Goal: Task Accomplishment & Management: Manage account settings

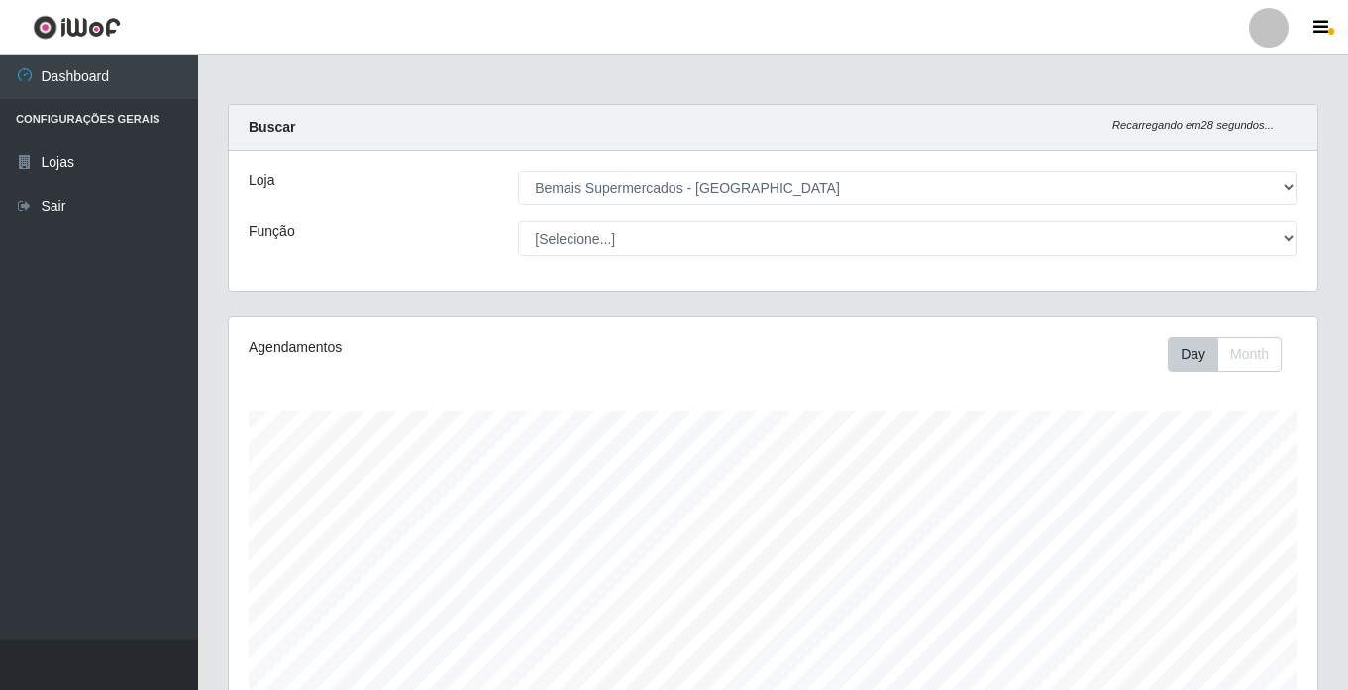
select select "250"
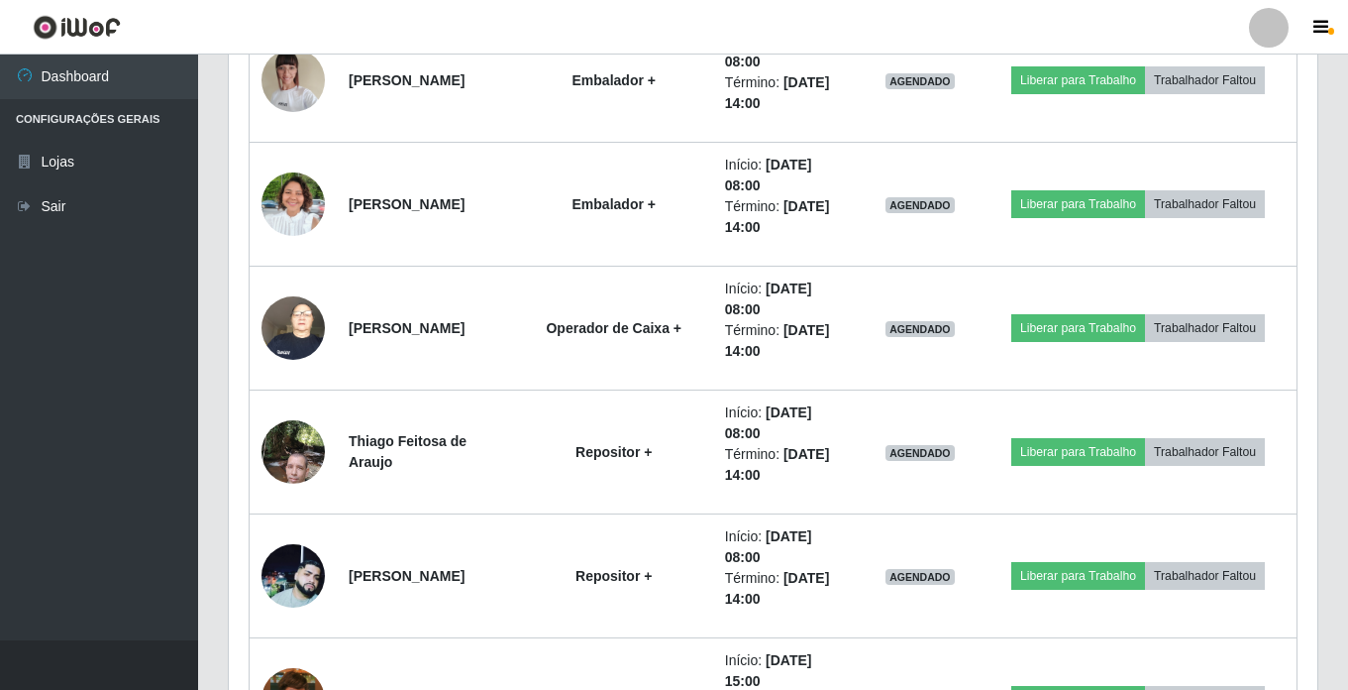
scroll to position [2106, 0]
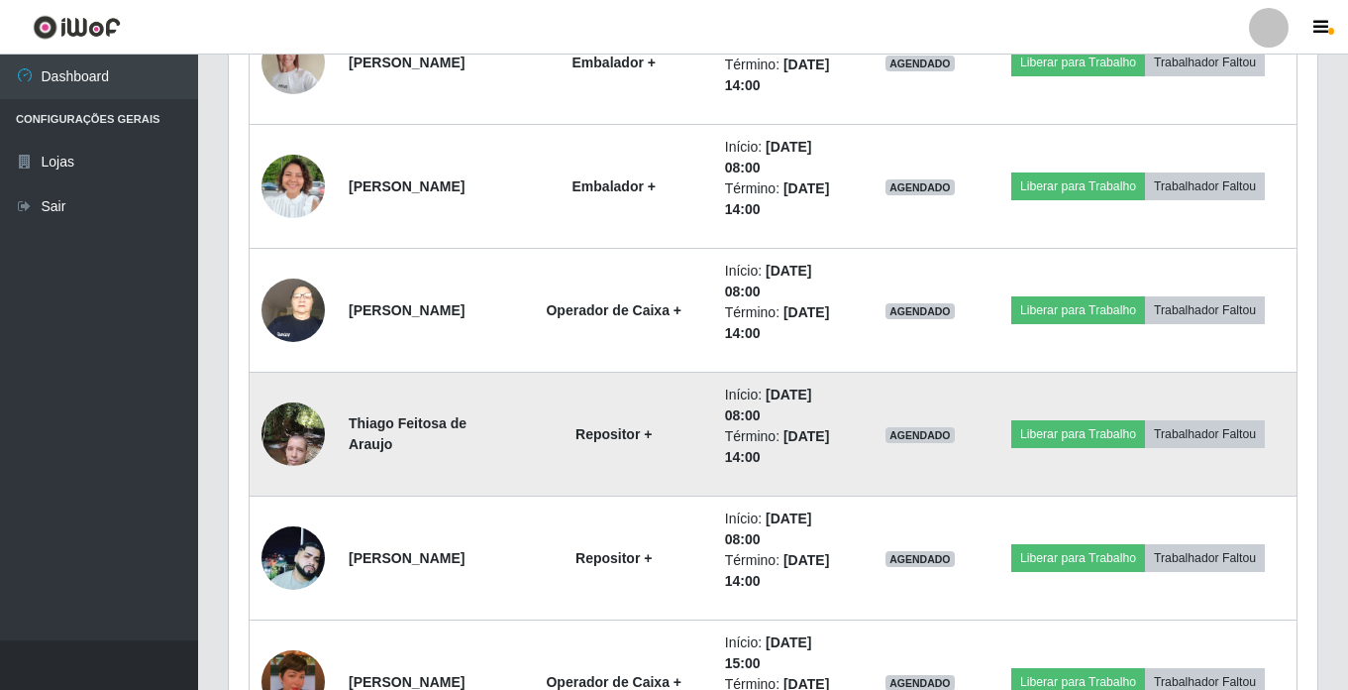
click at [296, 427] on img at bounding box center [293, 433] width 63 height 84
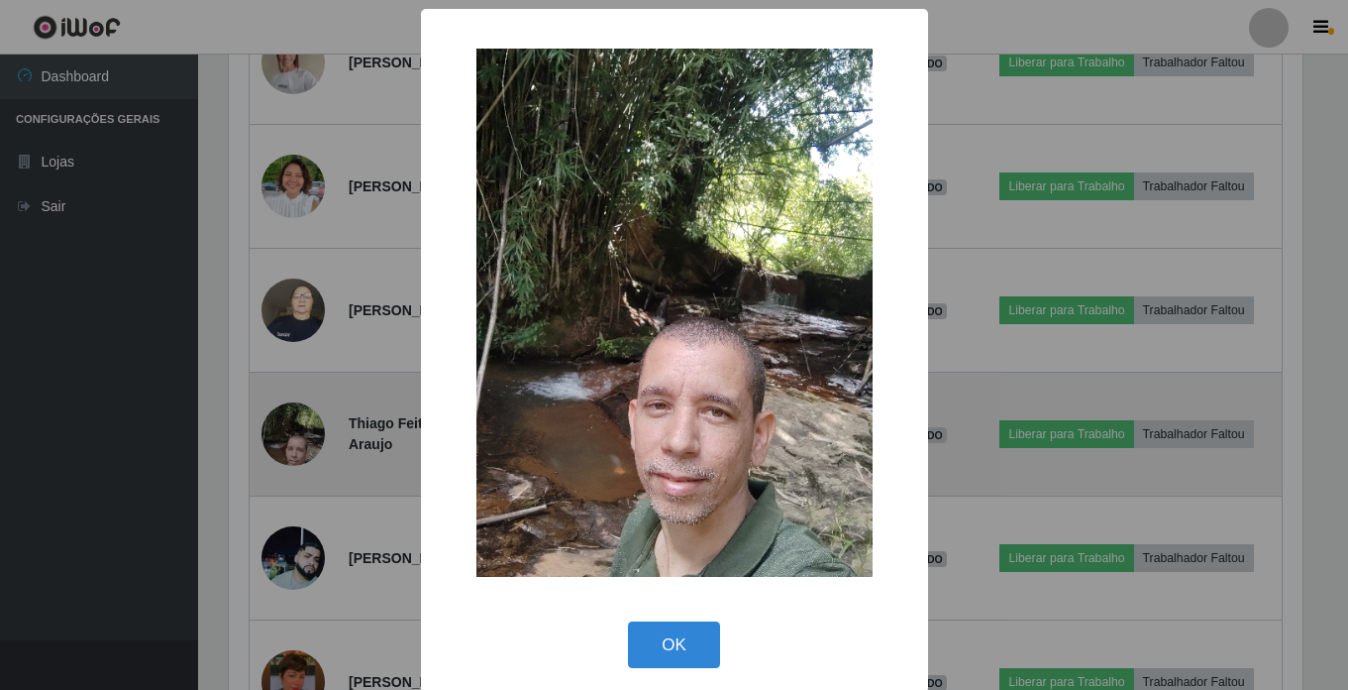
scroll to position [411, 1079]
click at [296, 427] on div "× OK Cancel" at bounding box center [676, 345] width 1353 height 690
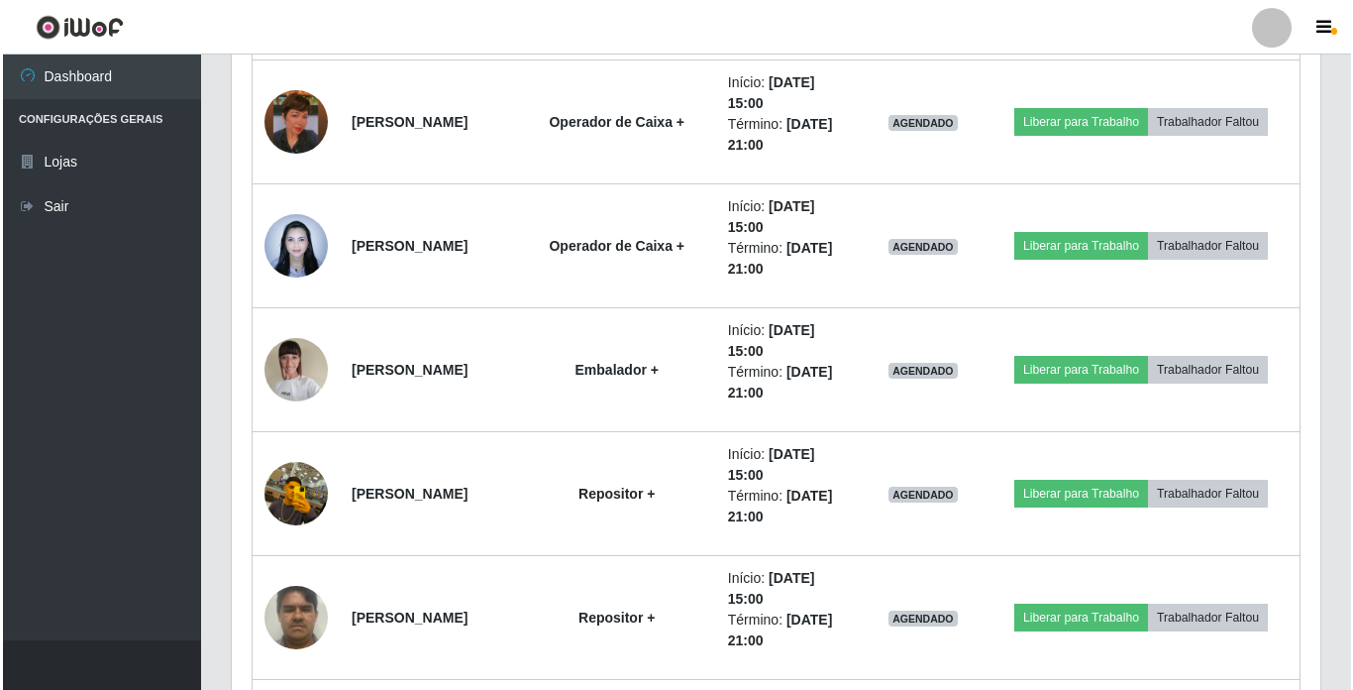
scroll to position [2701, 0]
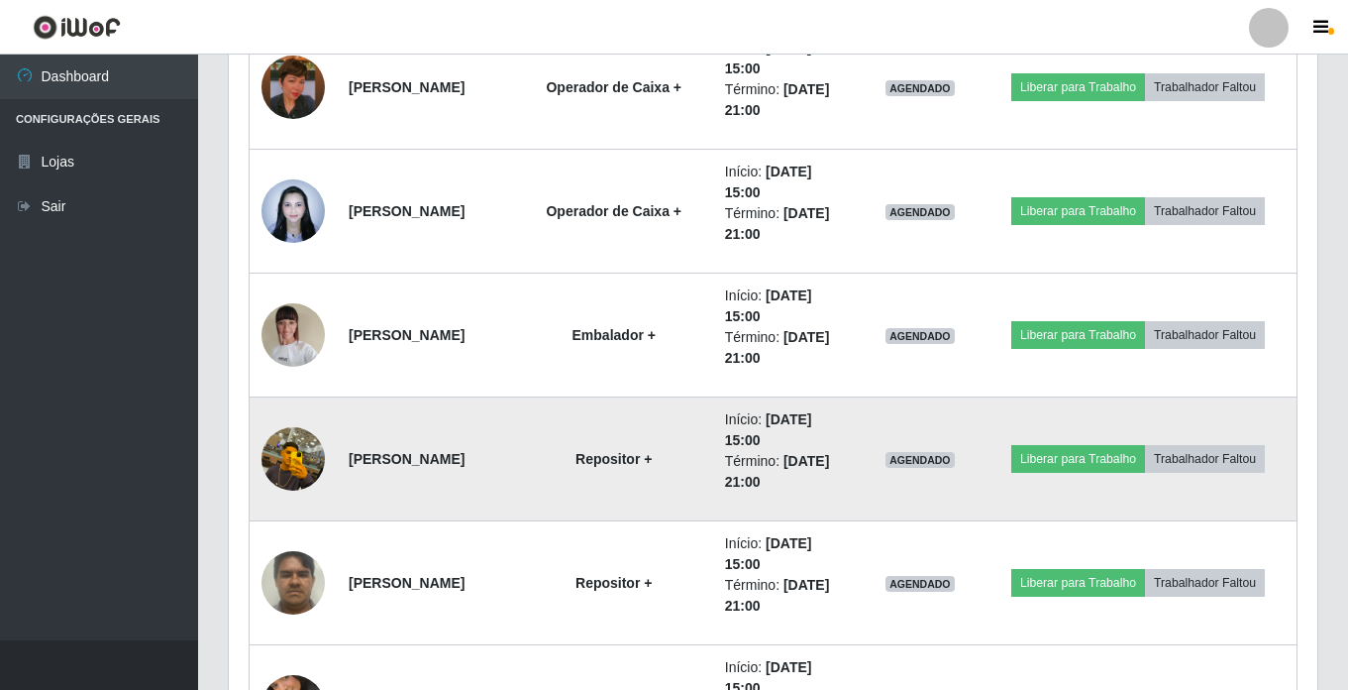
click at [299, 448] on img at bounding box center [293, 458] width 63 height 113
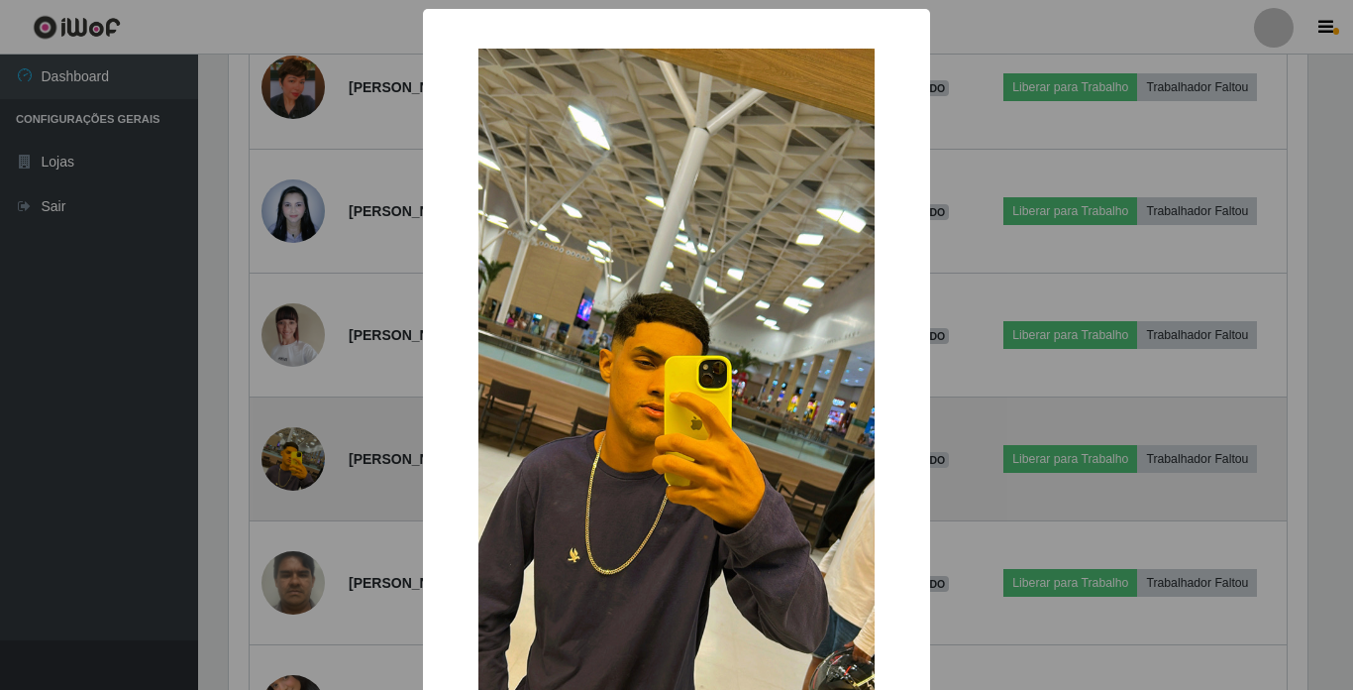
click at [299, 448] on div "× OK Cancel" at bounding box center [676, 345] width 1353 height 690
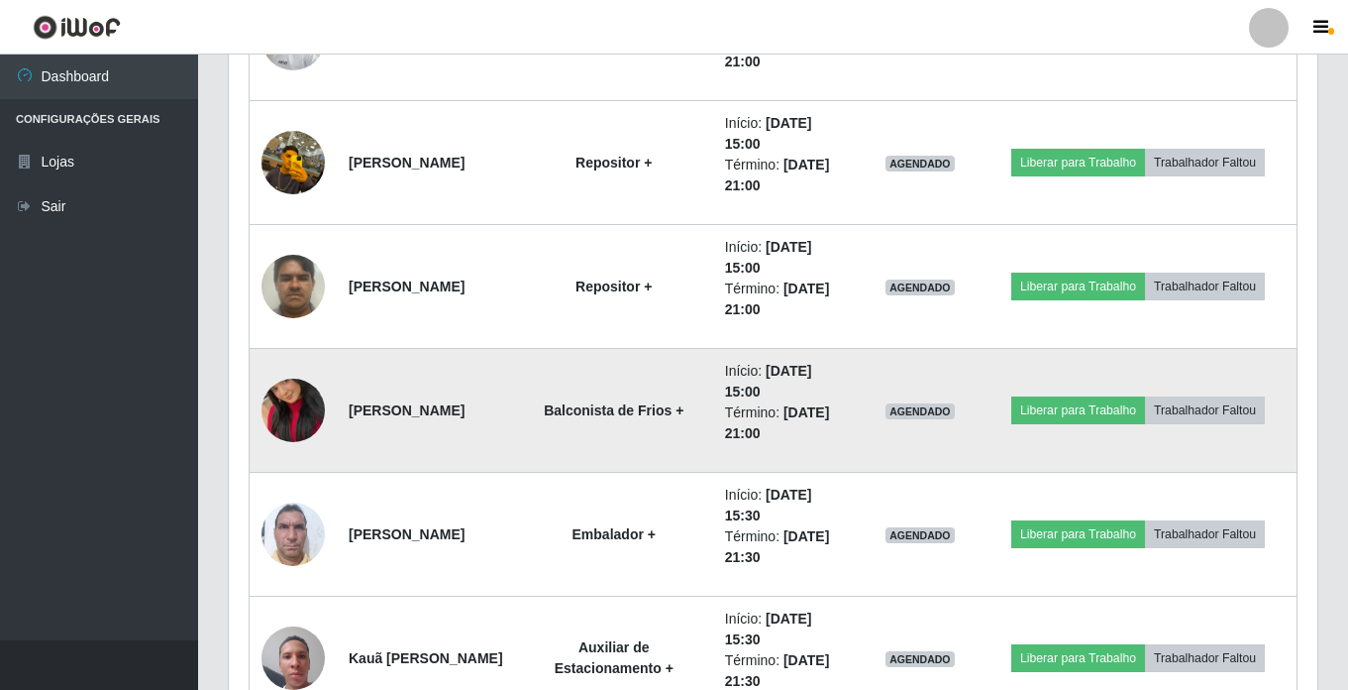
scroll to position [2998, 0]
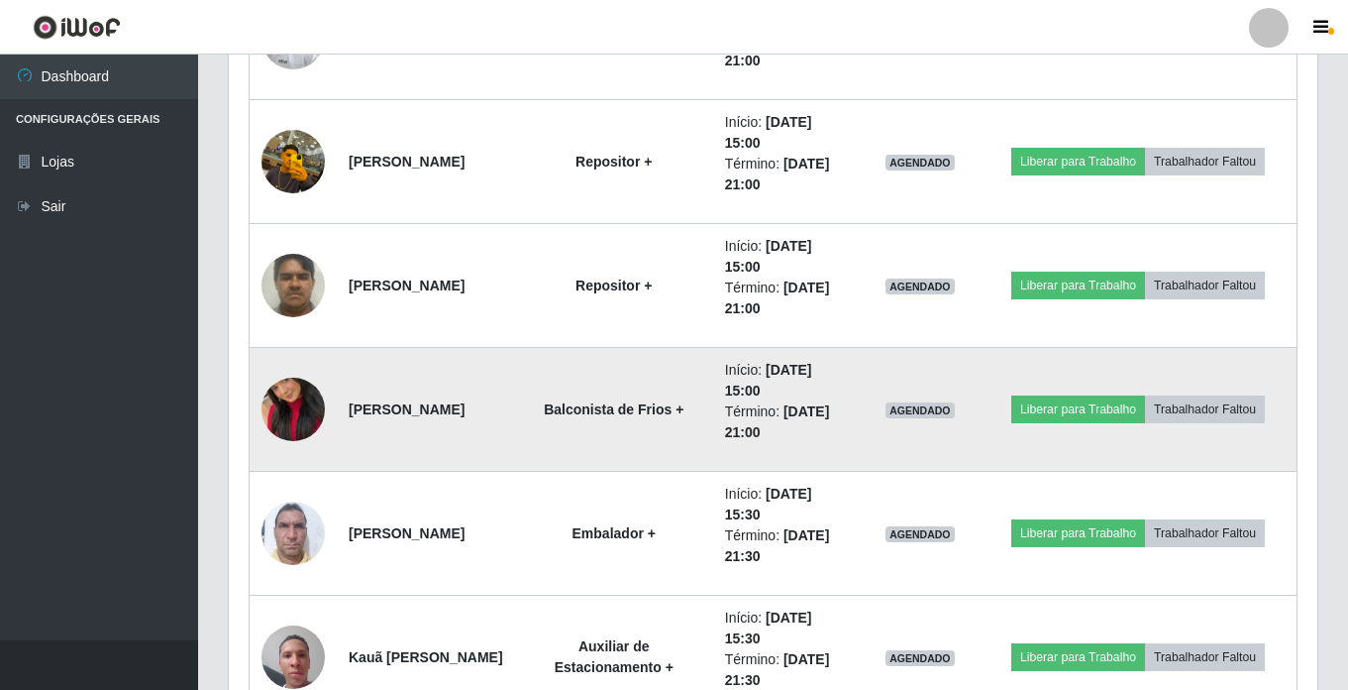
click at [297, 422] on img at bounding box center [293, 409] width 63 height 113
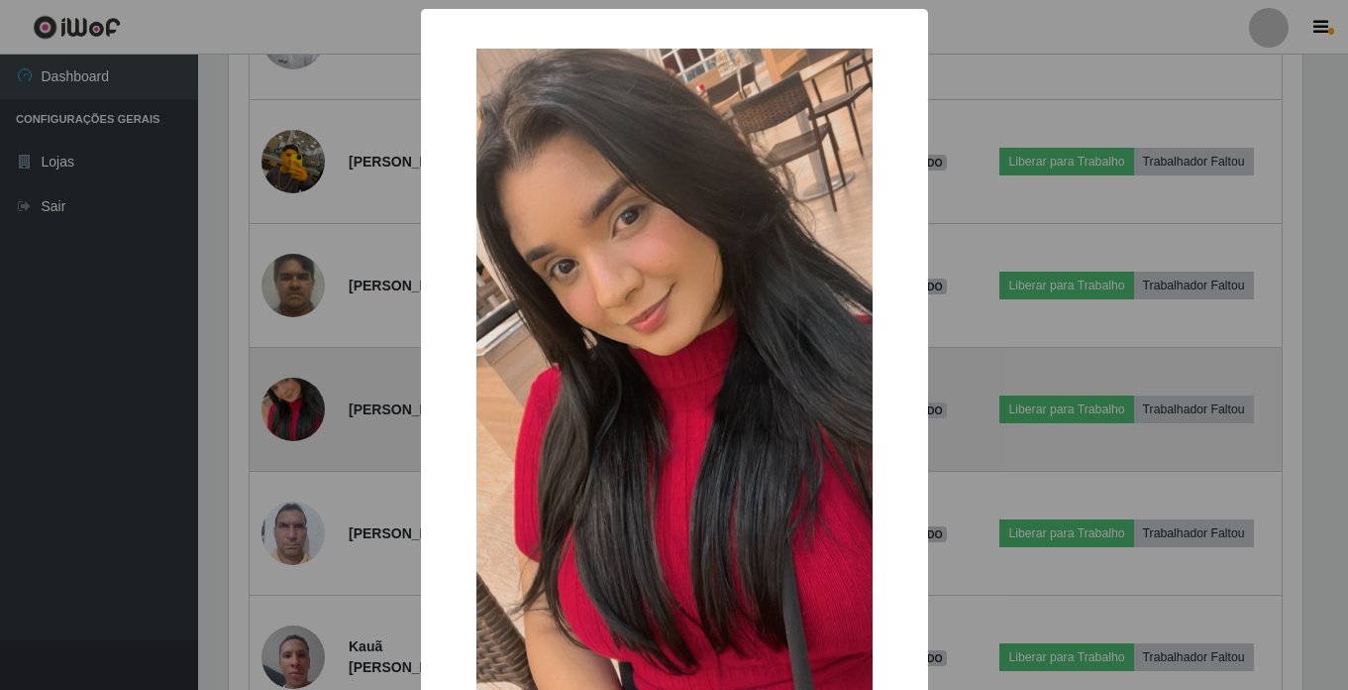
scroll to position [411, 1079]
click at [297, 422] on div "× OK Cancel" at bounding box center [676, 345] width 1353 height 690
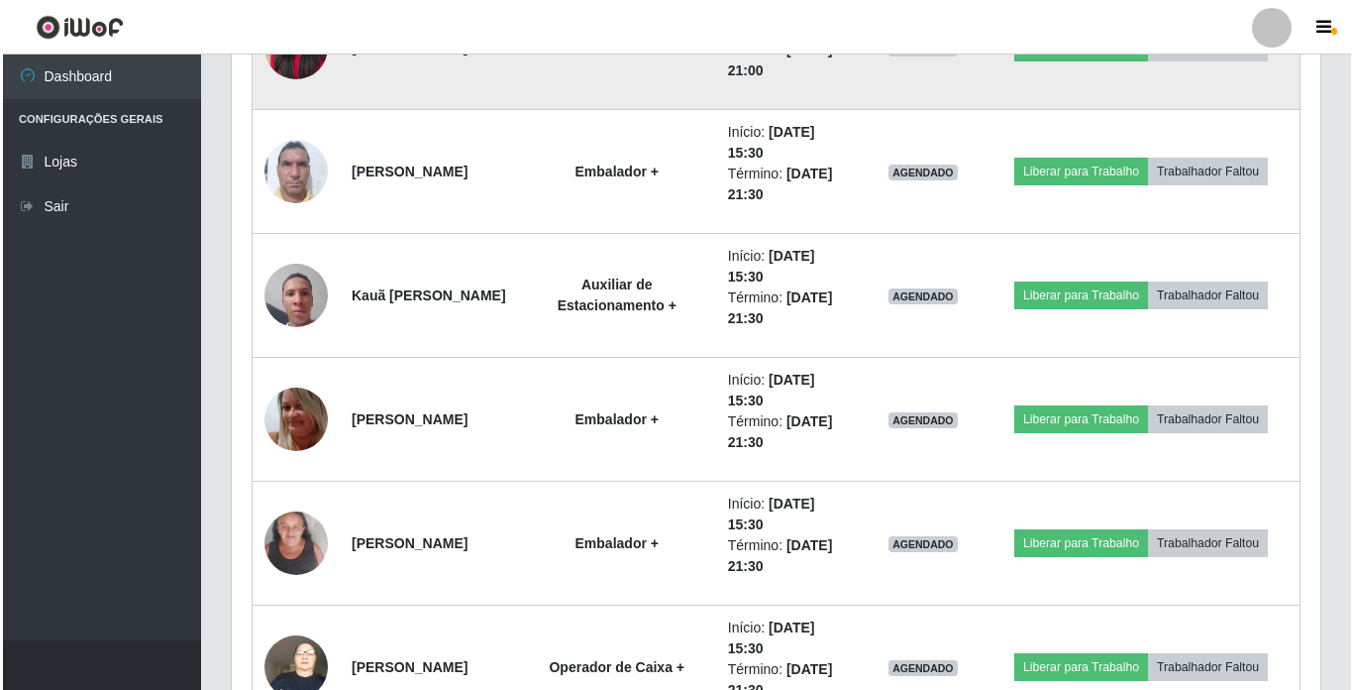
scroll to position [3394, 0]
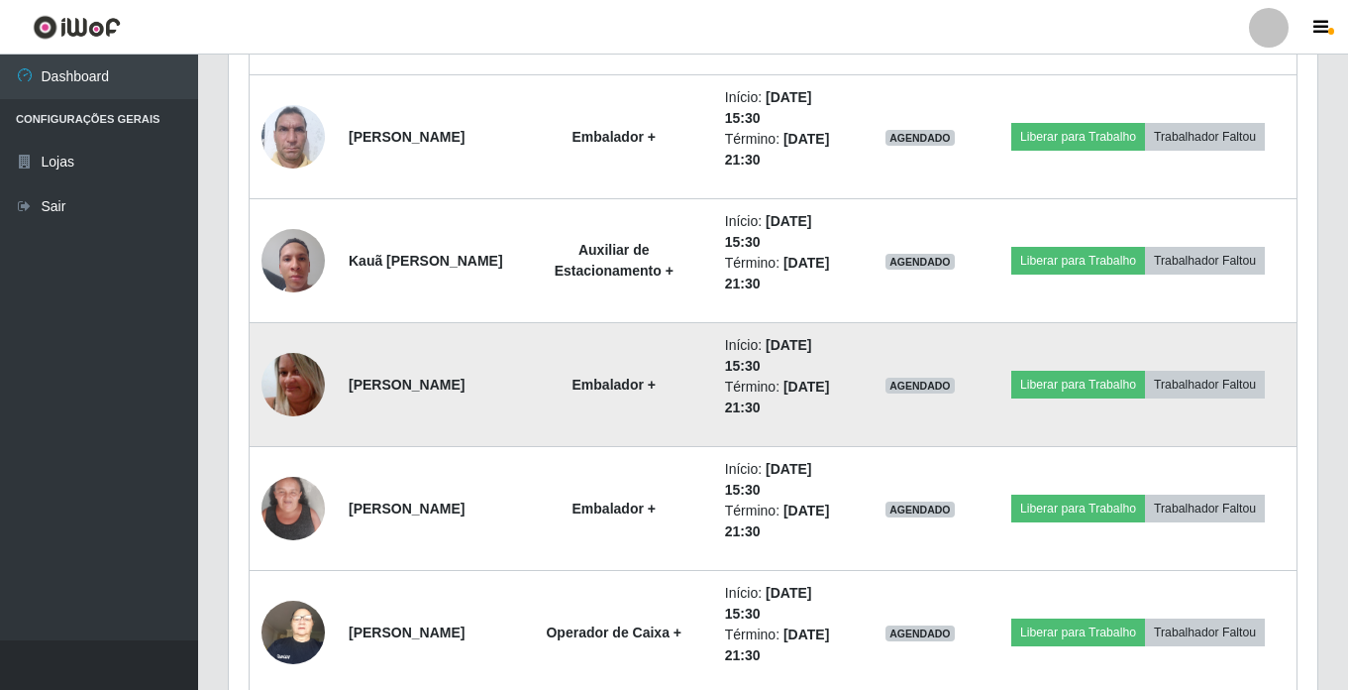
click at [281, 374] on img at bounding box center [293, 385] width 63 height 108
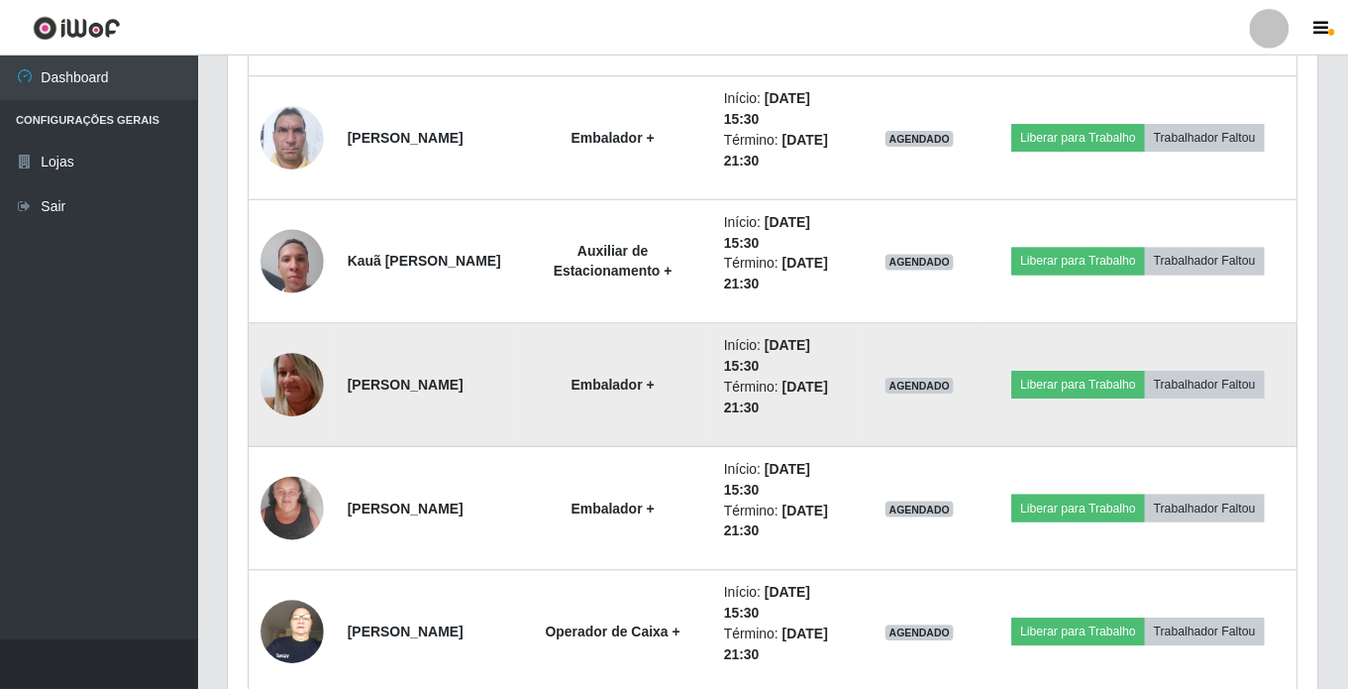
scroll to position [411, 1079]
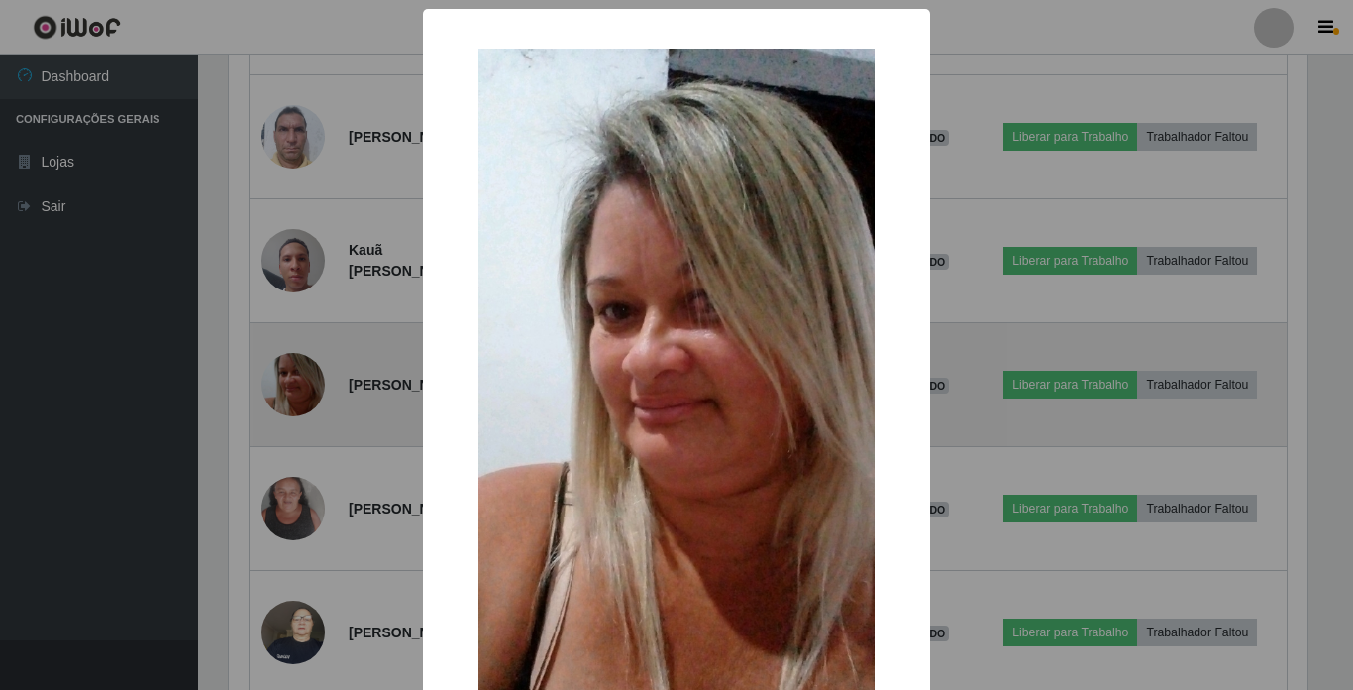
click at [281, 374] on div "× OK Cancel" at bounding box center [676, 345] width 1353 height 690
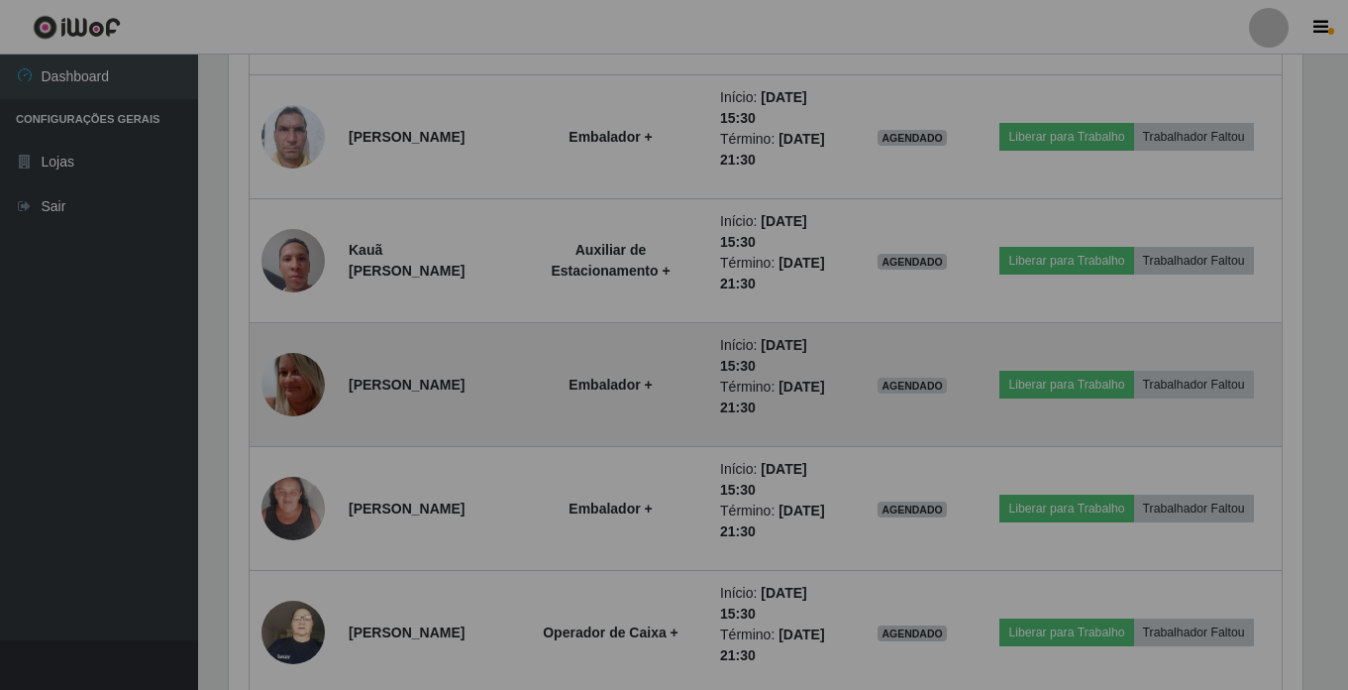
scroll to position [411, 1089]
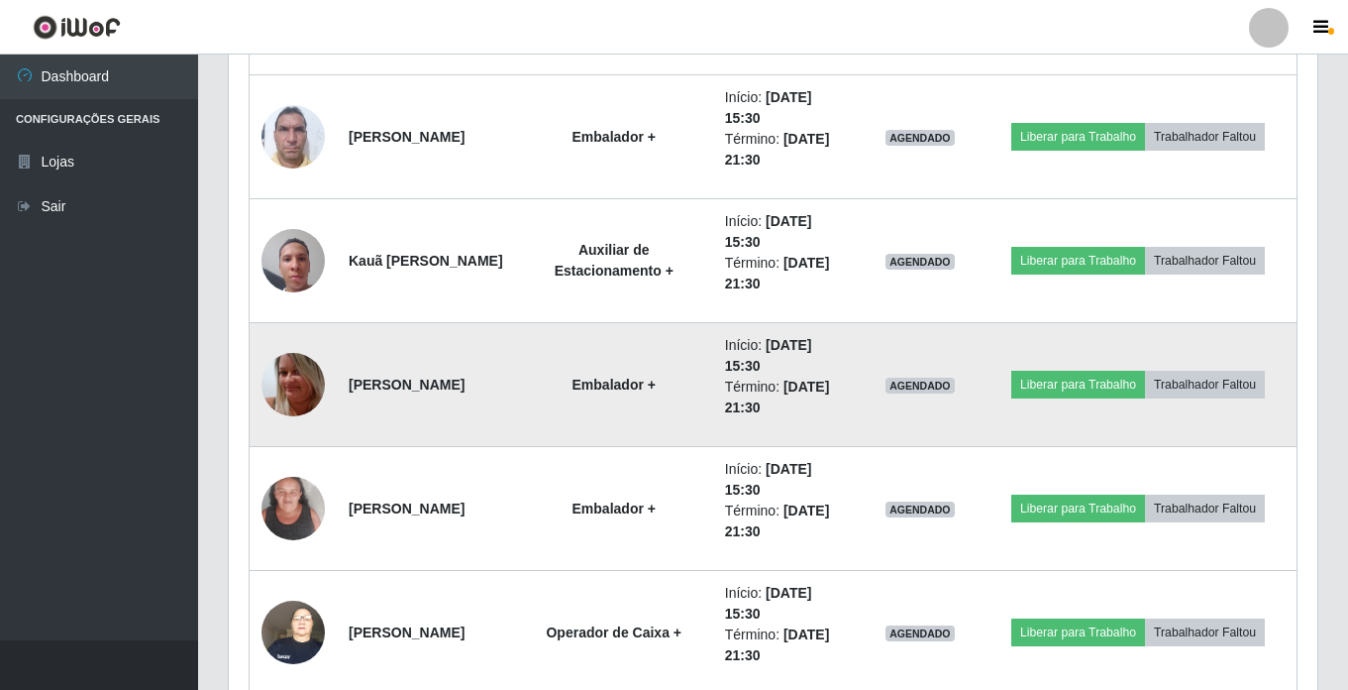
click at [281, 374] on img at bounding box center [293, 385] width 63 height 108
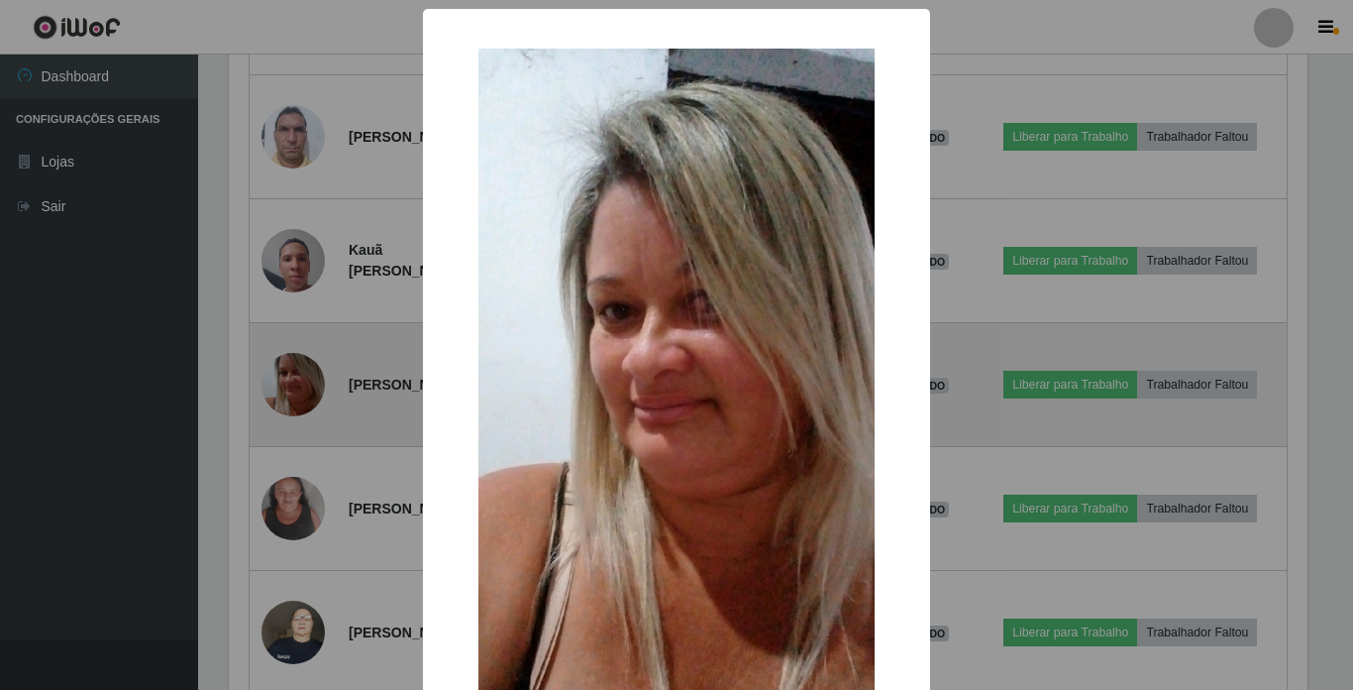
click at [281, 374] on div "× OK Cancel" at bounding box center [676, 345] width 1353 height 690
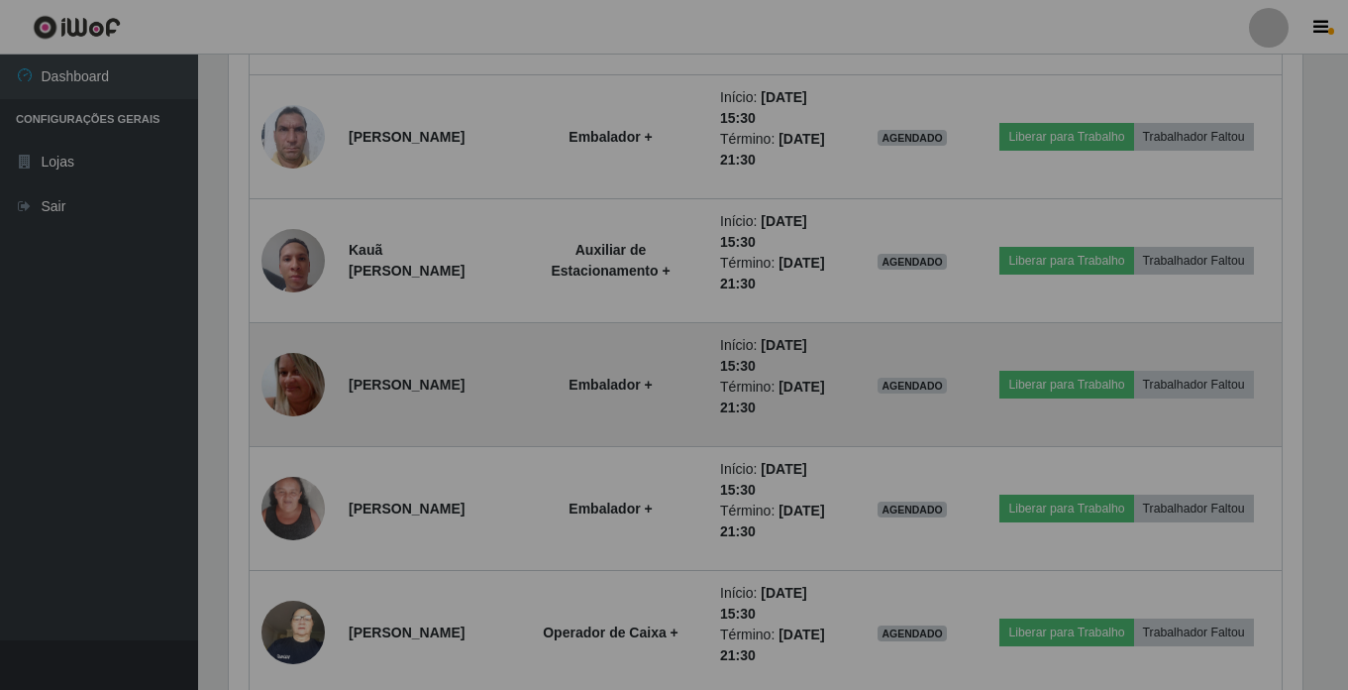
scroll to position [0, 0]
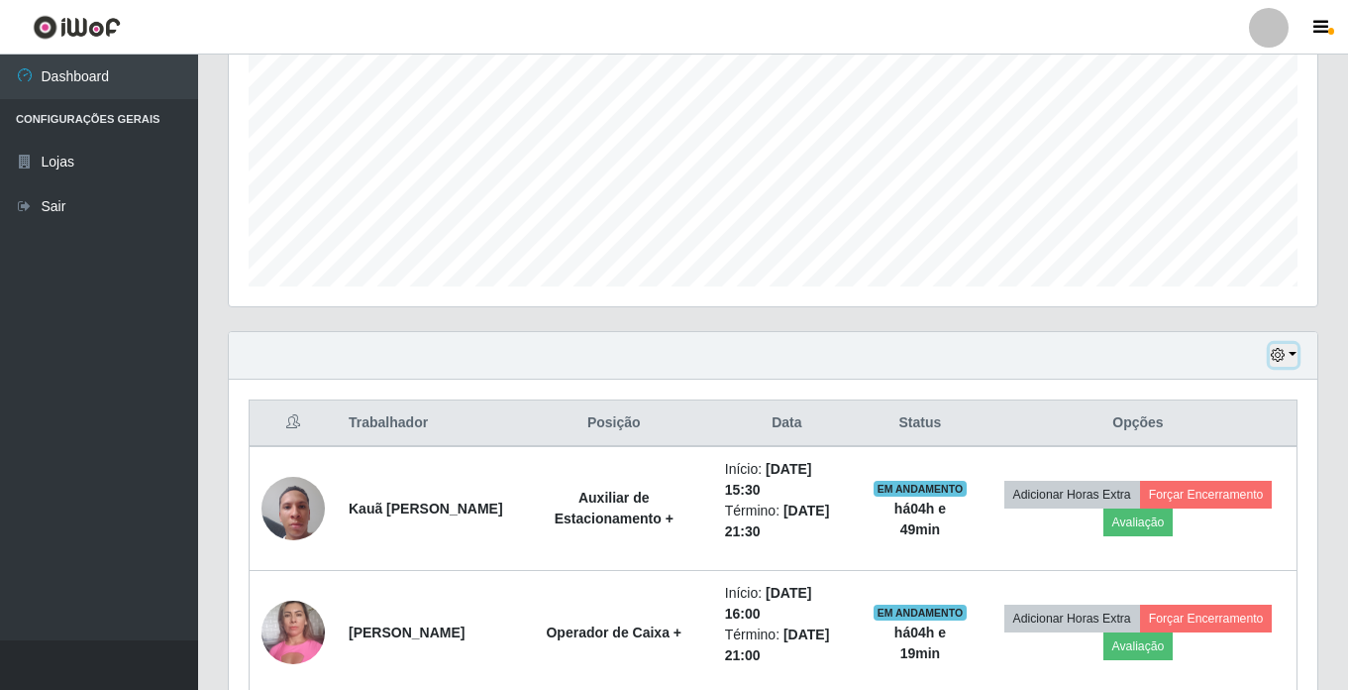
click at [1274, 356] on icon "button" at bounding box center [1278, 355] width 14 height 14
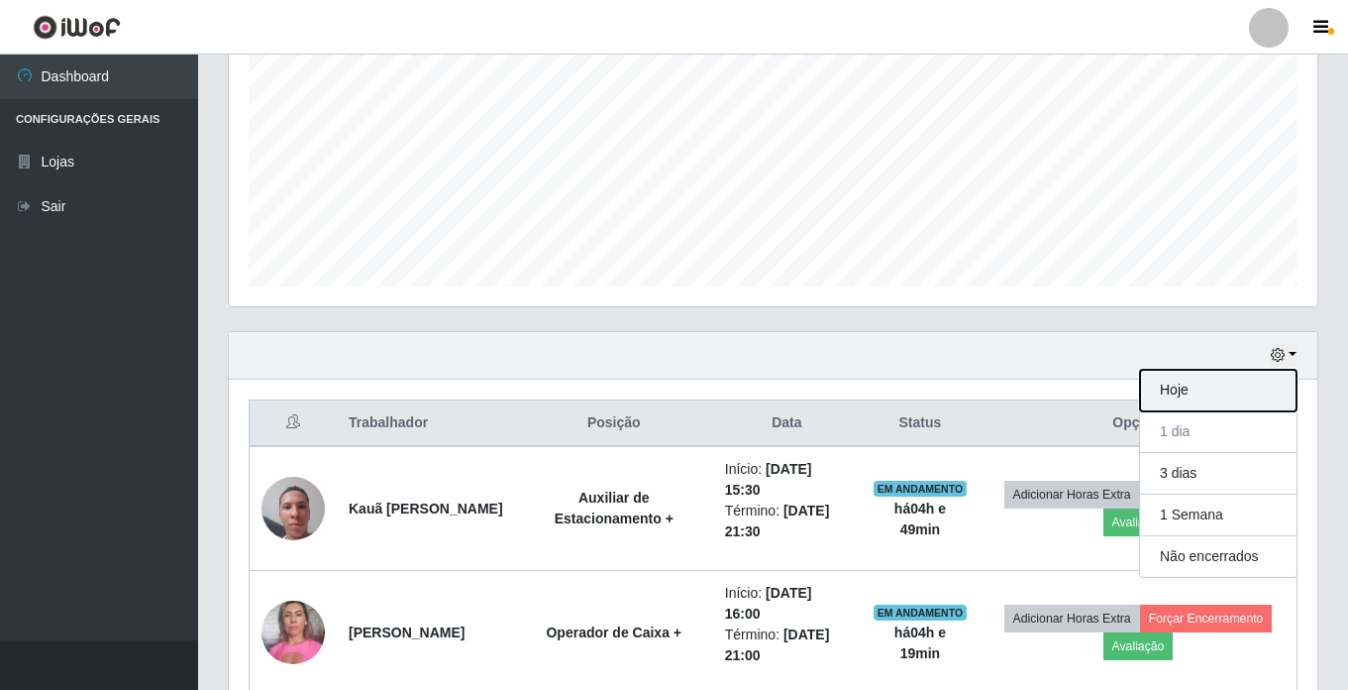
click at [1205, 383] on button "Hoje" at bounding box center [1218, 391] width 157 height 42
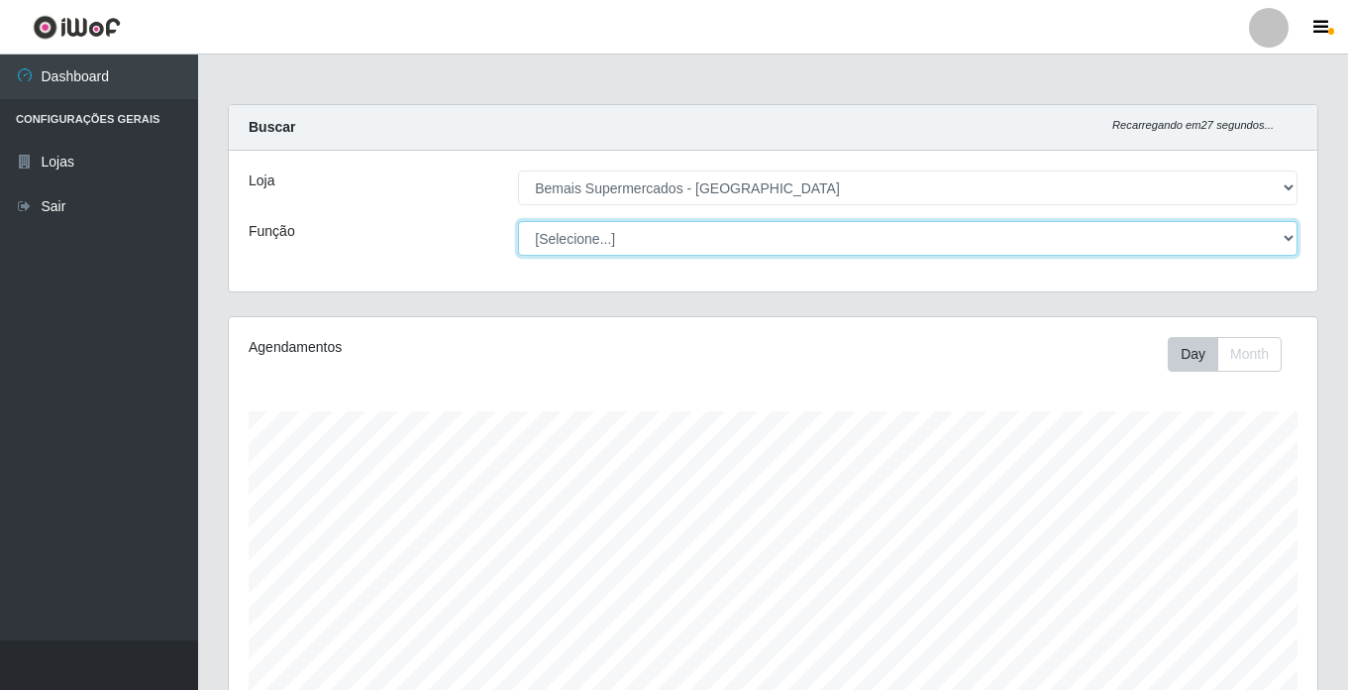
drag, startPoint x: 666, startPoint y: 247, endPoint x: 678, endPoint y: 255, distance: 14.3
click at [666, 247] on select "[Selecione...] ASG ASG + ASG ++ Auxiliar de Estacionamento Auxiliar de Estacion…" at bounding box center [908, 238] width 780 height 35
click at [518, 221] on select "[Selecione...] ASG ASG + ASG ++ Auxiliar de Estacionamento Auxiliar de Estacion…" at bounding box center [908, 238] width 780 height 35
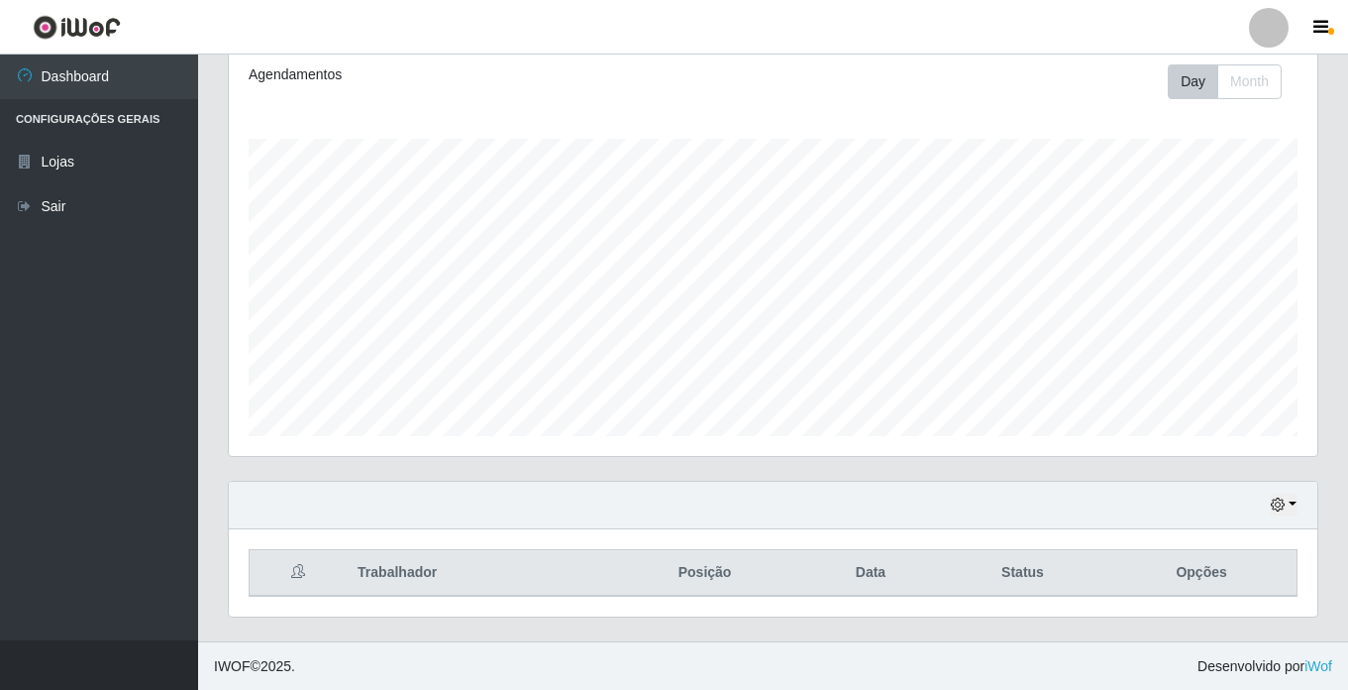
scroll to position [273, 0]
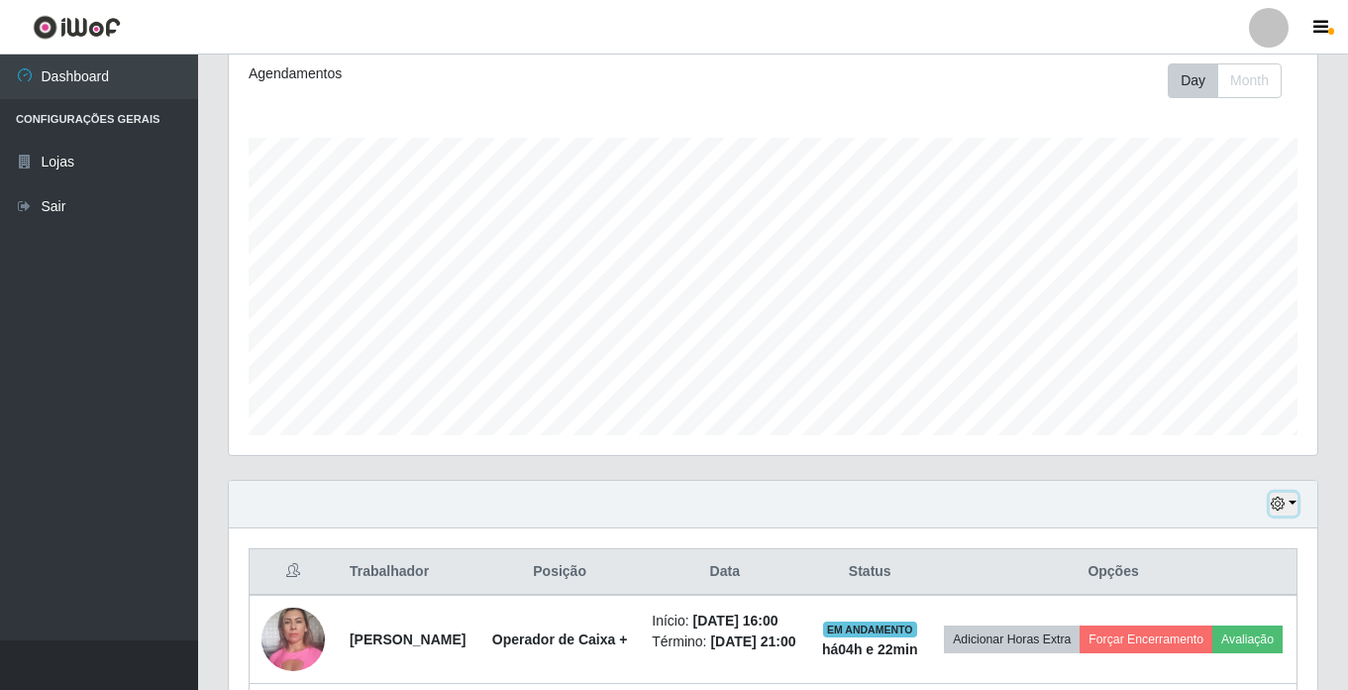
click at [1285, 502] on icon "button" at bounding box center [1278, 503] width 14 height 14
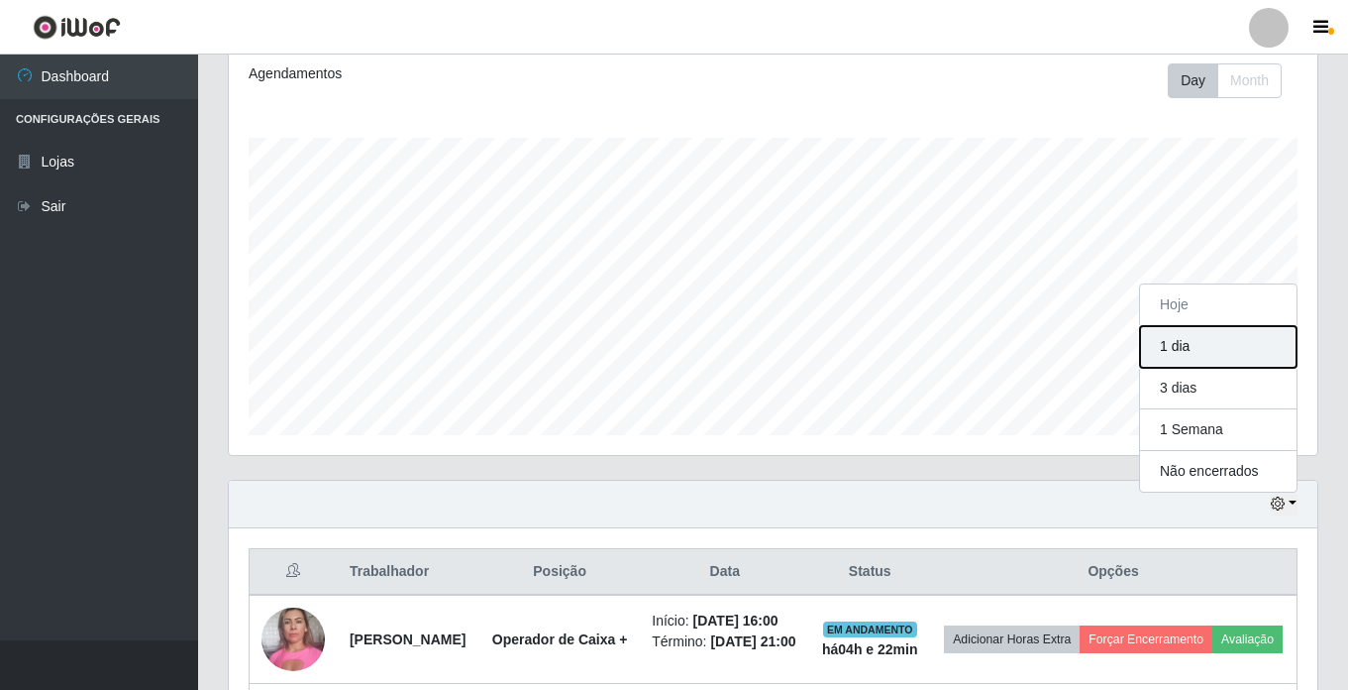
click at [1200, 334] on button "1 dia" at bounding box center [1218, 347] width 157 height 42
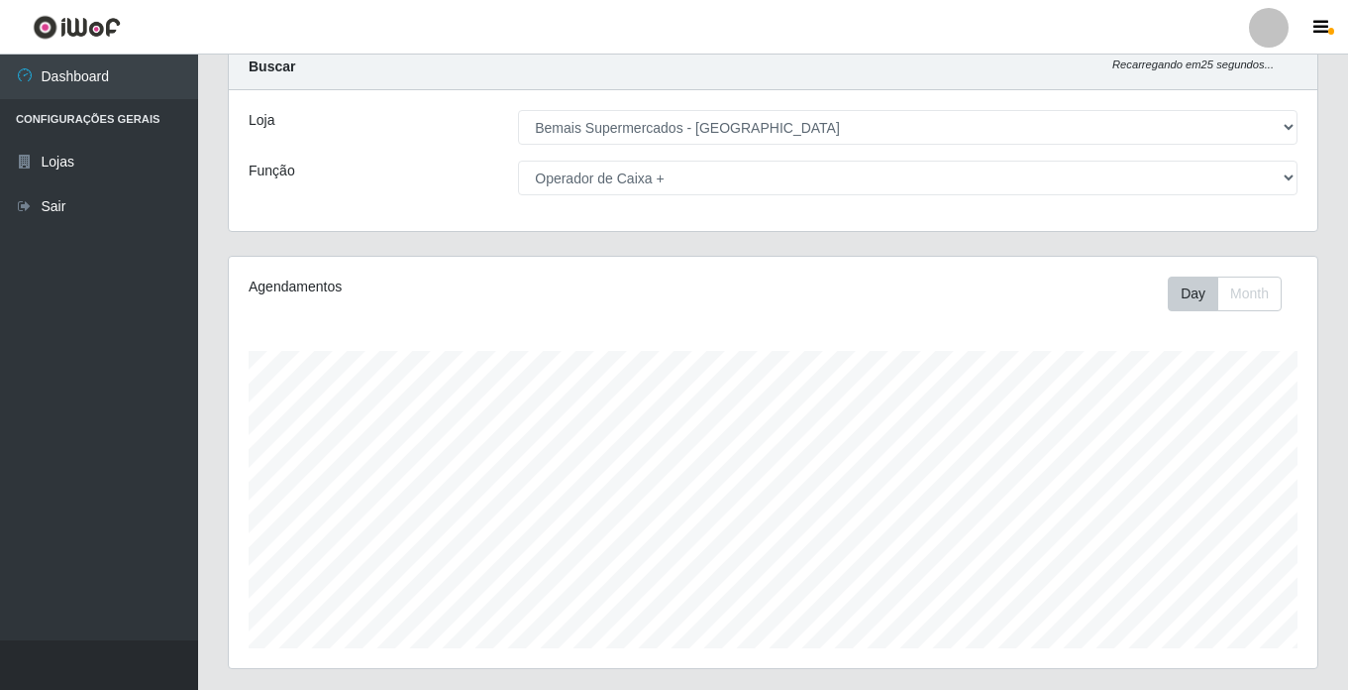
scroll to position [1, 0]
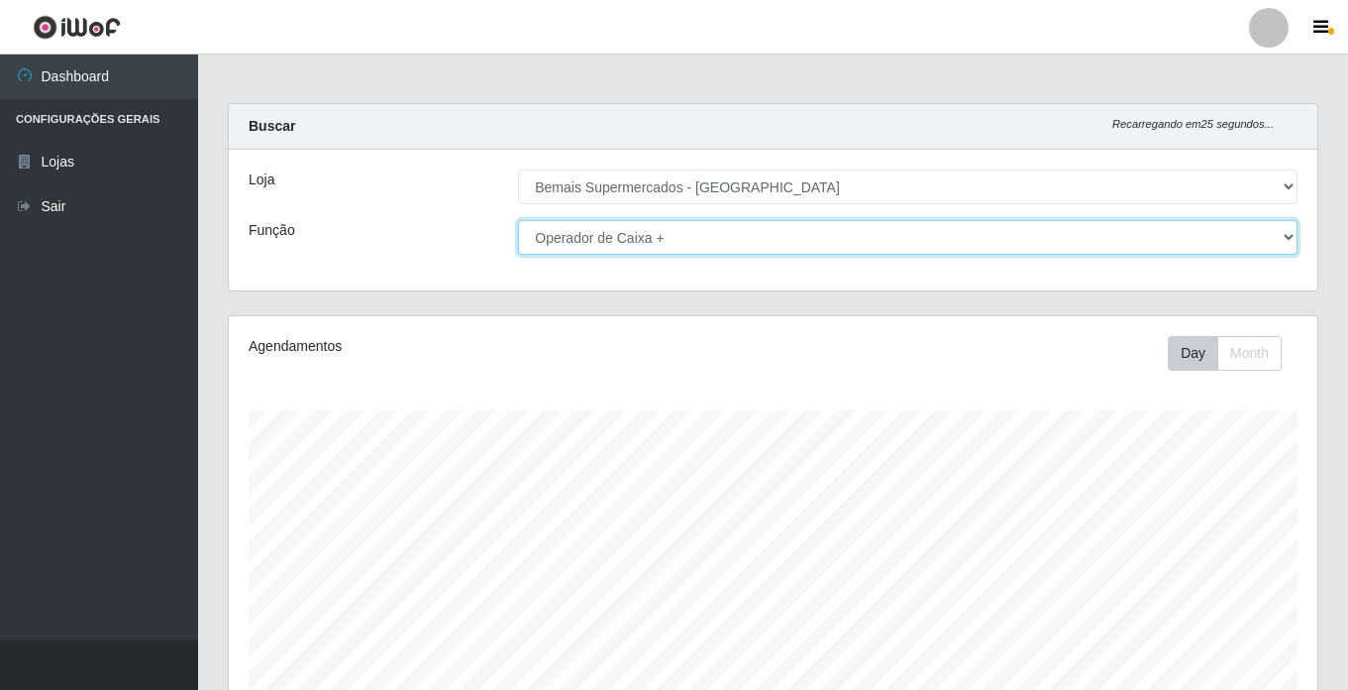
drag, startPoint x: 741, startPoint y: 235, endPoint x: 732, endPoint y: 242, distance: 11.3
click at [741, 235] on select "[Selecione...] ASG ASG + ASG ++ Auxiliar de Estacionamento Auxiliar de Estacion…" at bounding box center [908, 237] width 780 height 35
click at [518, 220] on select "[Selecione...] ASG ASG + ASG ++ Auxiliar de Estacionamento Auxiliar de Estacion…" at bounding box center [908, 237] width 780 height 35
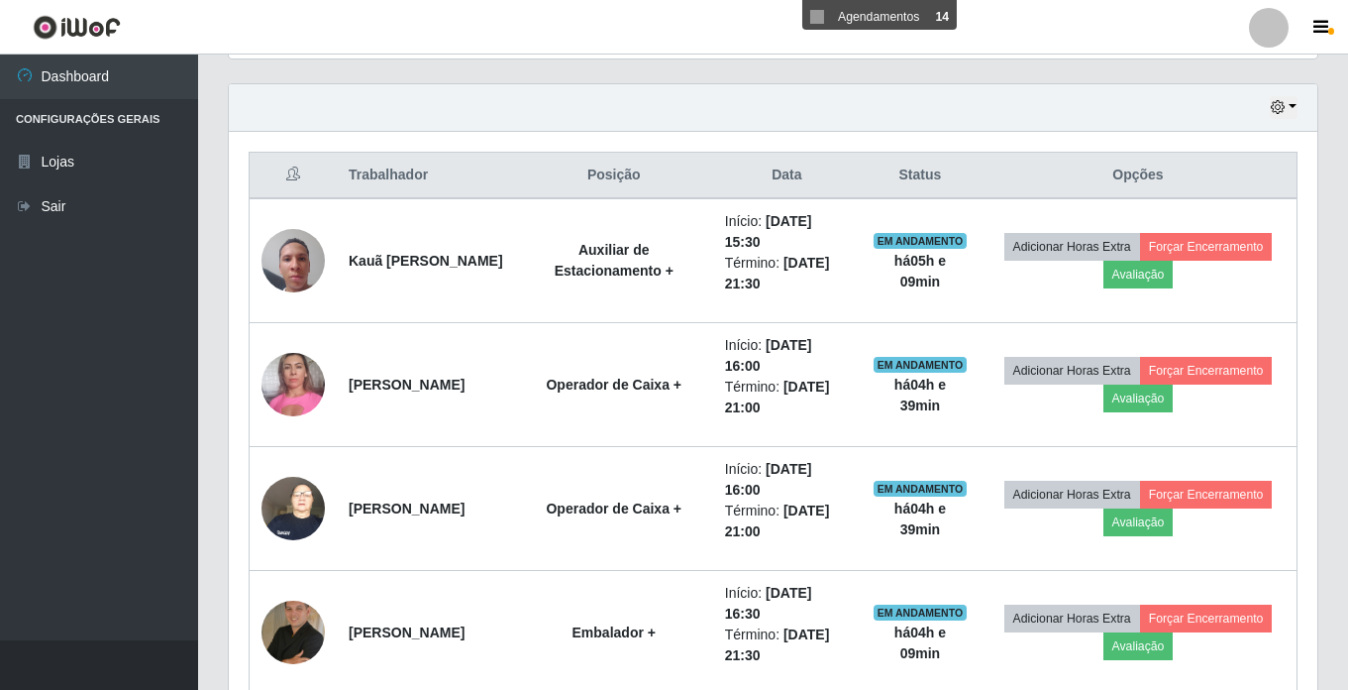
scroll to position [571, 0]
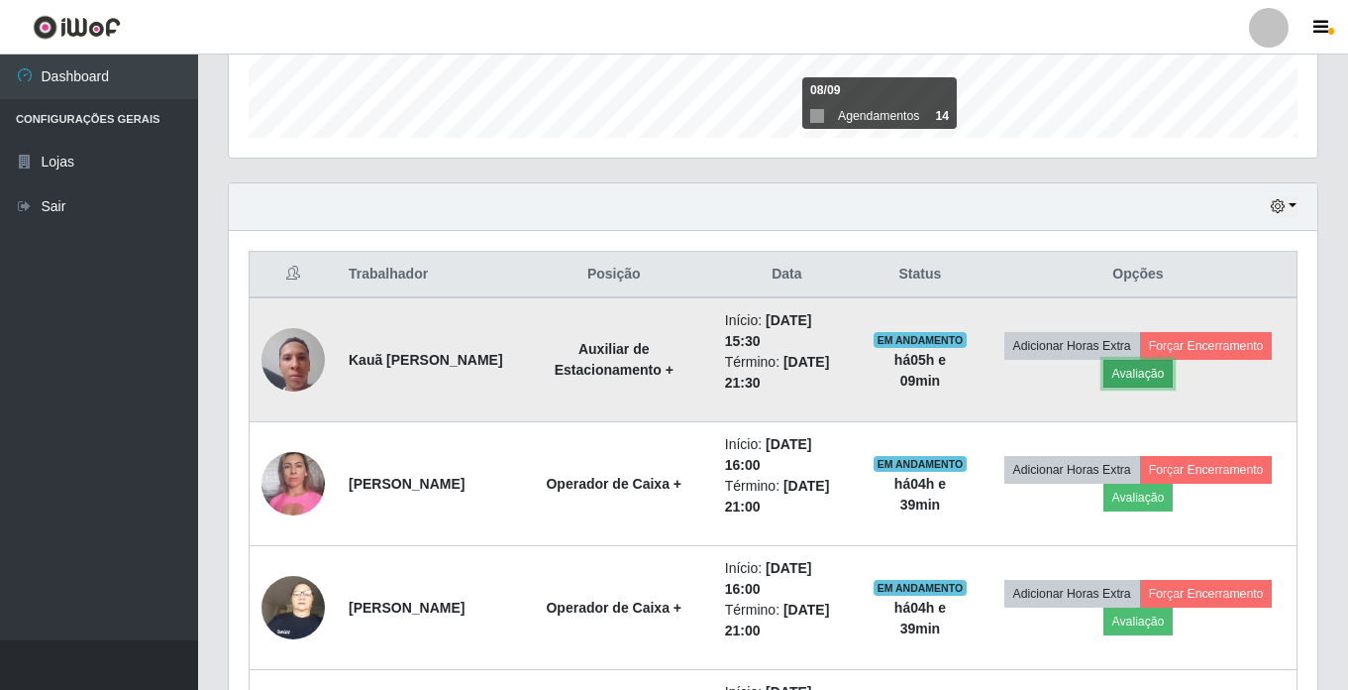
click at [1174, 378] on button "Avaliação" at bounding box center [1139, 374] width 70 height 28
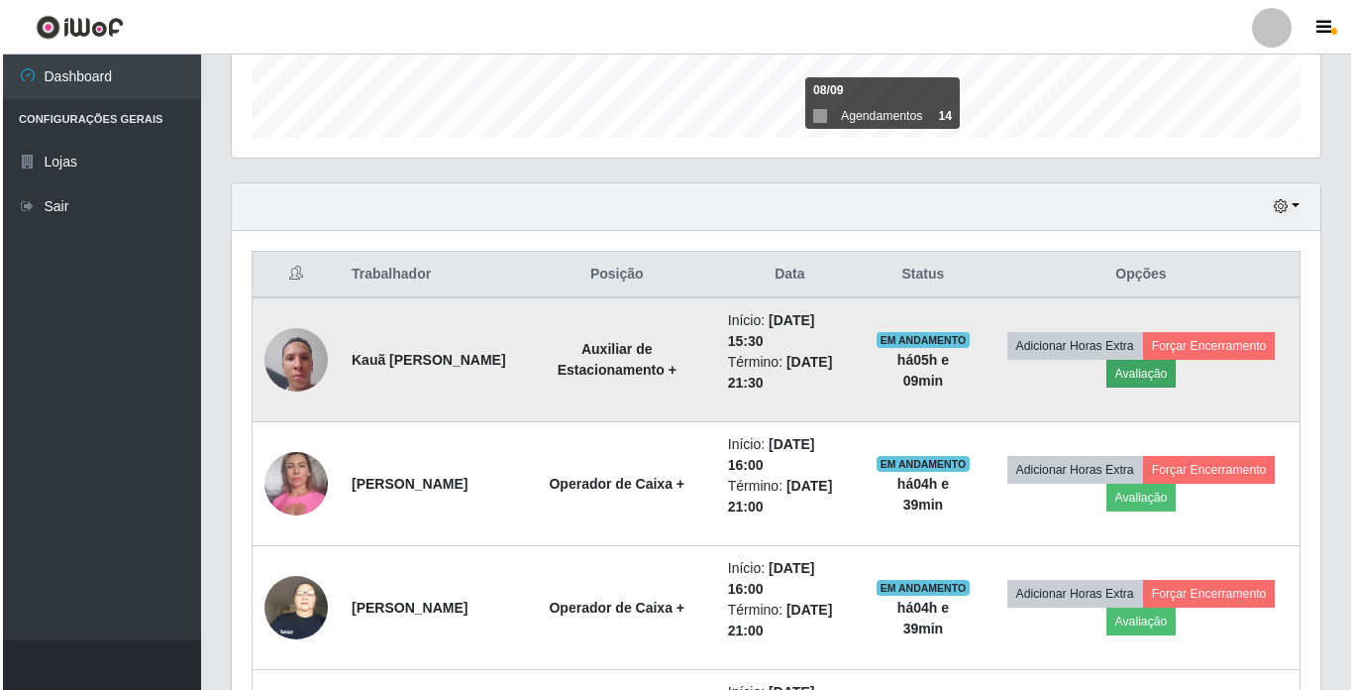
scroll to position [411, 1079]
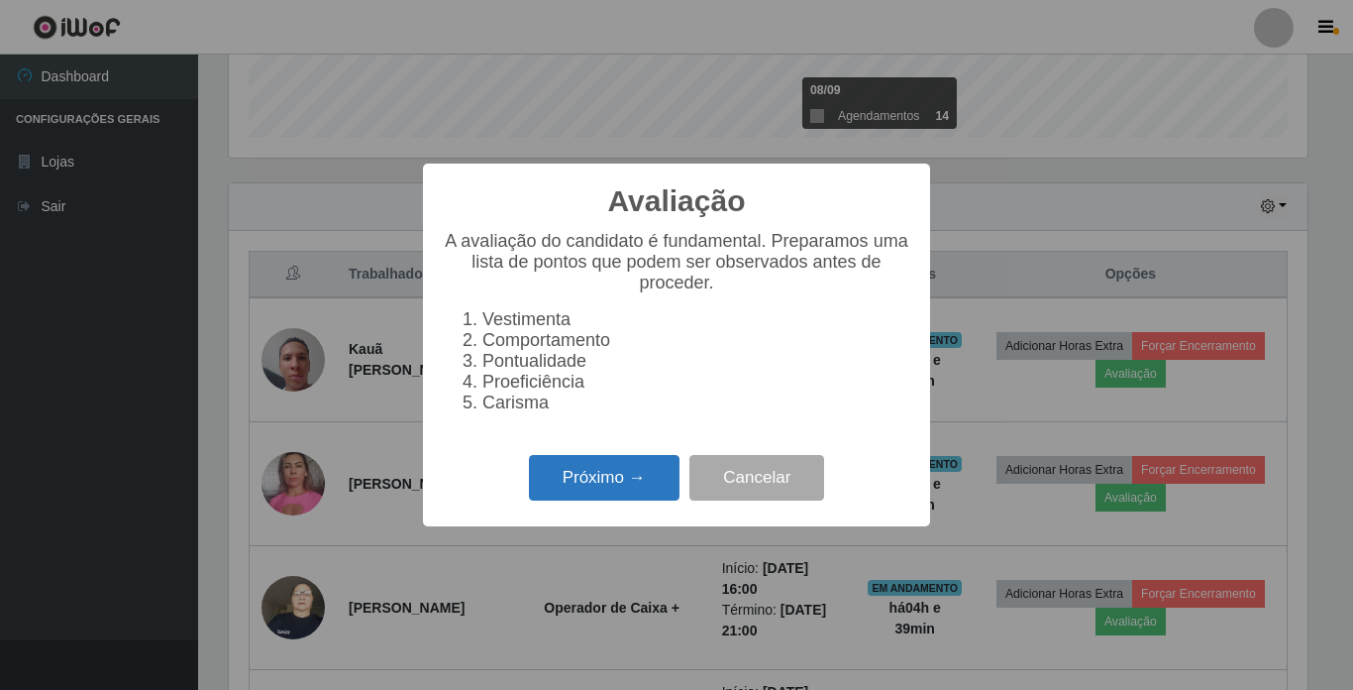
click at [593, 473] on button "Próximo →" at bounding box center [604, 478] width 151 height 47
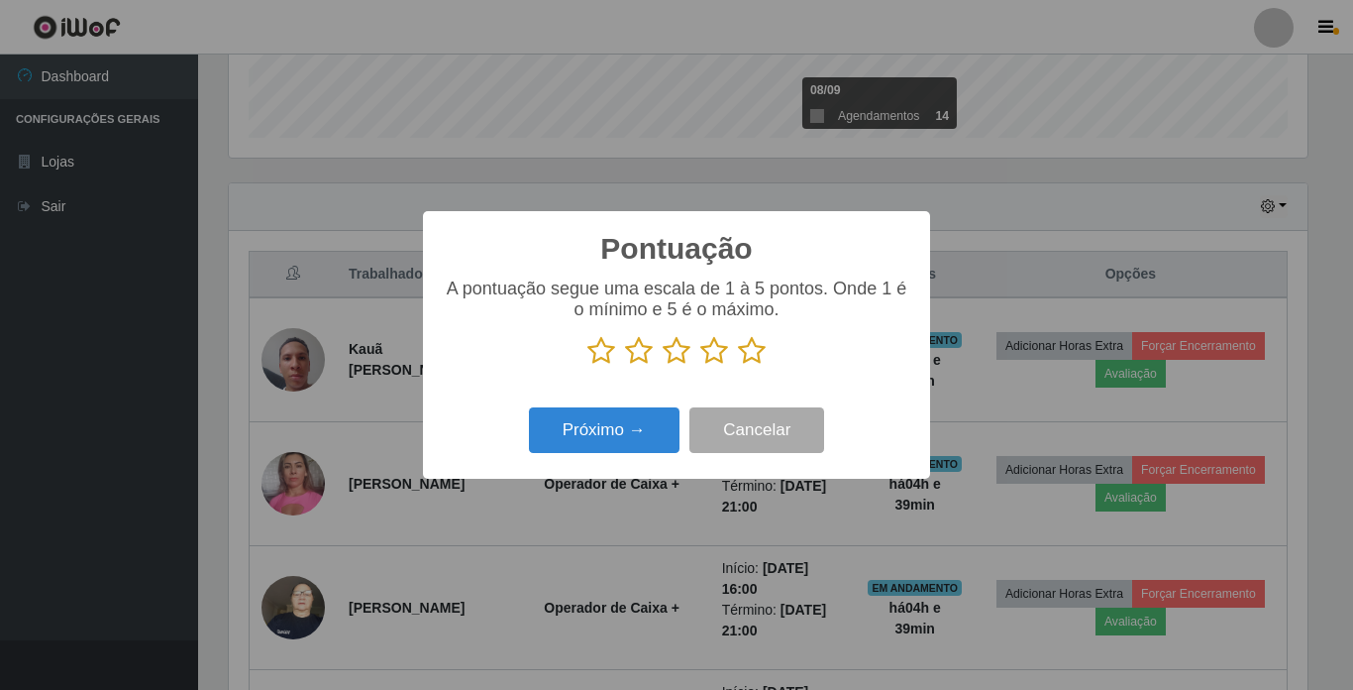
click at [753, 346] on icon at bounding box center [752, 351] width 28 height 30
click at [738, 366] on input "radio" at bounding box center [738, 366] width 0 height 0
click at [615, 419] on button "Próximo →" at bounding box center [604, 430] width 151 height 47
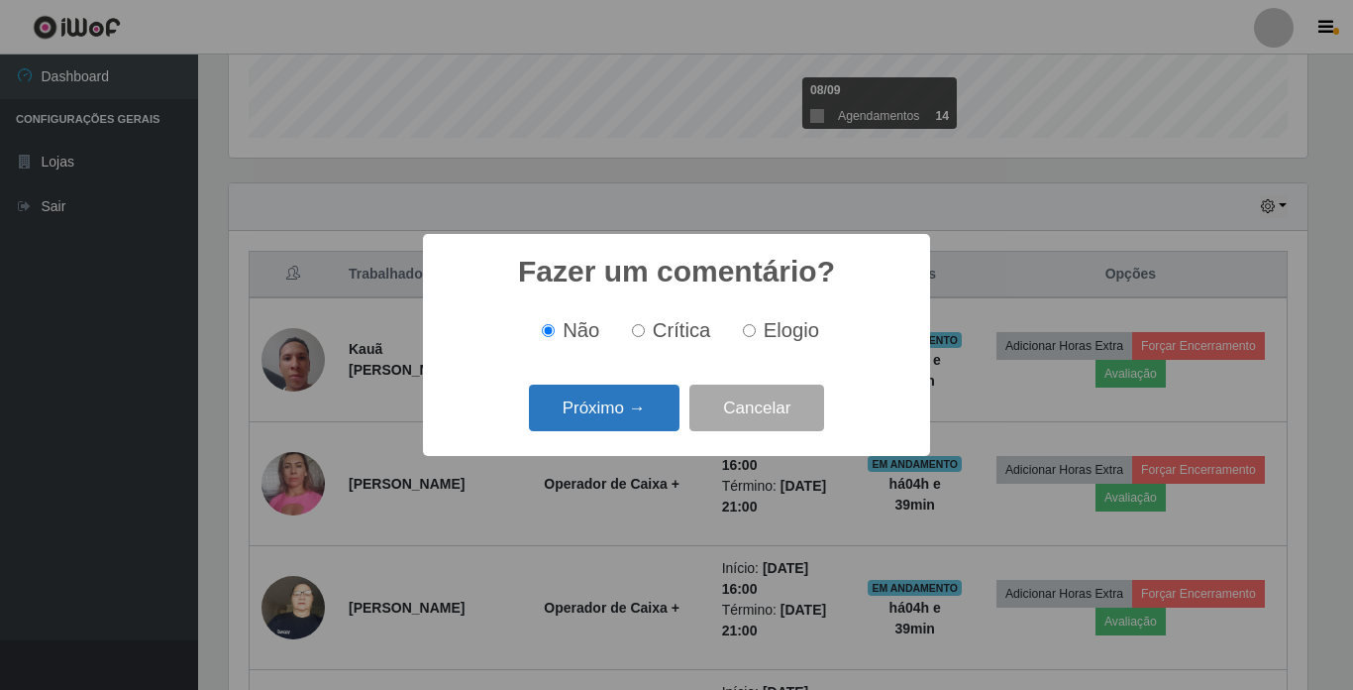
click at [619, 403] on button "Próximo →" at bounding box center [604, 407] width 151 height 47
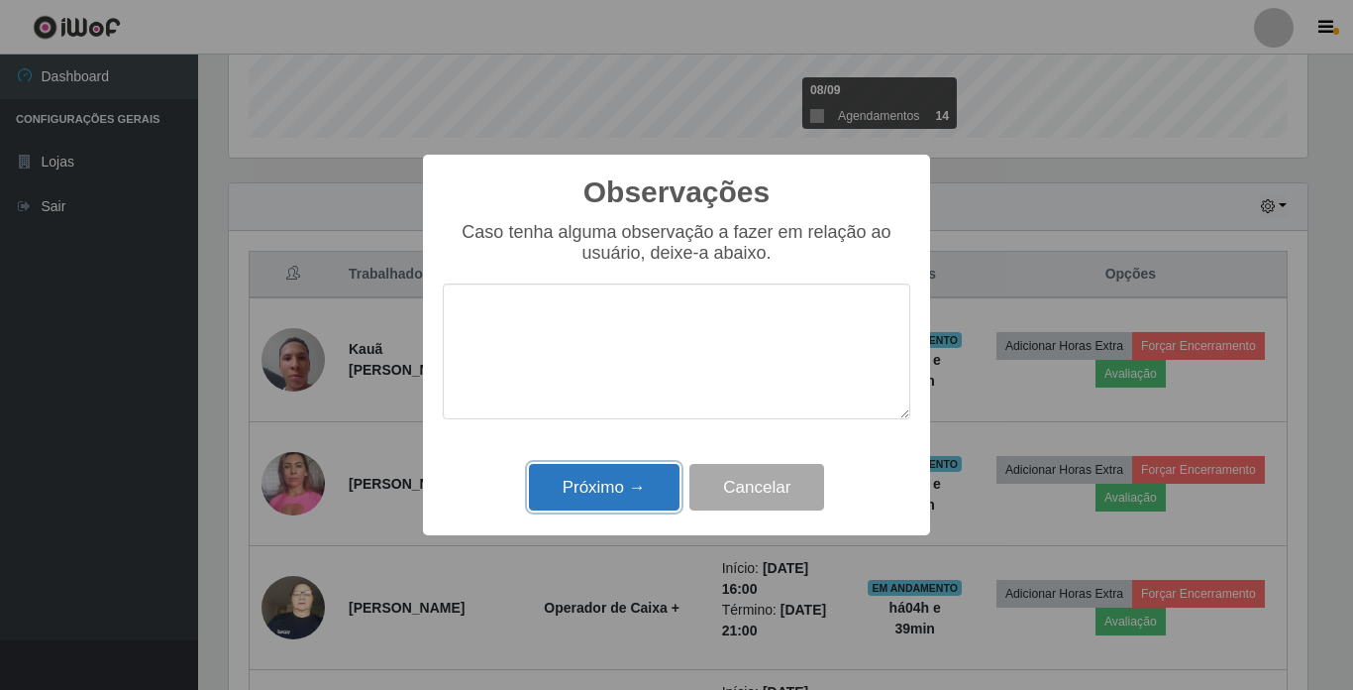
click at [641, 493] on button "Próximo →" at bounding box center [604, 487] width 151 height 47
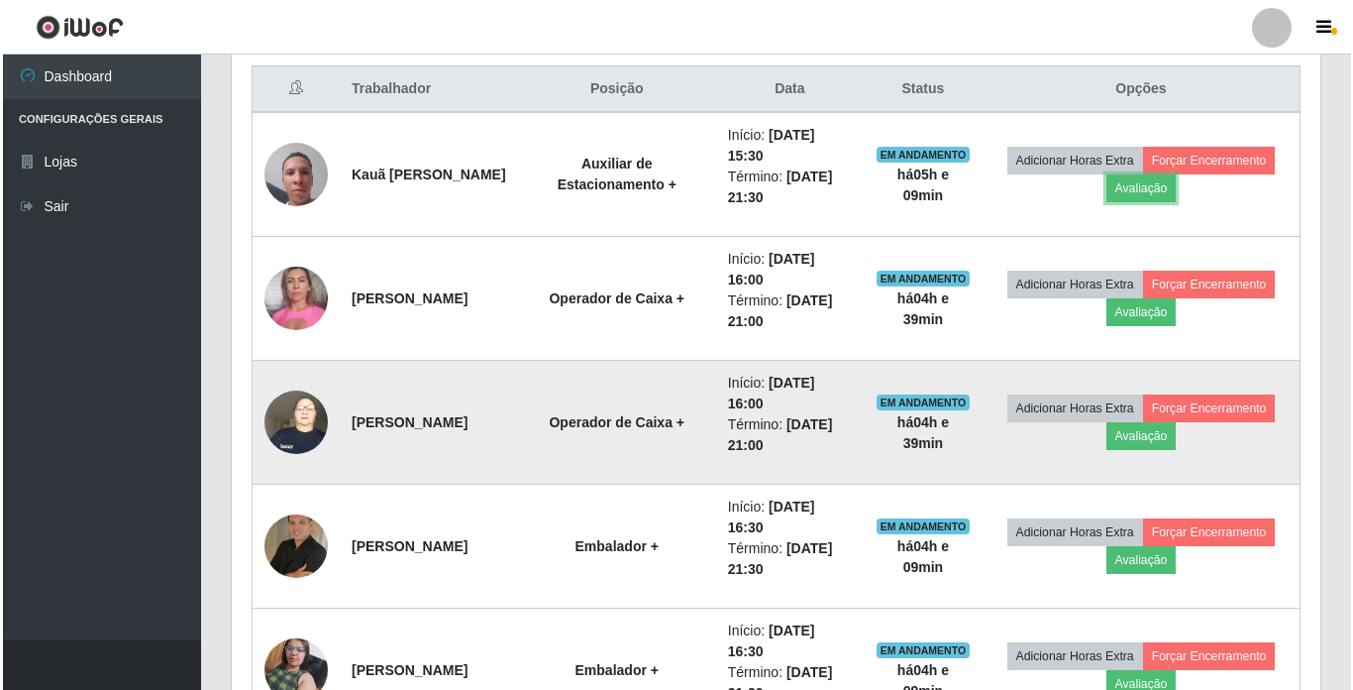
scroll to position [769, 0]
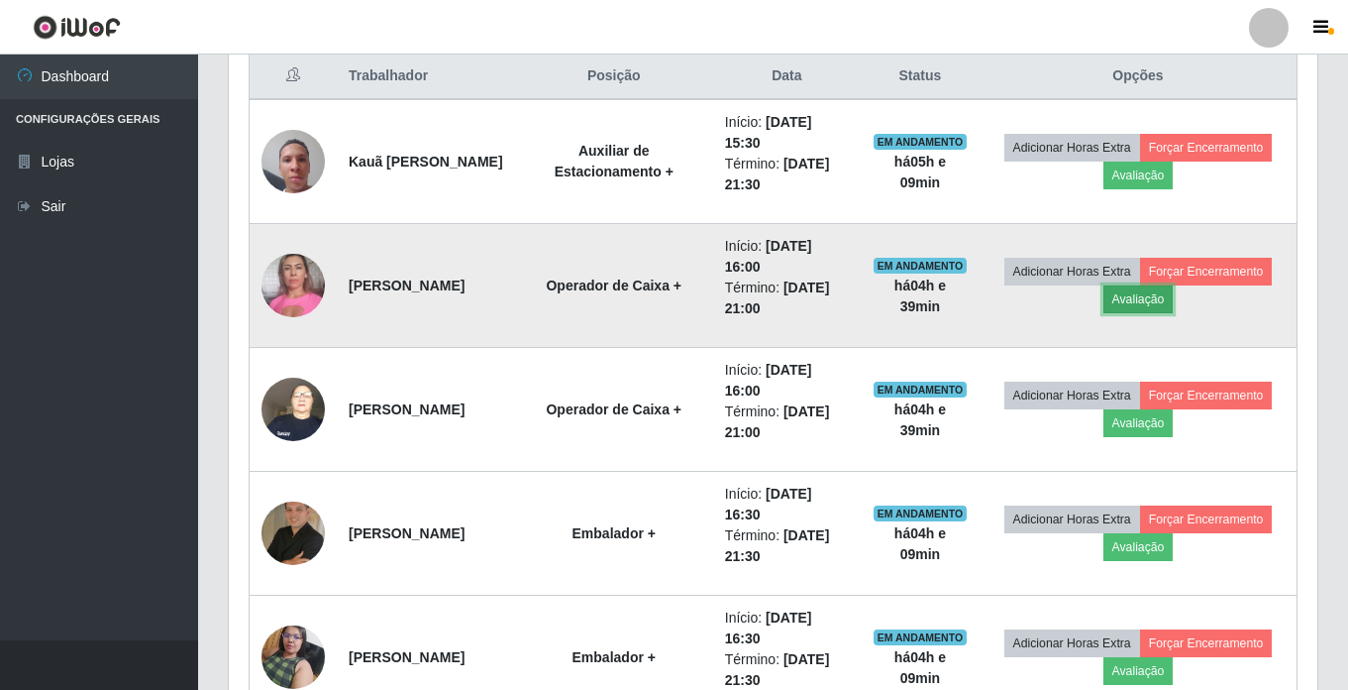
click at [1174, 303] on button "Avaliação" at bounding box center [1139, 299] width 70 height 28
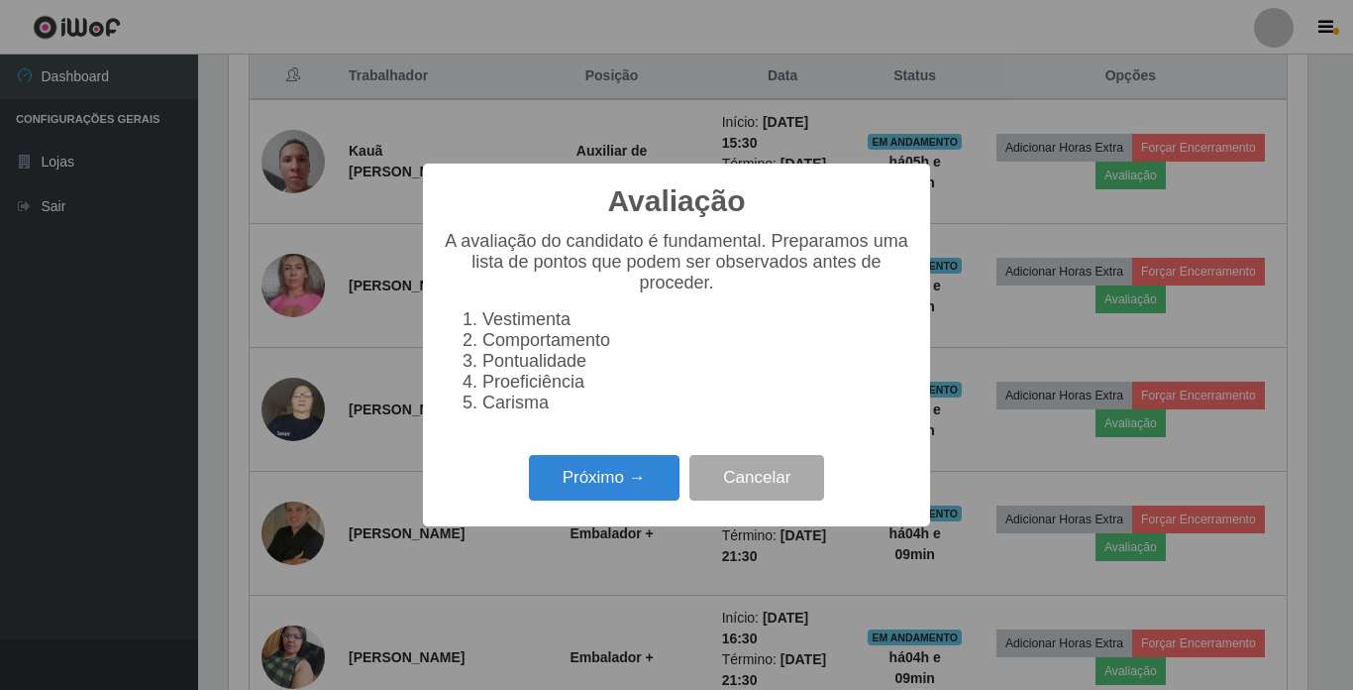
scroll to position [411, 1079]
click at [581, 501] on button "Próximo →" at bounding box center [604, 478] width 151 height 47
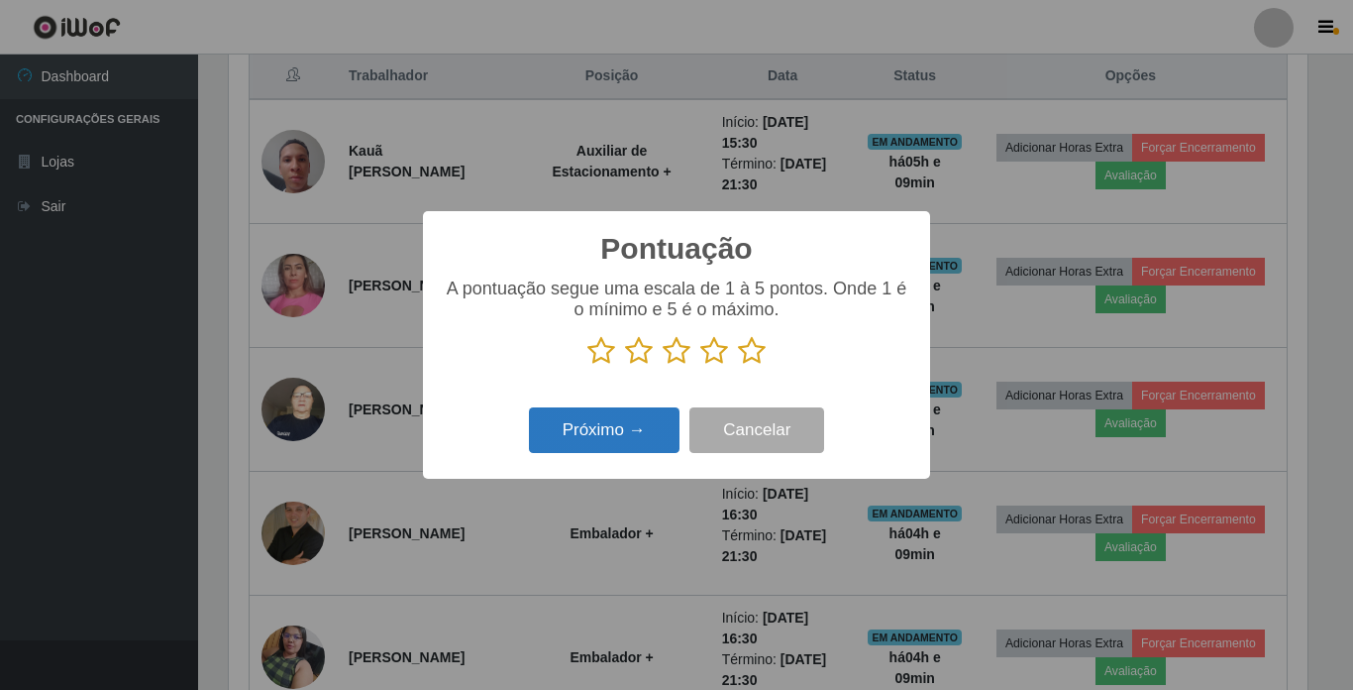
scroll to position [990278, 989610]
click at [751, 357] on icon at bounding box center [752, 351] width 28 height 30
click at [738, 366] on input "radio" at bounding box center [738, 366] width 0 height 0
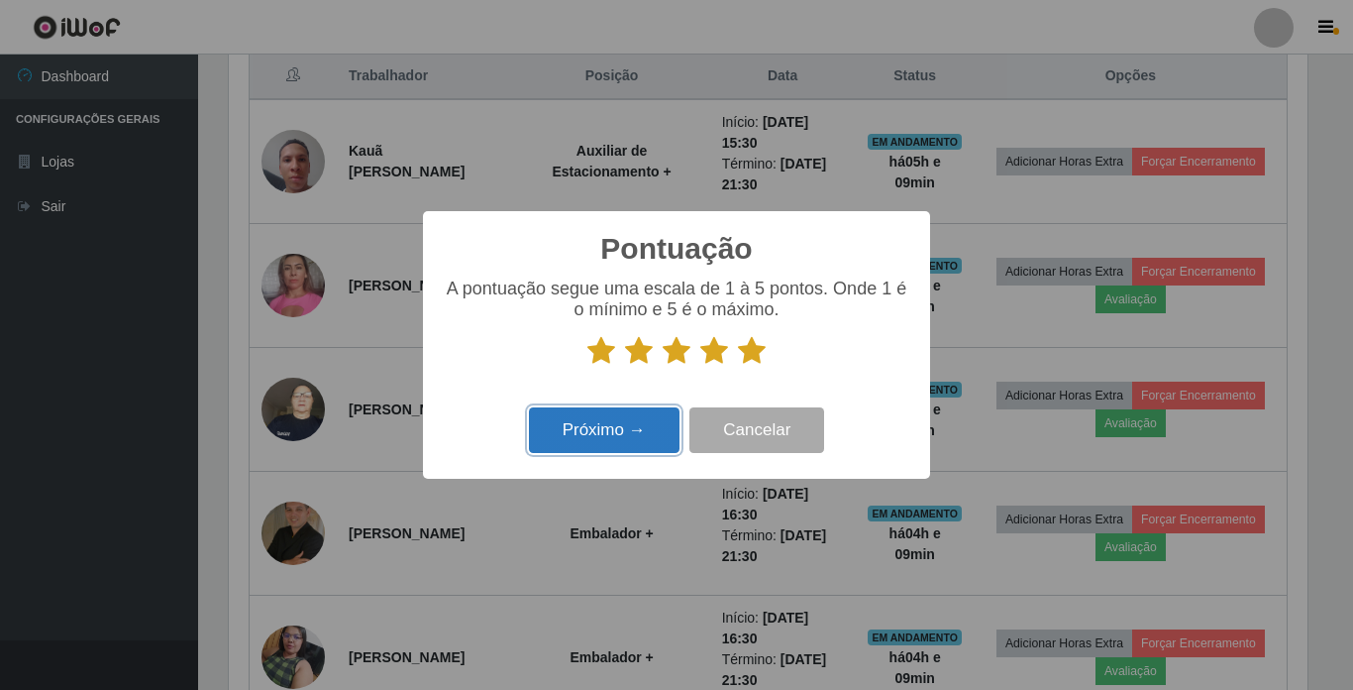
click at [603, 436] on button "Próximo →" at bounding box center [604, 430] width 151 height 47
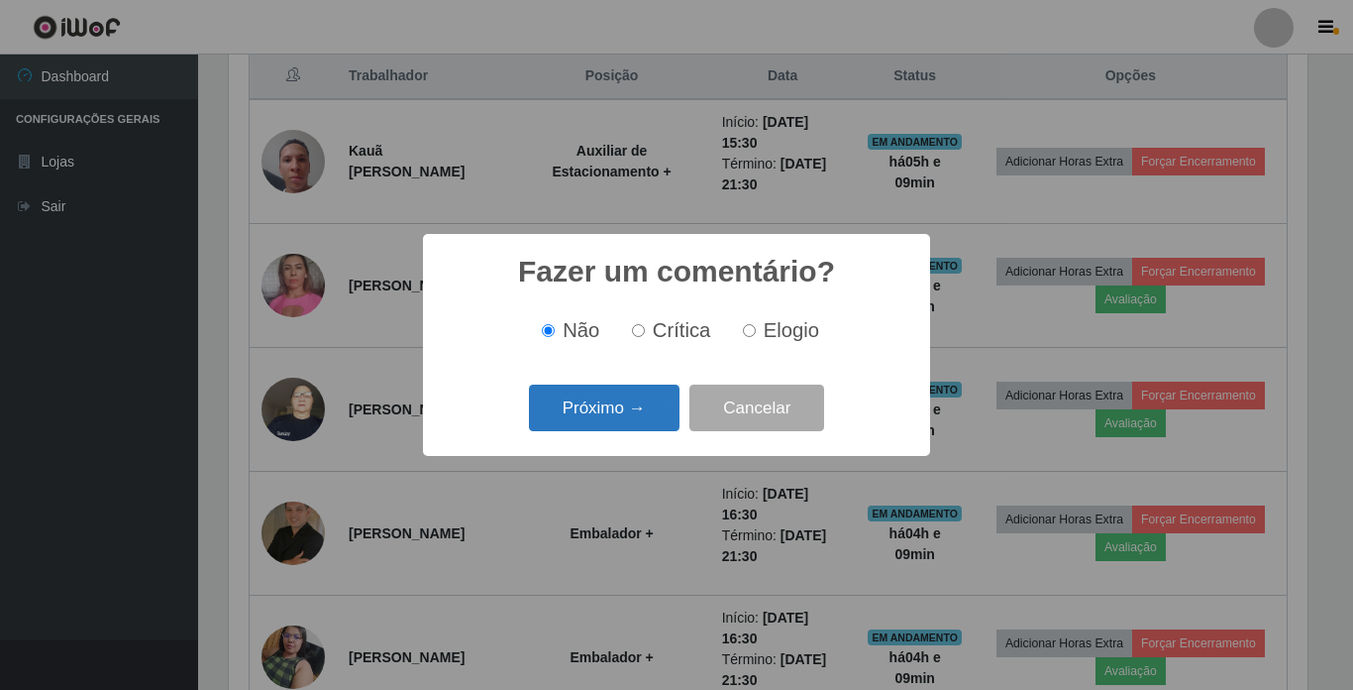
click at [614, 416] on button "Próximo →" at bounding box center [604, 407] width 151 height 47
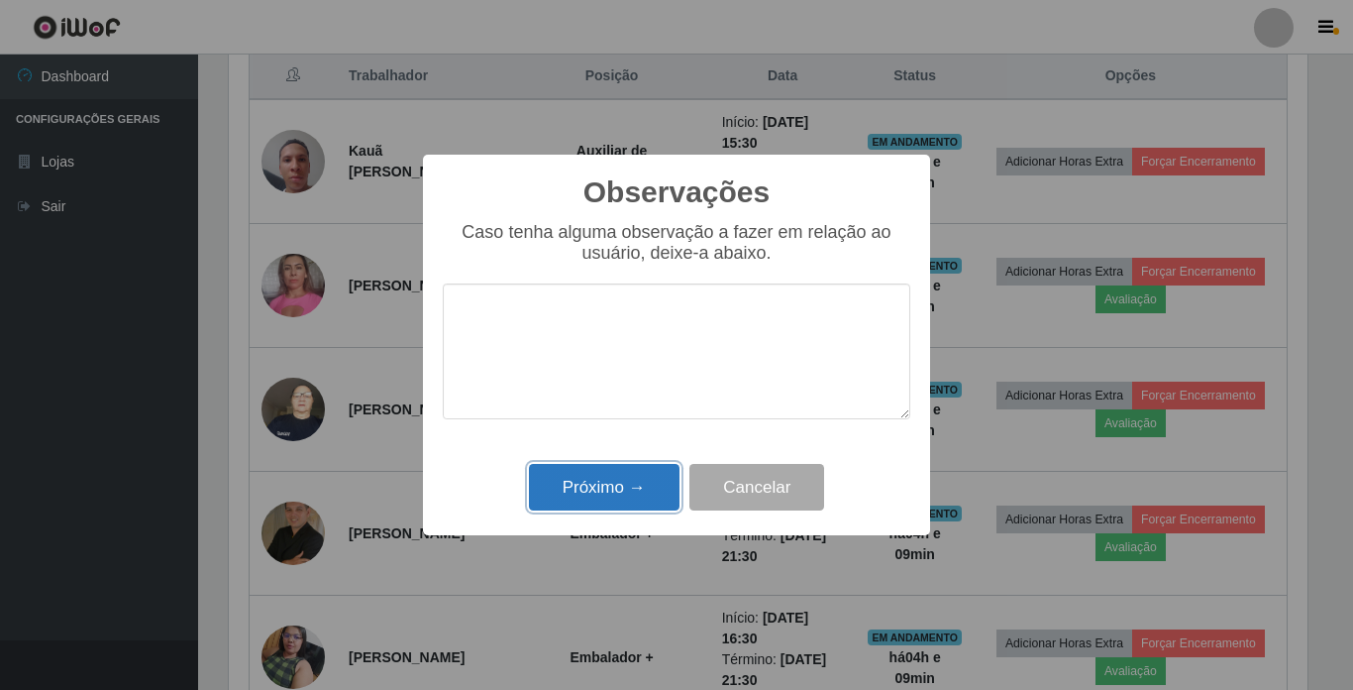
click at [614, 479] on button "Próximo →" at bounding box center [604, 487] width 151 height 47
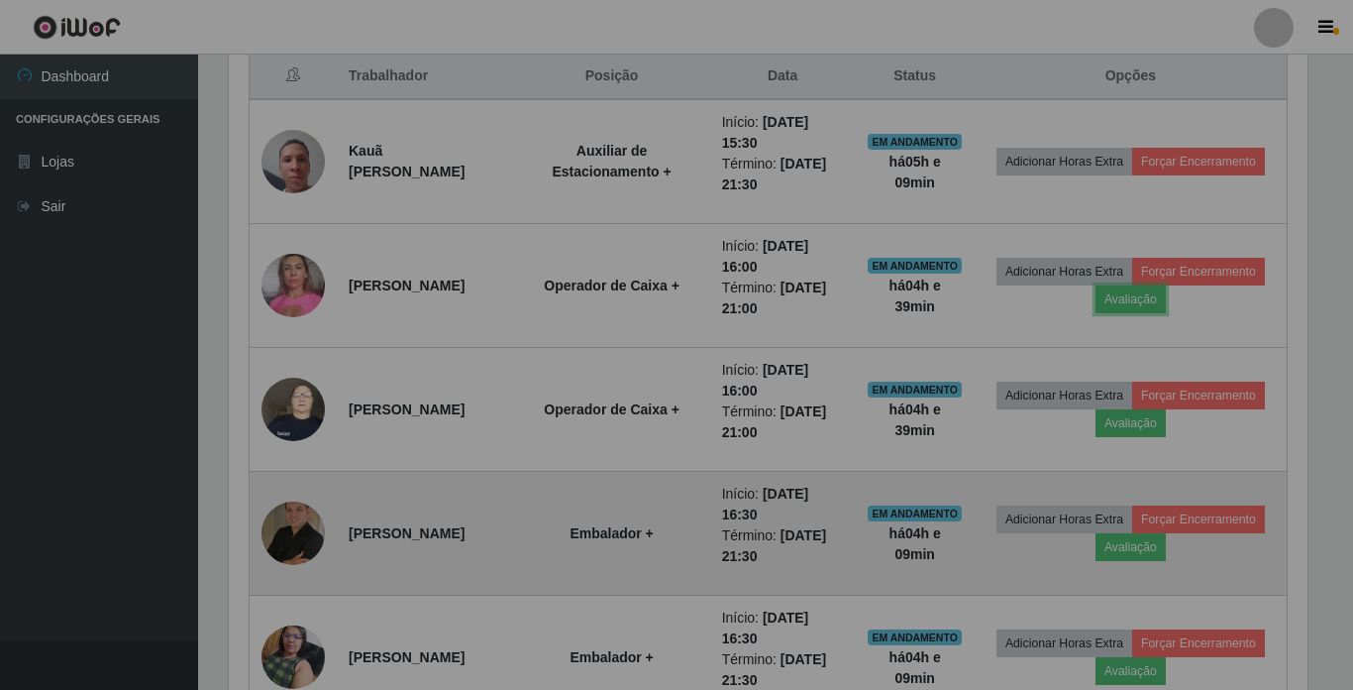
scroll to position [411, 1089]
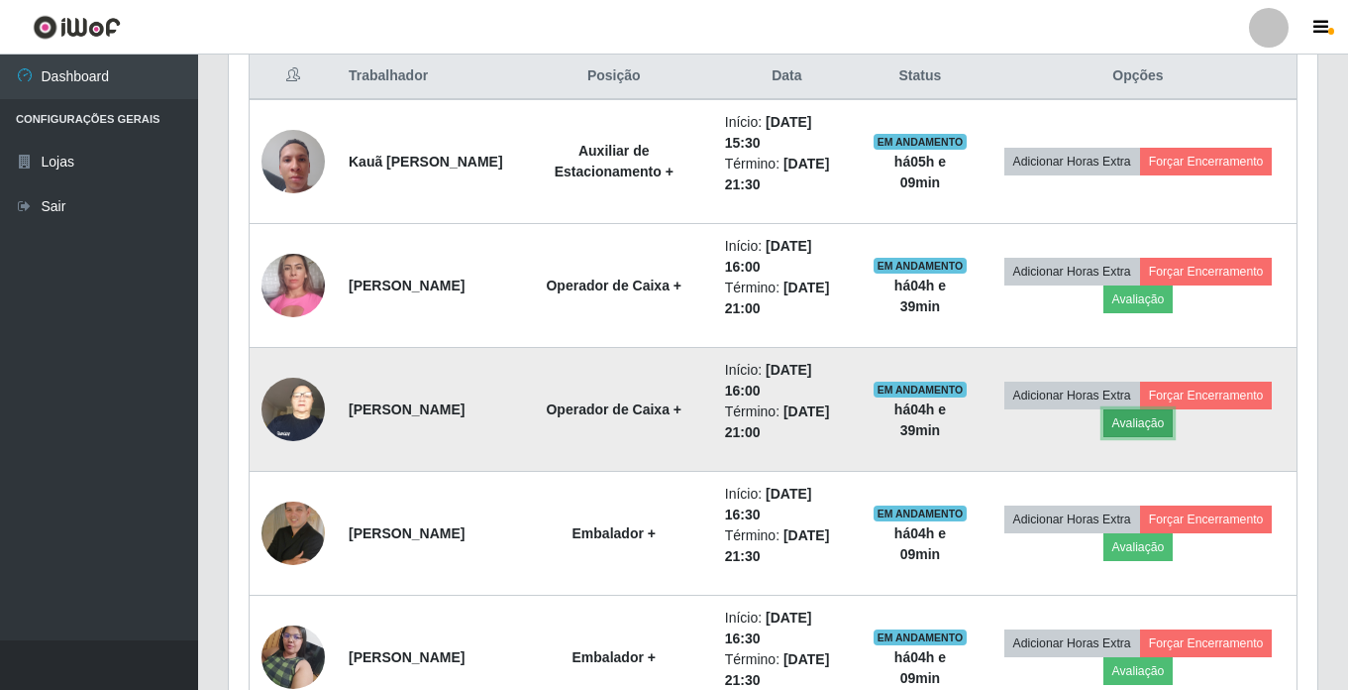
click at [1174, 425] on button "Avaliação" at bounding box center [1139, 423] width 70 height 28
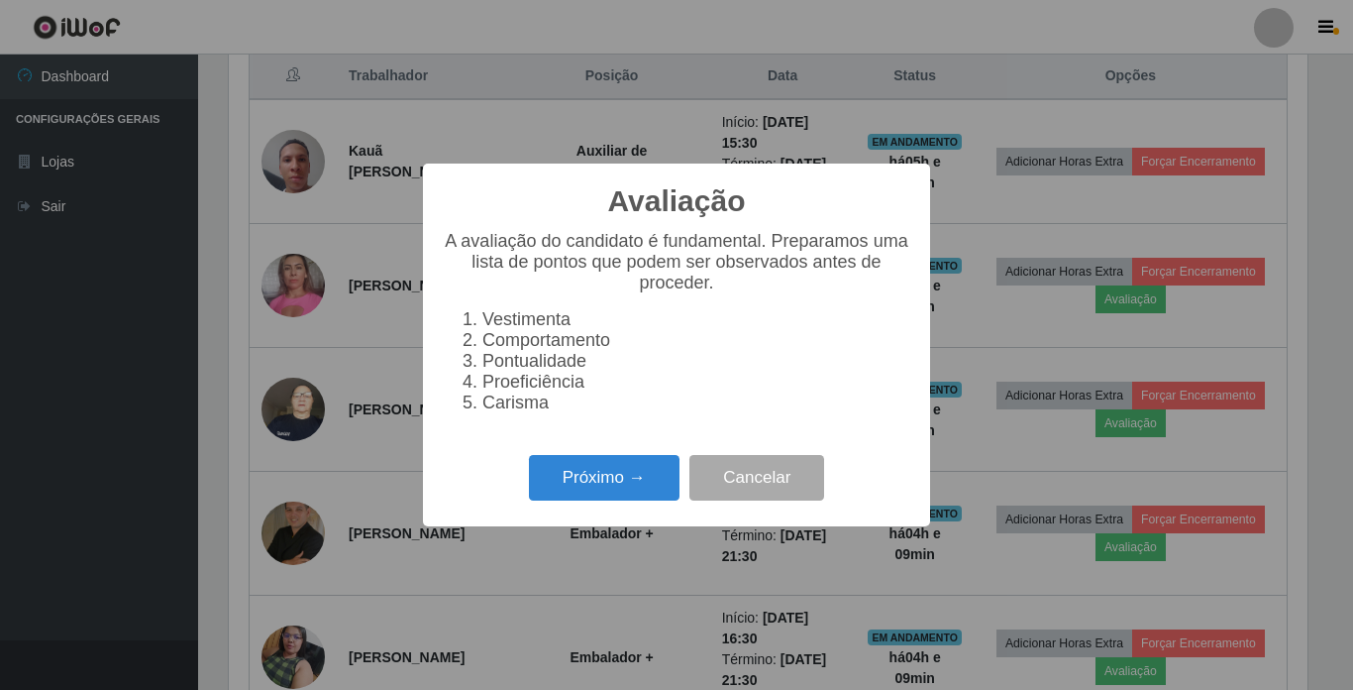
scroll to position [411, 1079]
click at [573, 491] on button "Próximo →" at bounding box center [604, 478] width 151 height 47
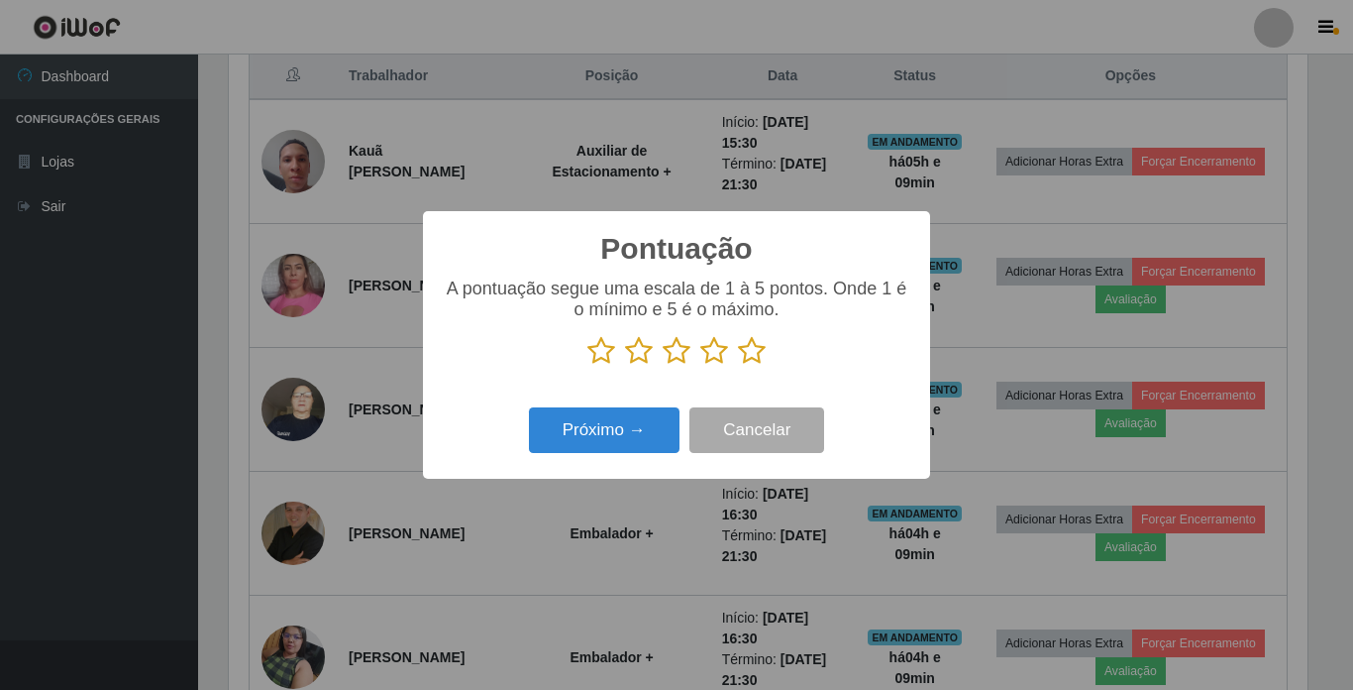
scroll to position [990278, 989610]
click at [746, 350] on icon at bounding box center [752, 351] width 28 height 30
click at [738, 366] on input "radio" at bounding box center [738, 366] width 0 height 0
click at [633, 429] on button "Próximo →" at bounding box center [604, 430] width 151 height 47
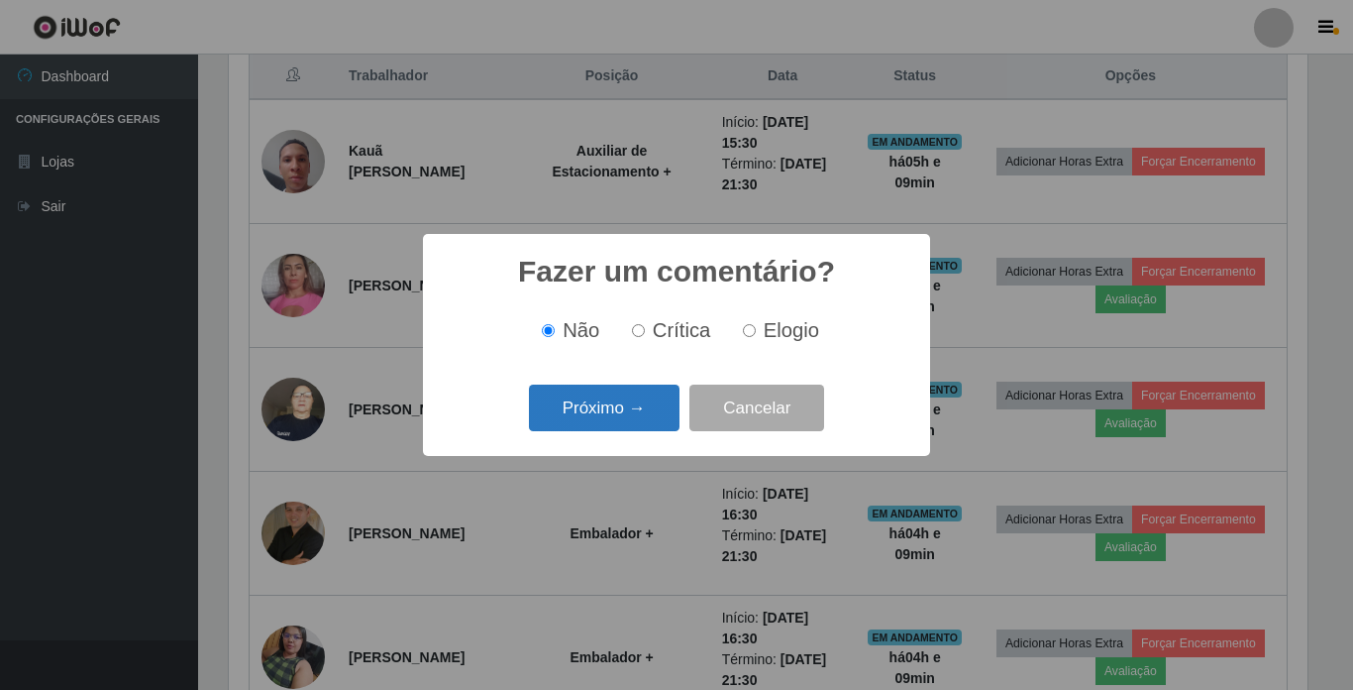
click at [637, 404] on button "Próximo →" at bounding box center [604, 407] width 151 height 47
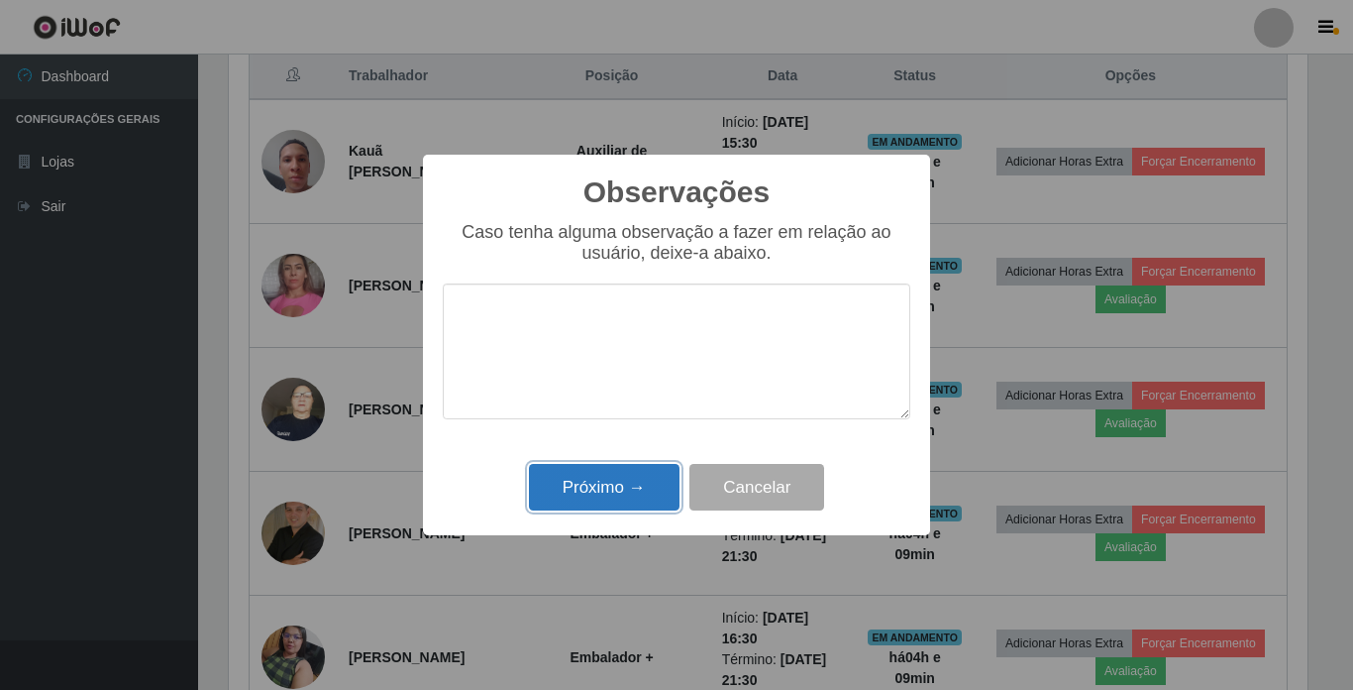
click at [618, 492] on button "Próximo →" at bounding box center [604, 487] width 151 height 47
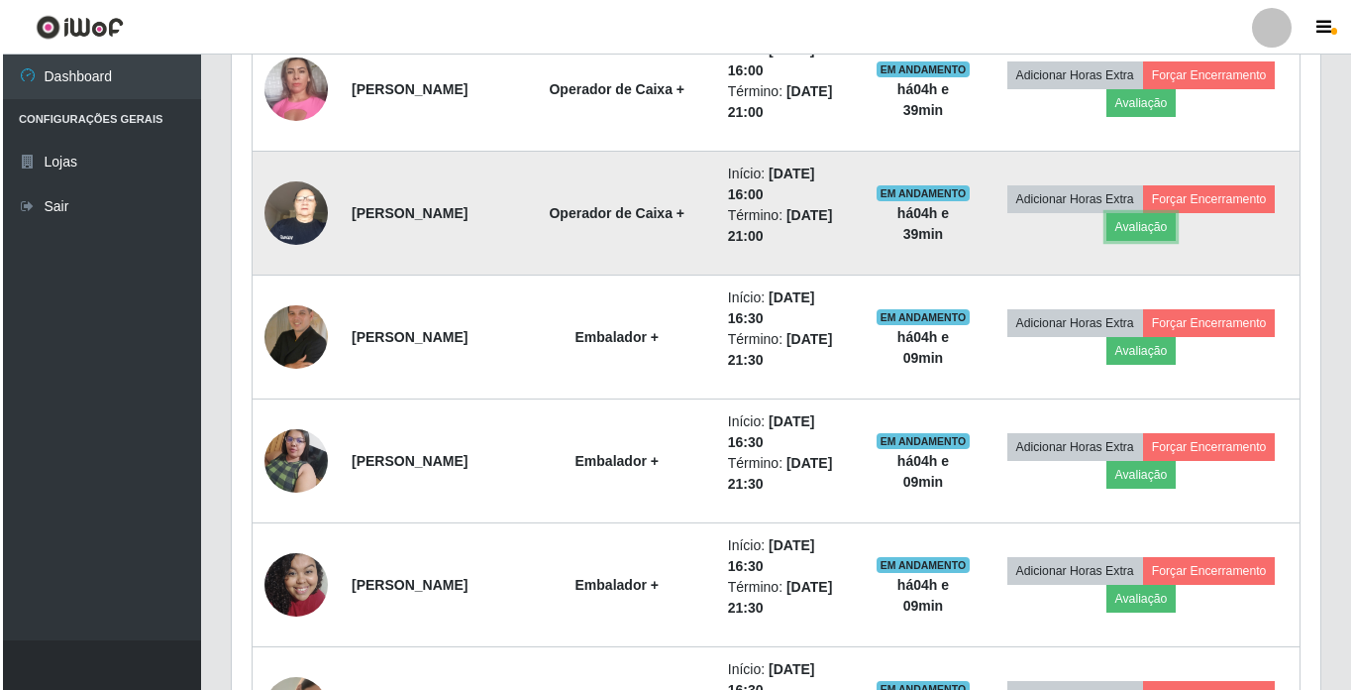
scroll to position [967, 0]
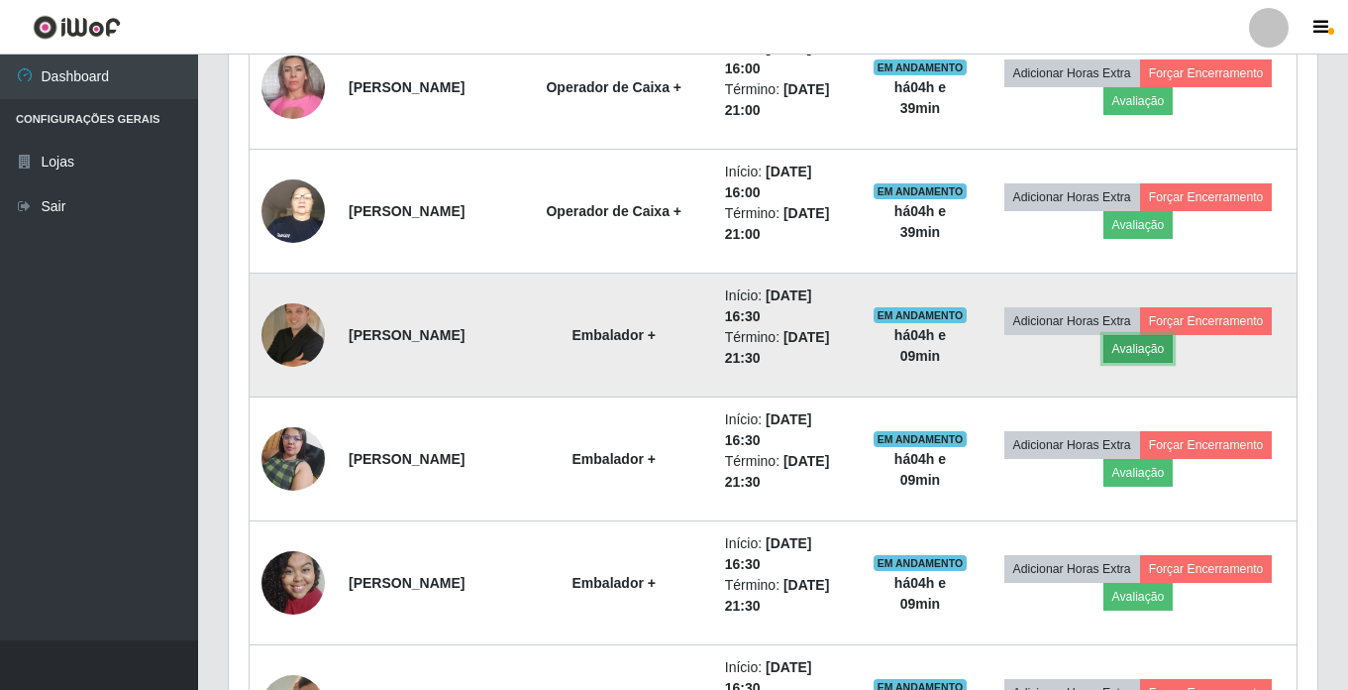
click at [1174, 356] on button "Avaliação" at bounding box center [1139, 349] width 70 height 28
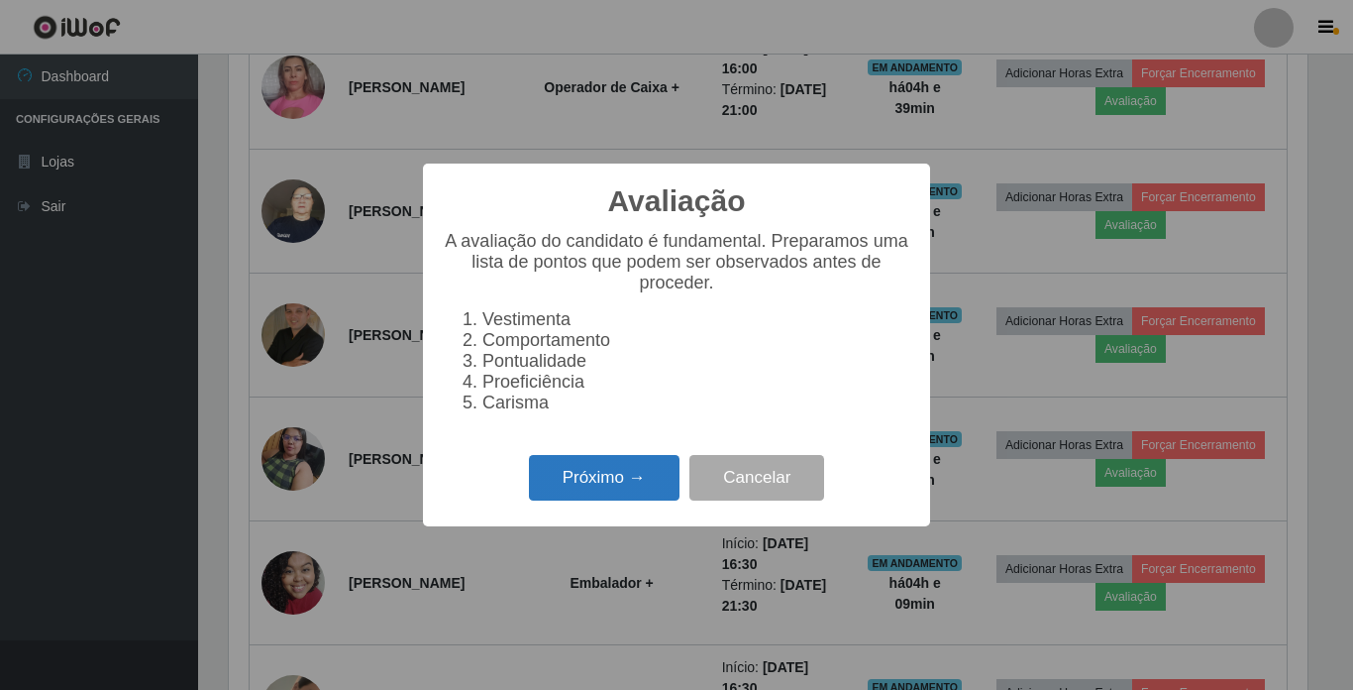
click at [578, 477] on button "Próximo →" at bounding box center [604, 478] width 151 height 47
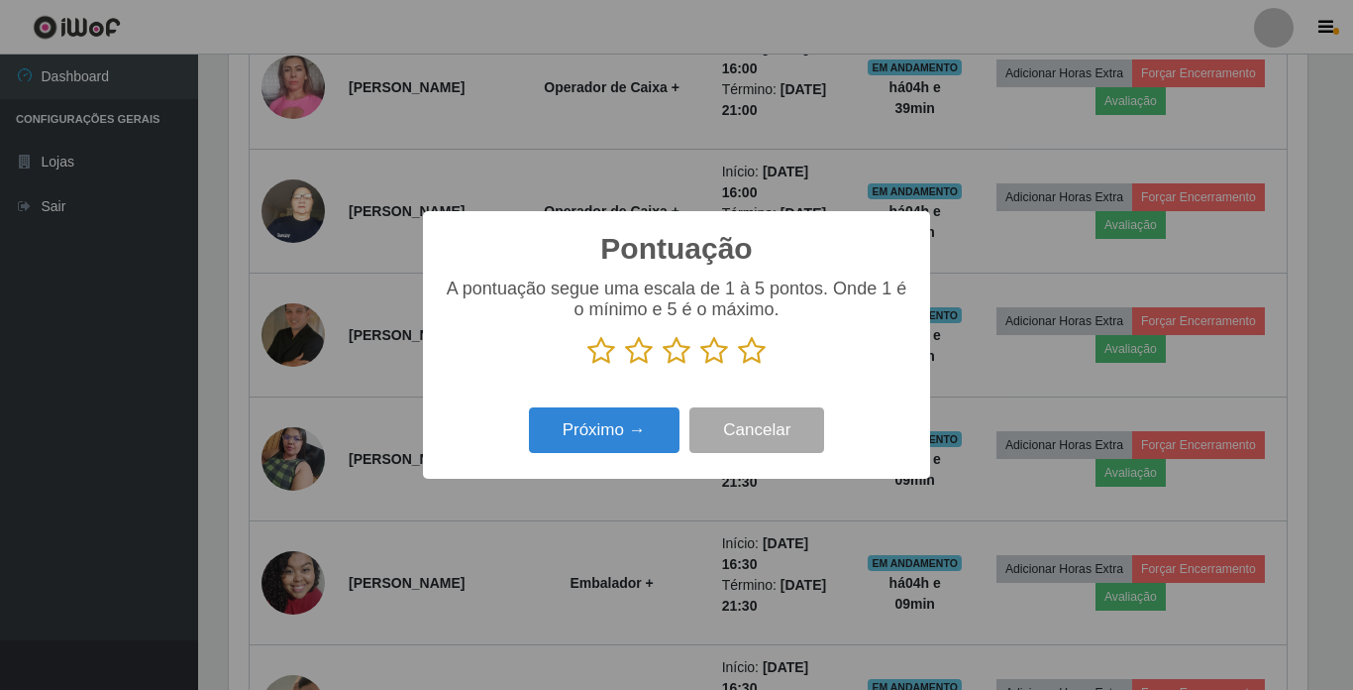
drag, startPoint x: 753, startPoint y: 355, endPoint x: 685, endPoint y: 395, distance: 79.5
click at [752, 355] on icon at bounding box center [752, 351] width 28 height 30
click at [738, 366] on input "radio" at bounding box center [738, 366] width 0 height 0
click at [647, 432] on button "Próximo →" at bounding box center [604, 430] width 151 height 47
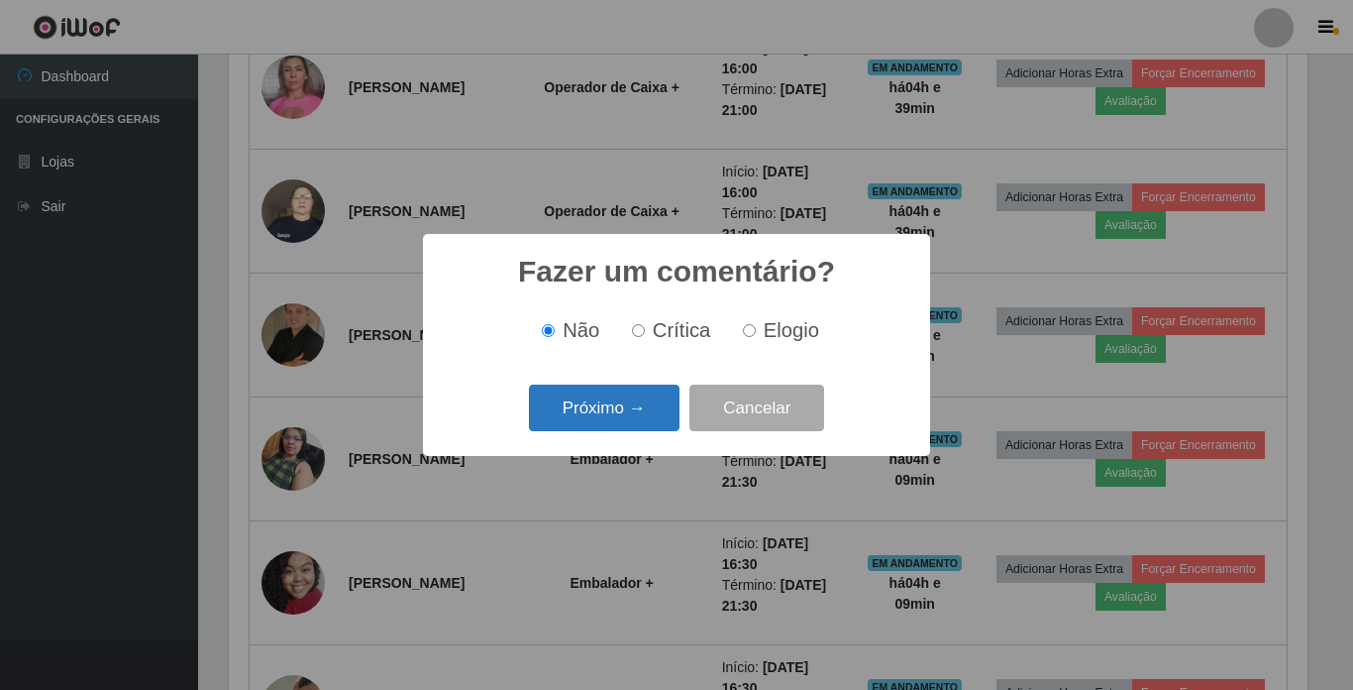
click at [643, 412] on button "Próximo →" at bounding box center [604, 407] width 151 height 47
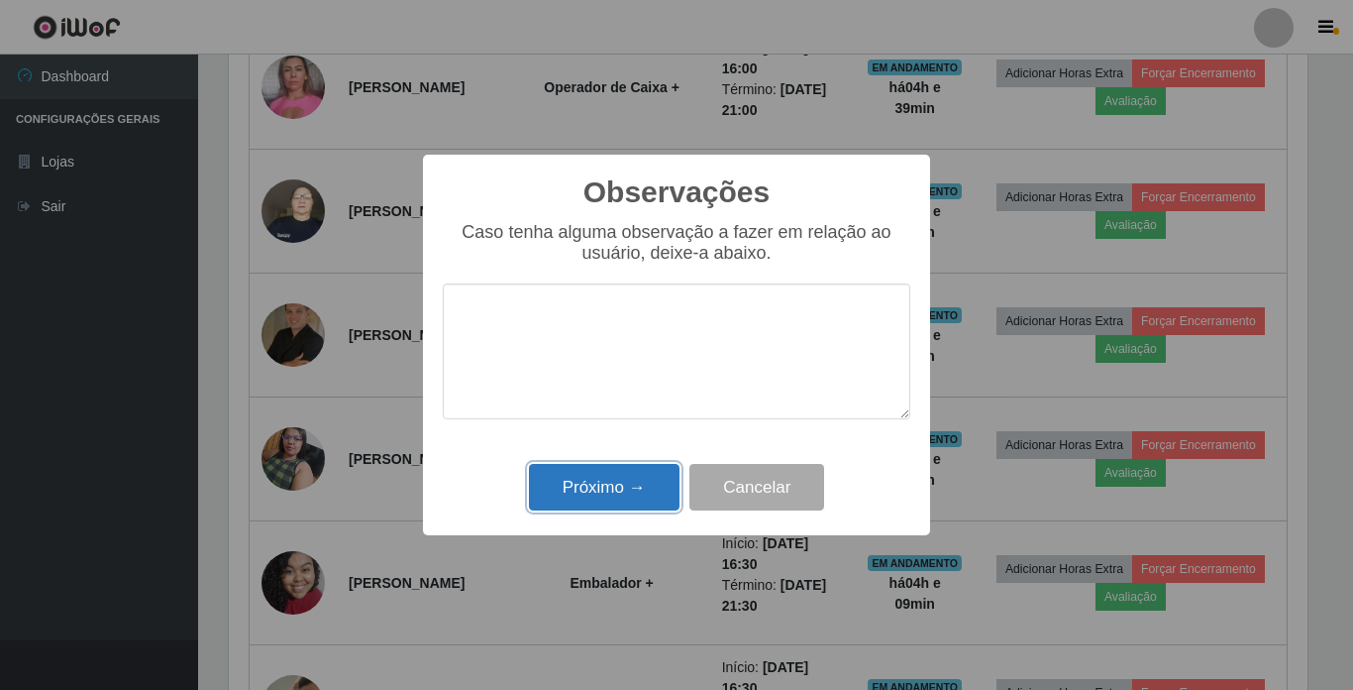
click at [620, 487] on button "Próximo →" at bounding box center [604, 487] width 151 height 47
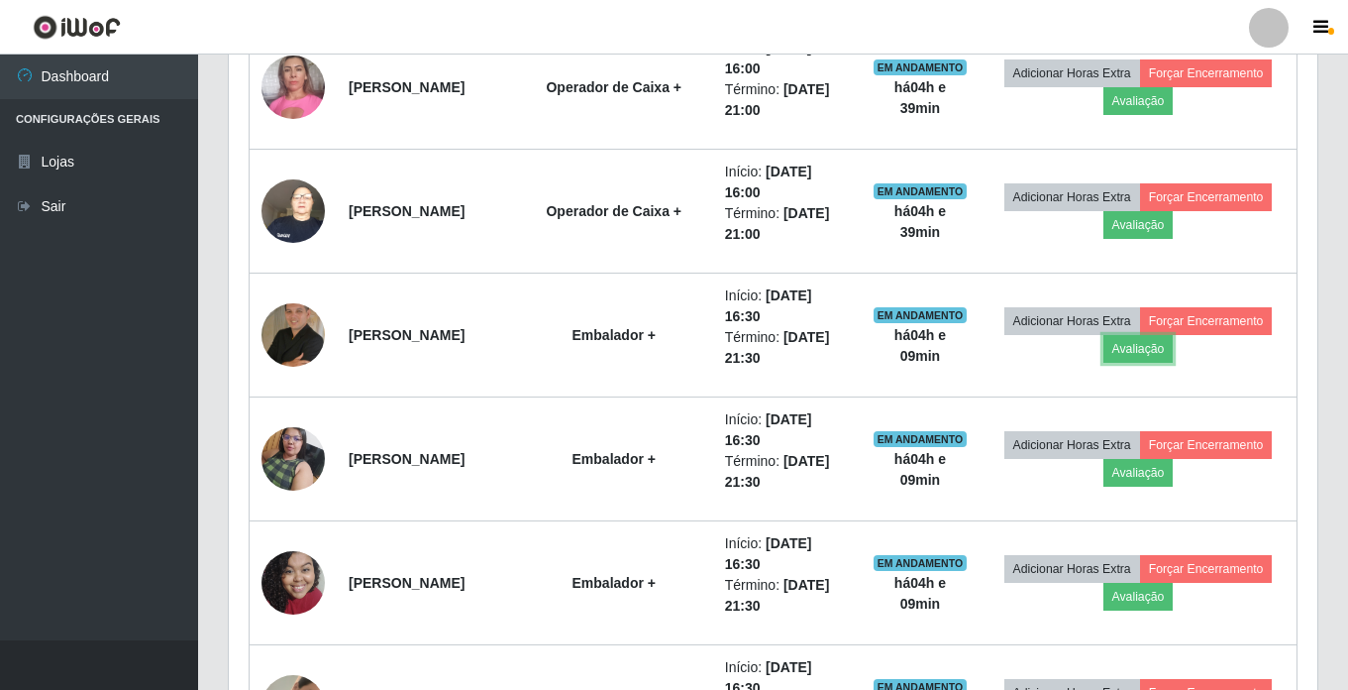
scroll to position [411, 1089]
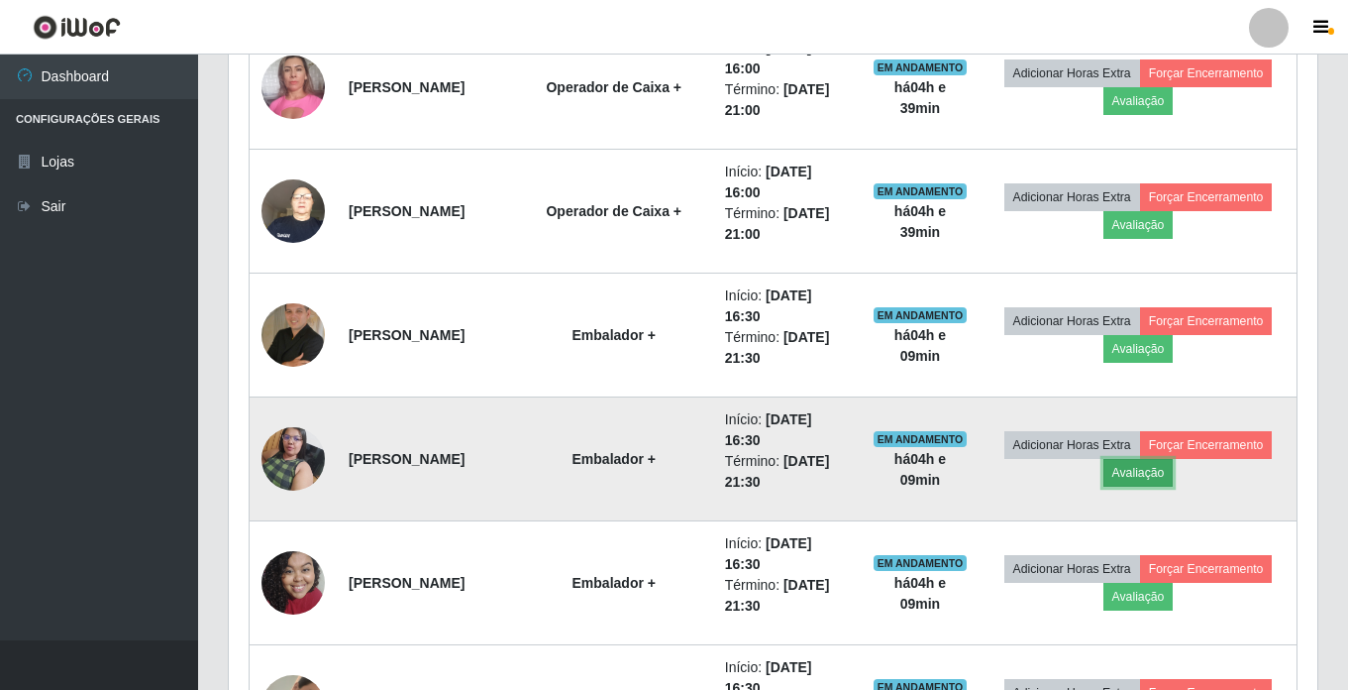
click at [1174, 478] on button "Avaliação" at bounding box center [1139, 473] width 70 height 28
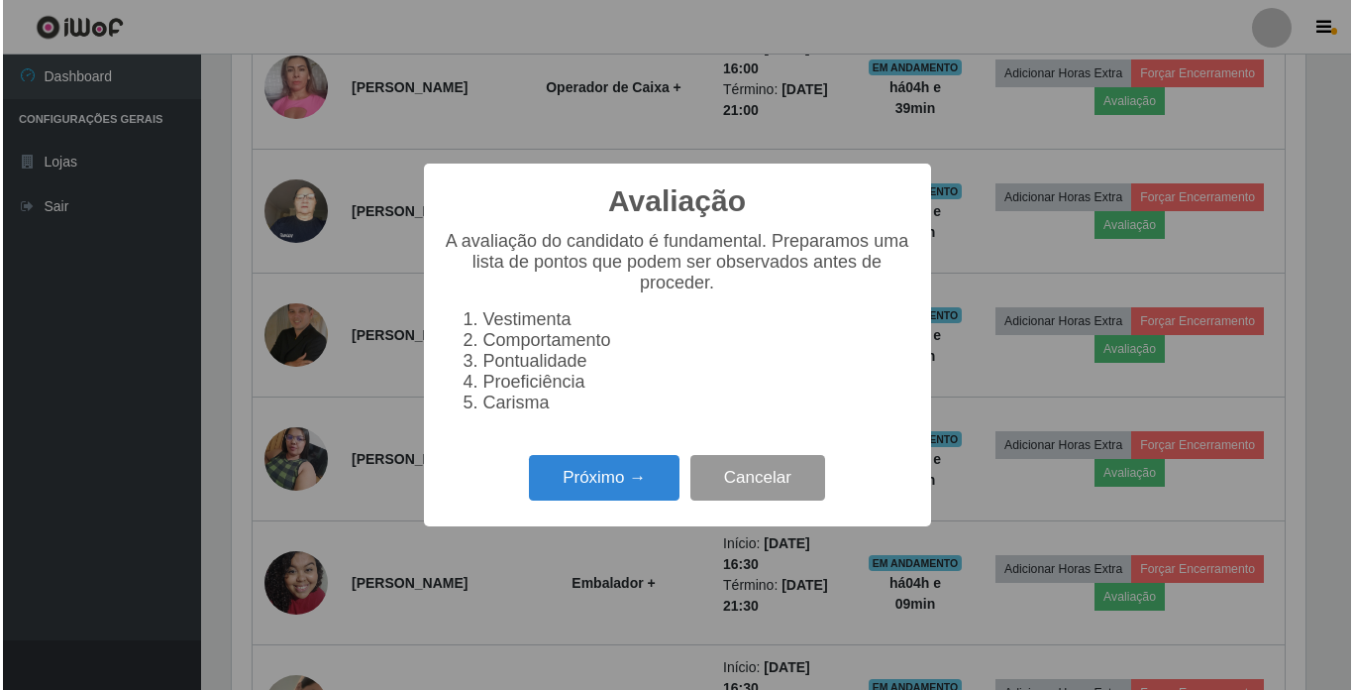
scroll to position [411, 1079]
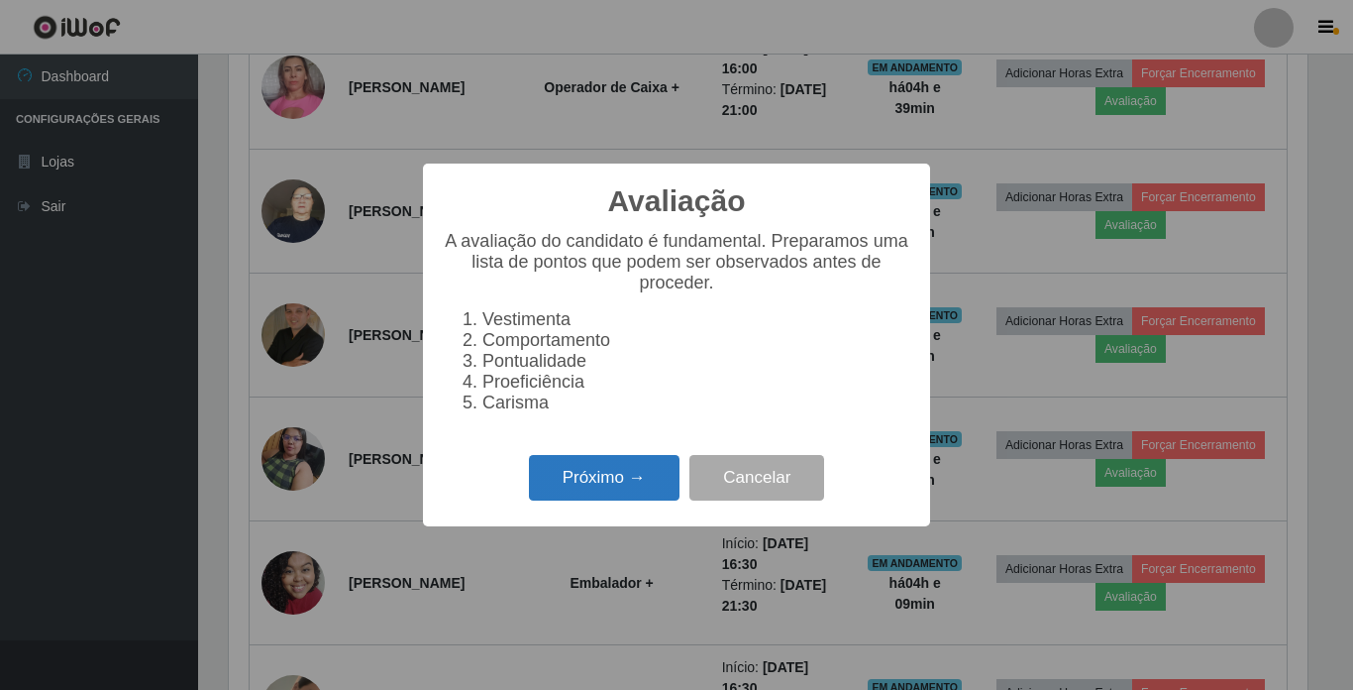
click at [597, 494] on button "Próximo →" at bounding box center [604, 478] width 151 height 47
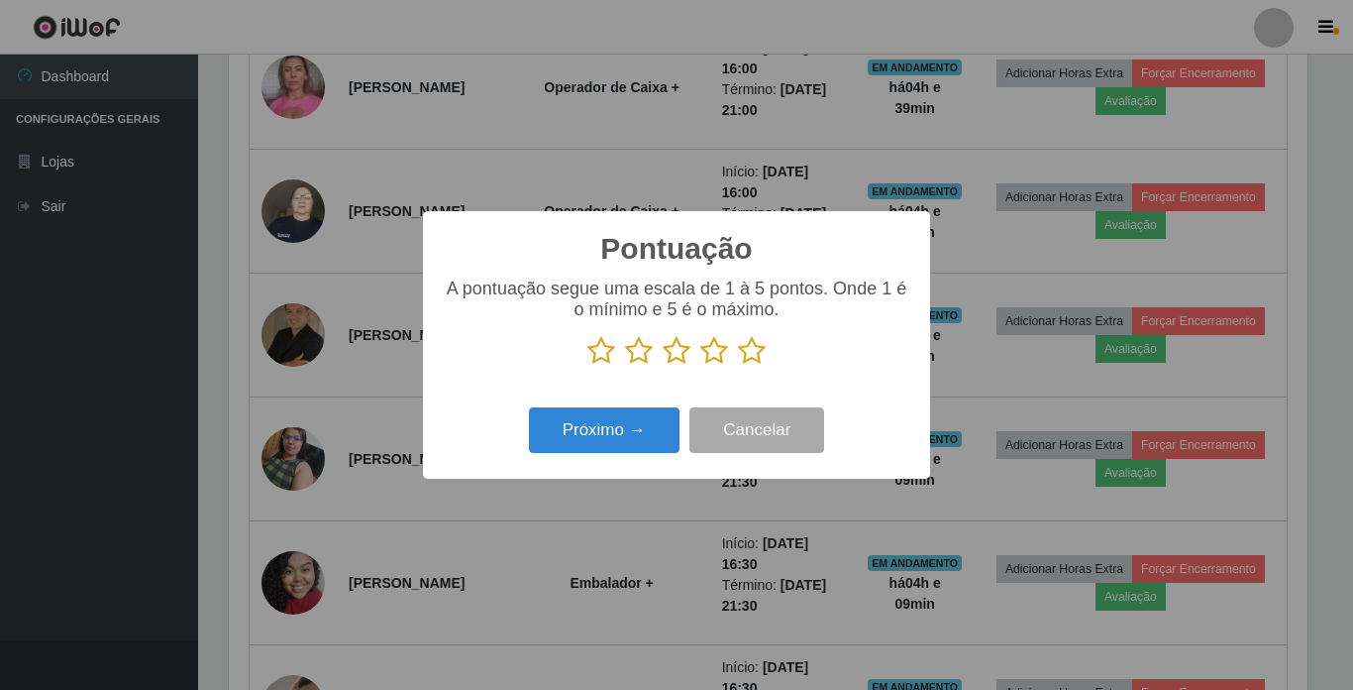
click at [754, 360] on icon at bounding box center [752, 351] width 28 height 30
click at [738, 366] on input "radio" at bounding box center [738, 366] width 0 height 0
click at [603, 437] on button "Próximo →" at bounding box center [604, 430] width 151 height 47
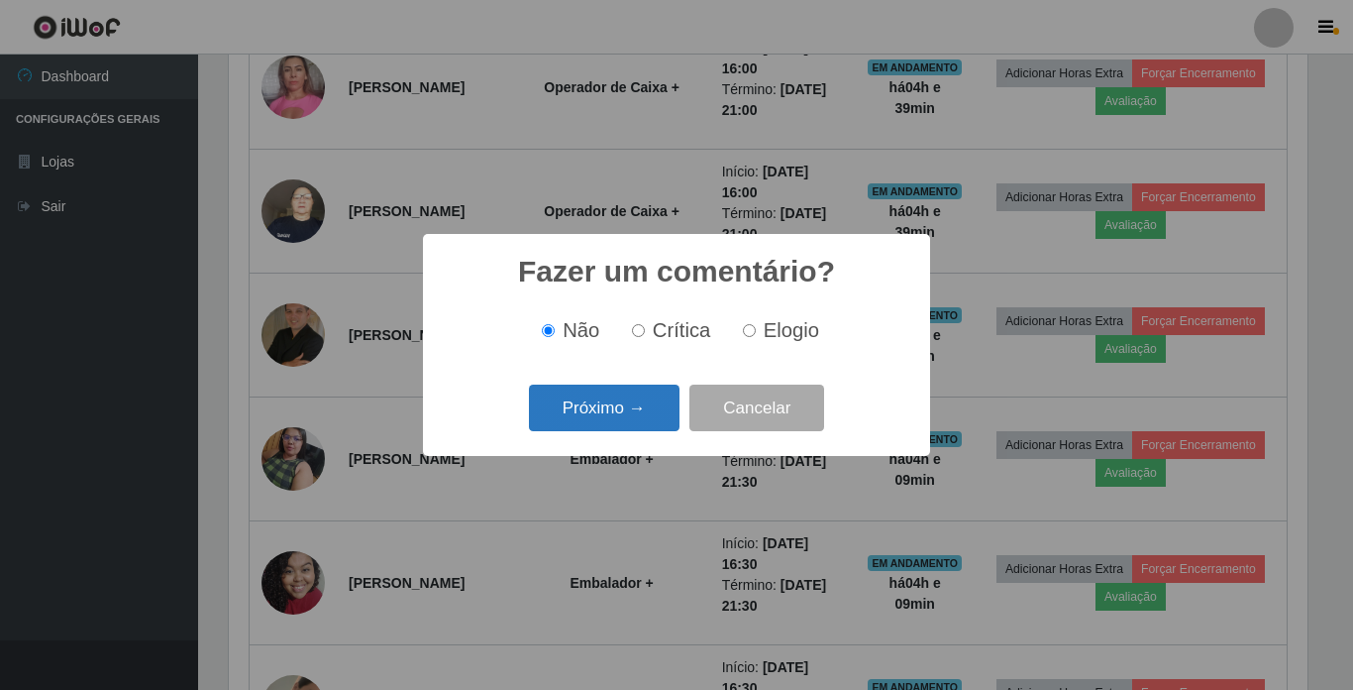
click at [620, 417] on button "Próximo →" at bounding box center [604, 407] width 151 height 47
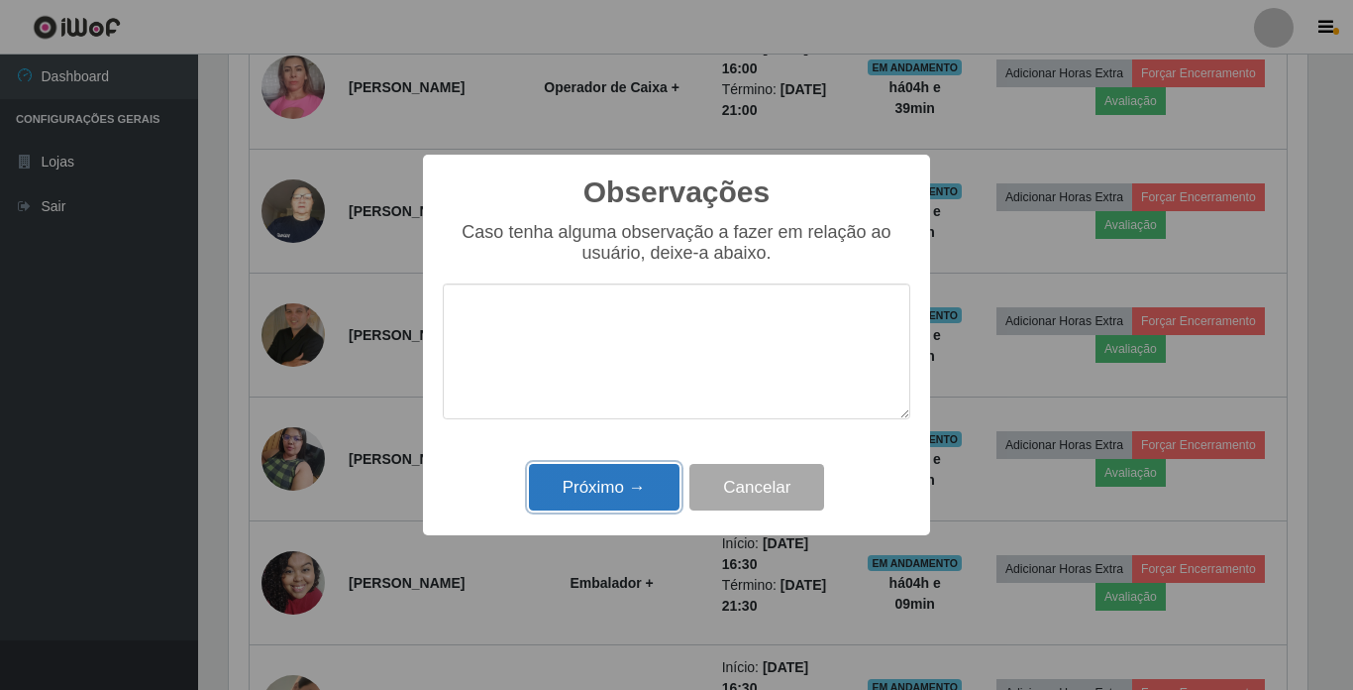
click at [614, 481] on button "Próximo →" at bounding box center [604, 487] width 151 height 47
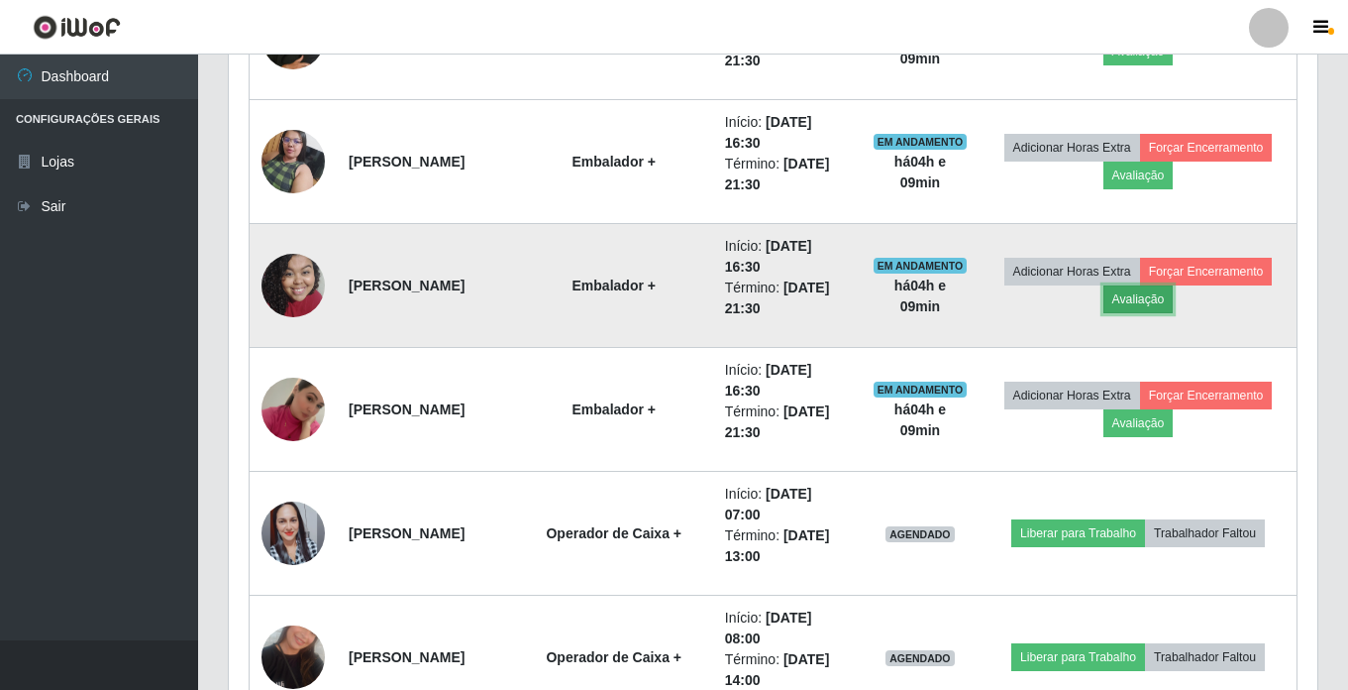
click at [1174, 304] on button "Avaliação" at bounding box center [1139, 299] width 70 height 28
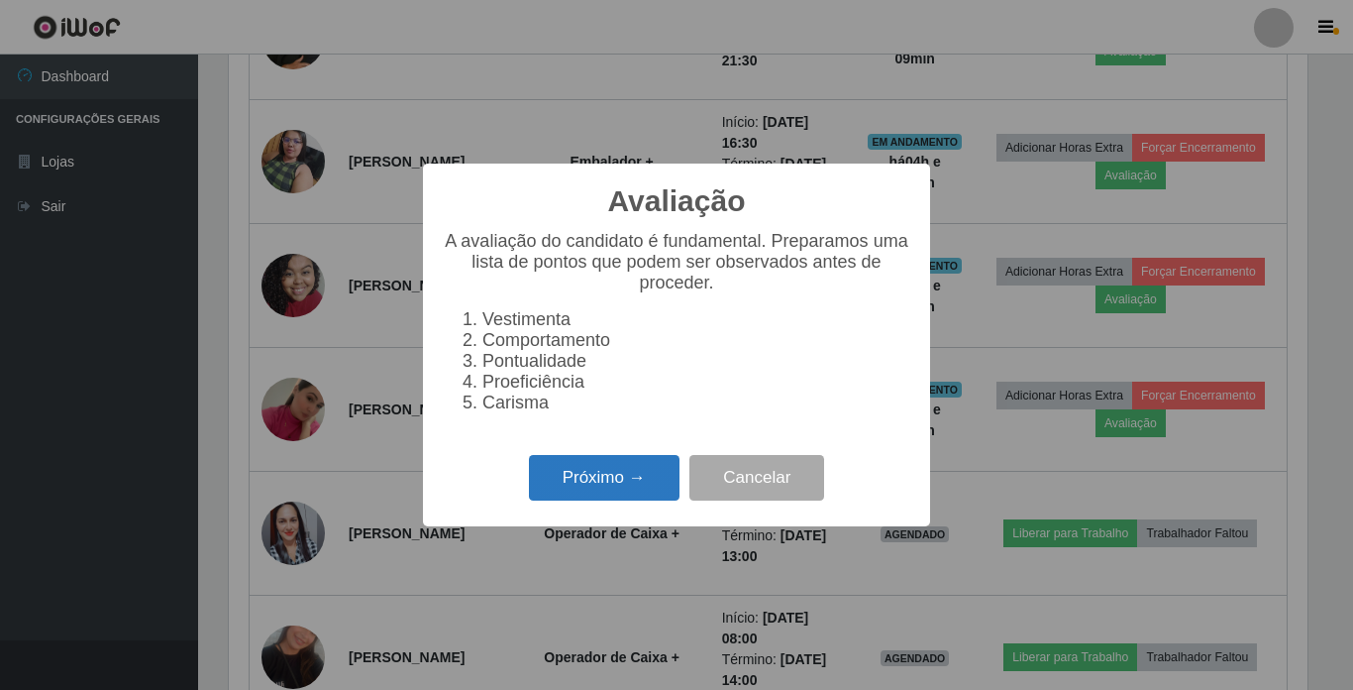
click at [626, 477] on button "Próximo →" at bounding box center [604, 478] width 151 height 47
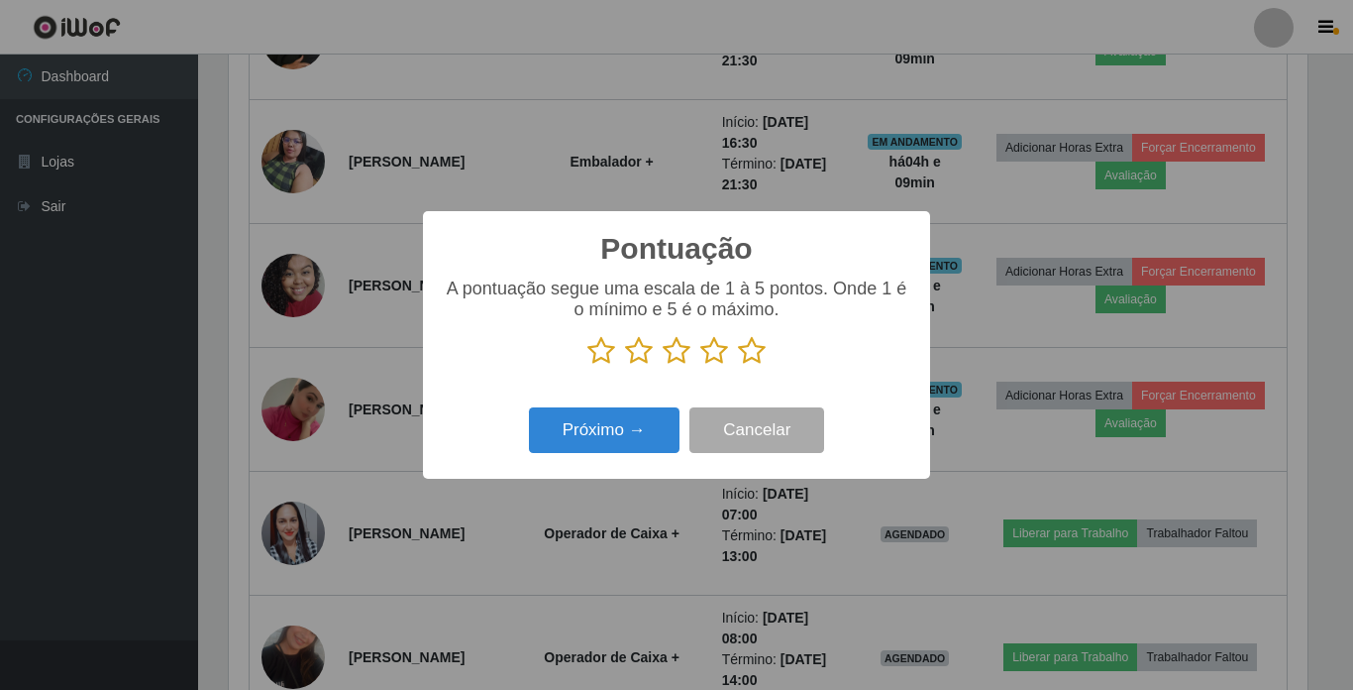
click at [752, 354] on icon at bounding box center [752, 351] width 28 height 30
click at [738, 366] on input "radio" at bounding box center [738, 366] width 0 height 0
click at [610, 425] on button "Próximo →" at bounding box center [604, 430] width 151 height 47
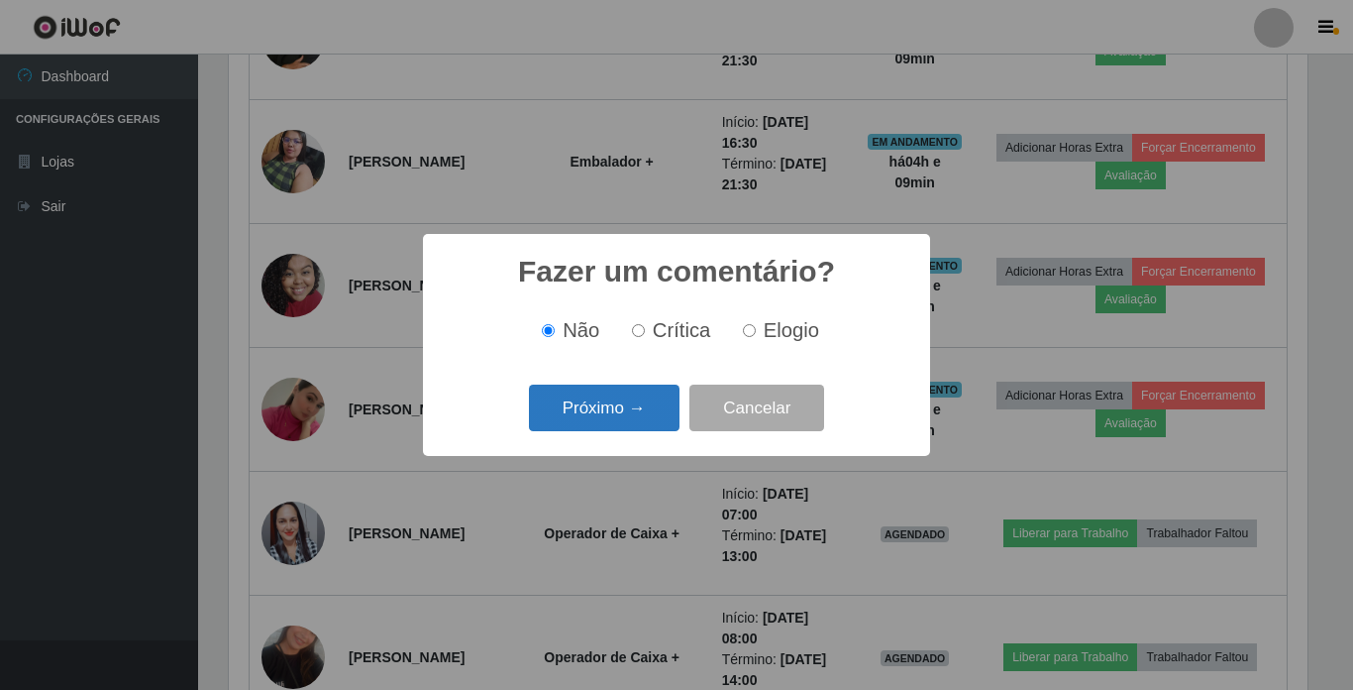
click at [616, 410] on button "Próximo →" at bounding box center [604, 407] width 151 height 47
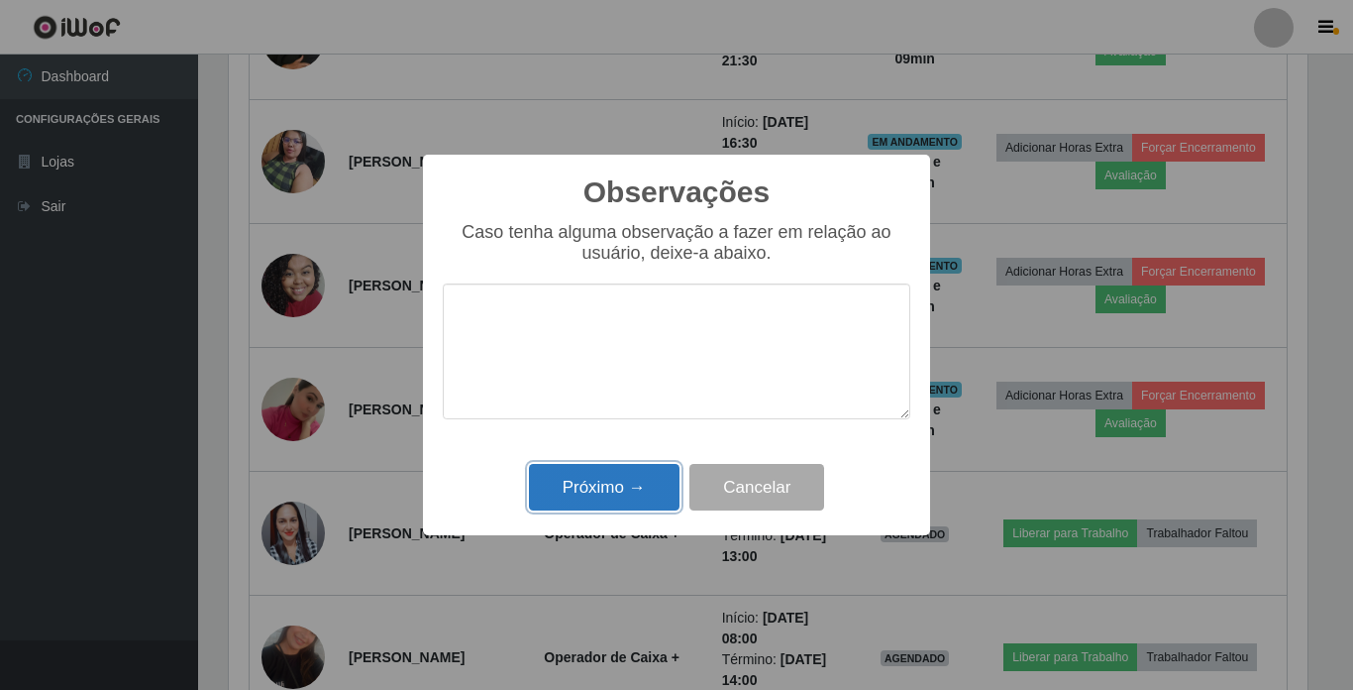
click at [618, 505] on button "Próximo →" at bounding box center [604, 487] width 151 height 47
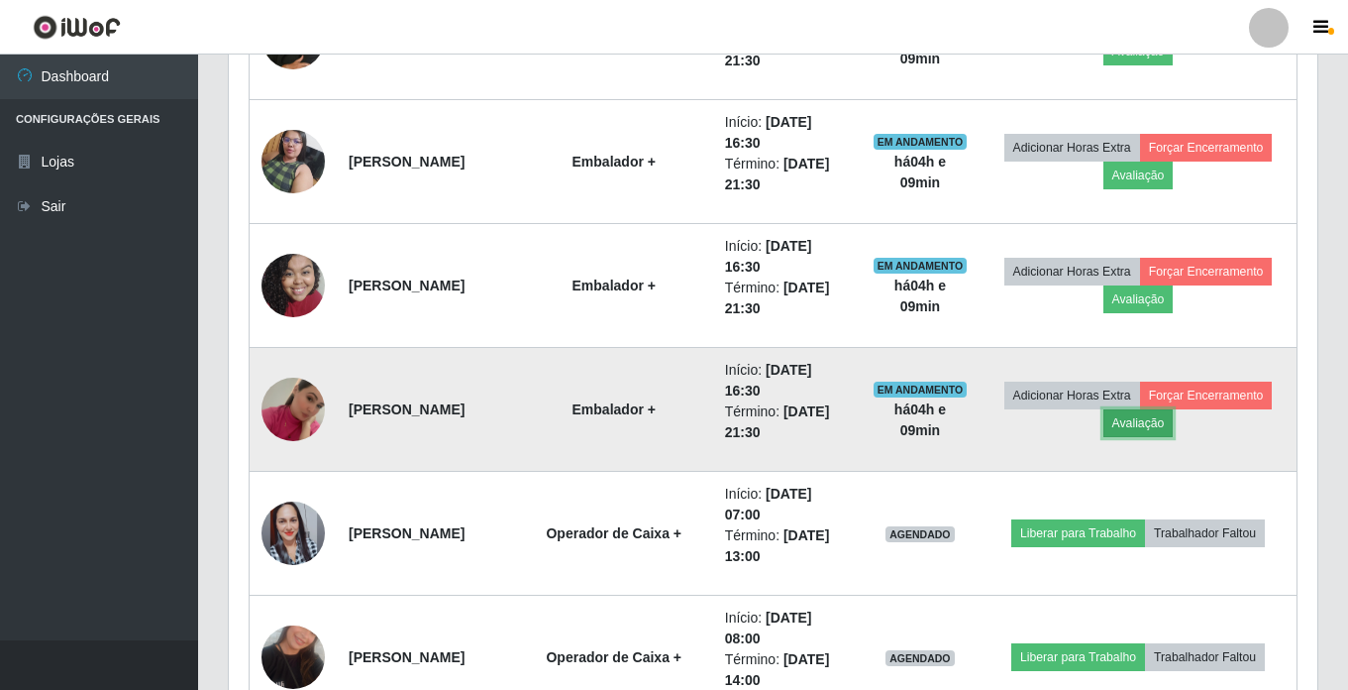
click at [1174, 433] on button "Avaliação" at bounding box center [1139, 423] width 70 height 28
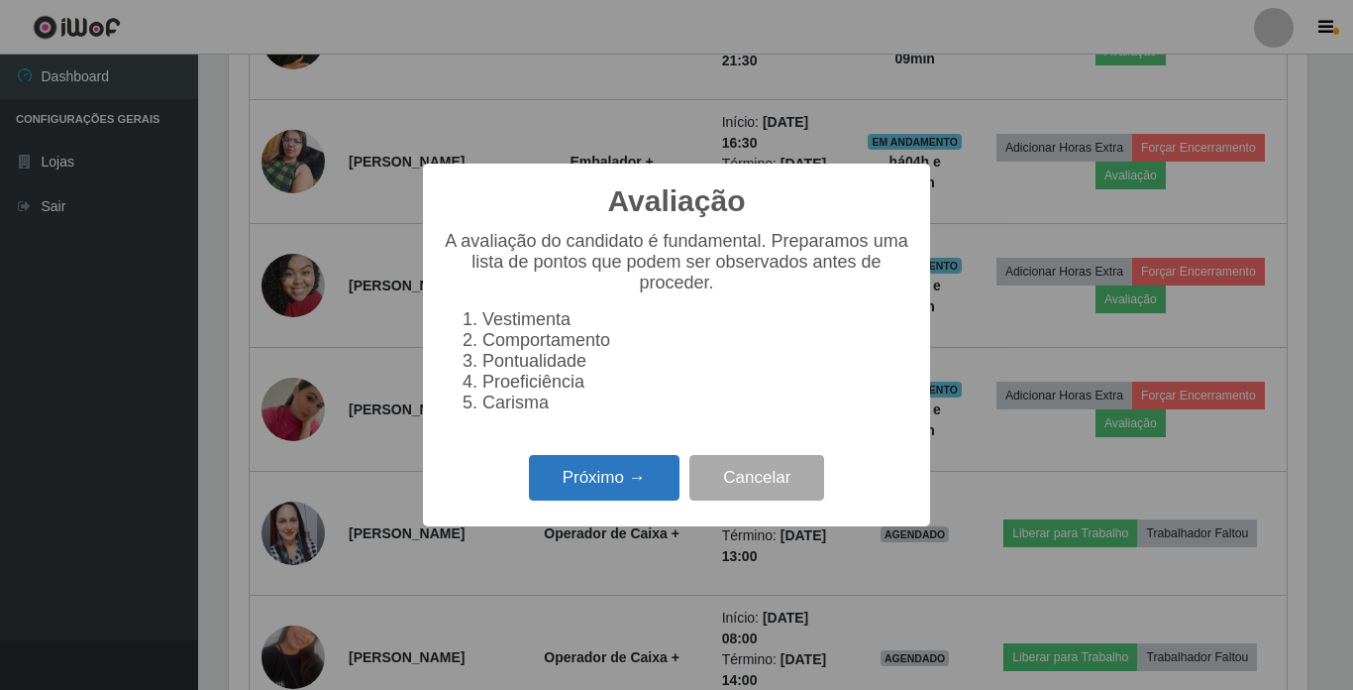
click at [585, 495] on button "Próximo →" at bounding box center [604, 478] width 151 height 47
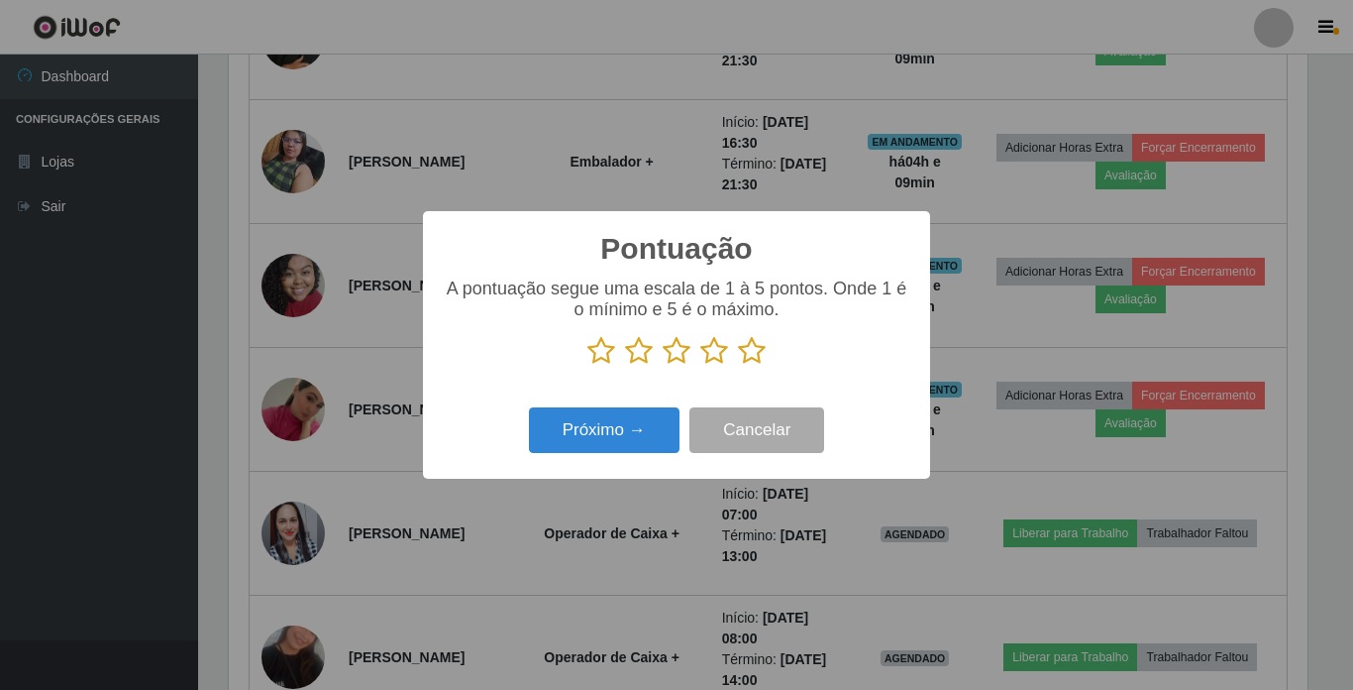
click at [750, 354] on icon at bounding box center [752, 351] width 28 height 30
click at [738, 366] on input "radio" at bounding box center [738, 366] width 0 height 0
click at [638, 439] on button "Próximo →" at bounding box center [604, 430] width 151 height 47
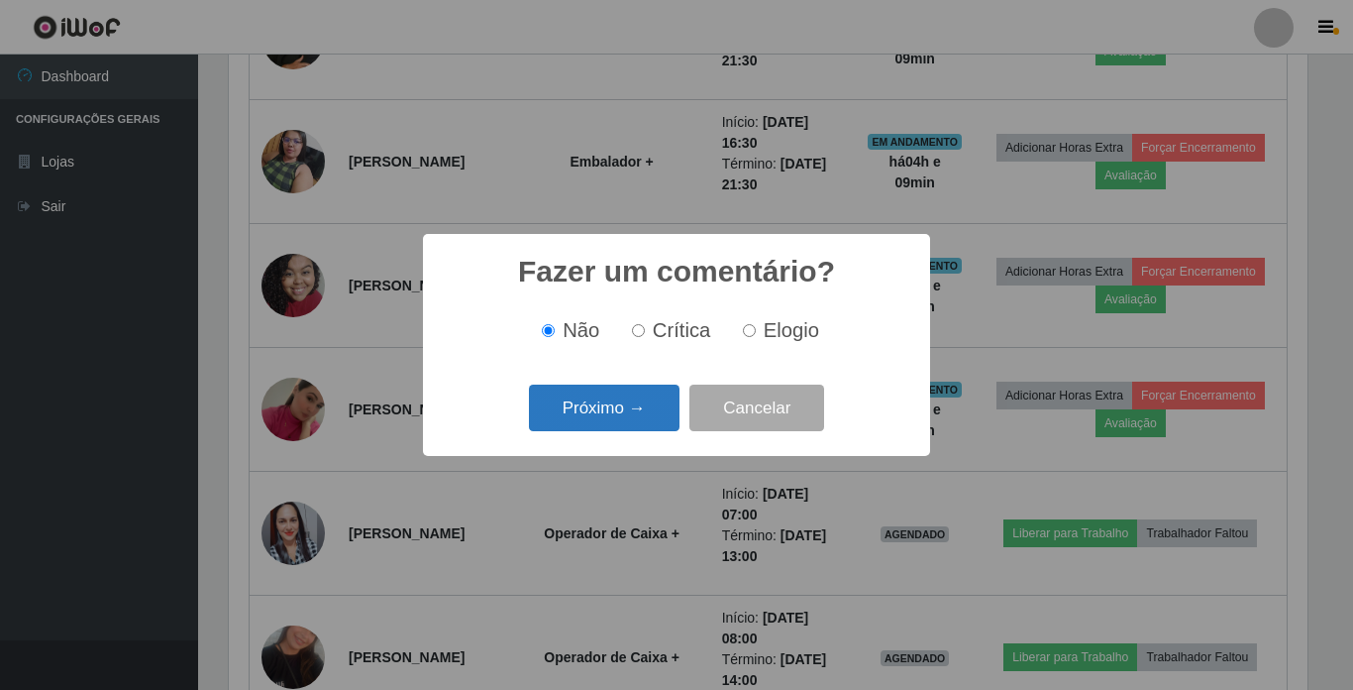
click at [640, 415] on button "Próximo →" at bounding box center [604, 407] width 151 height 47
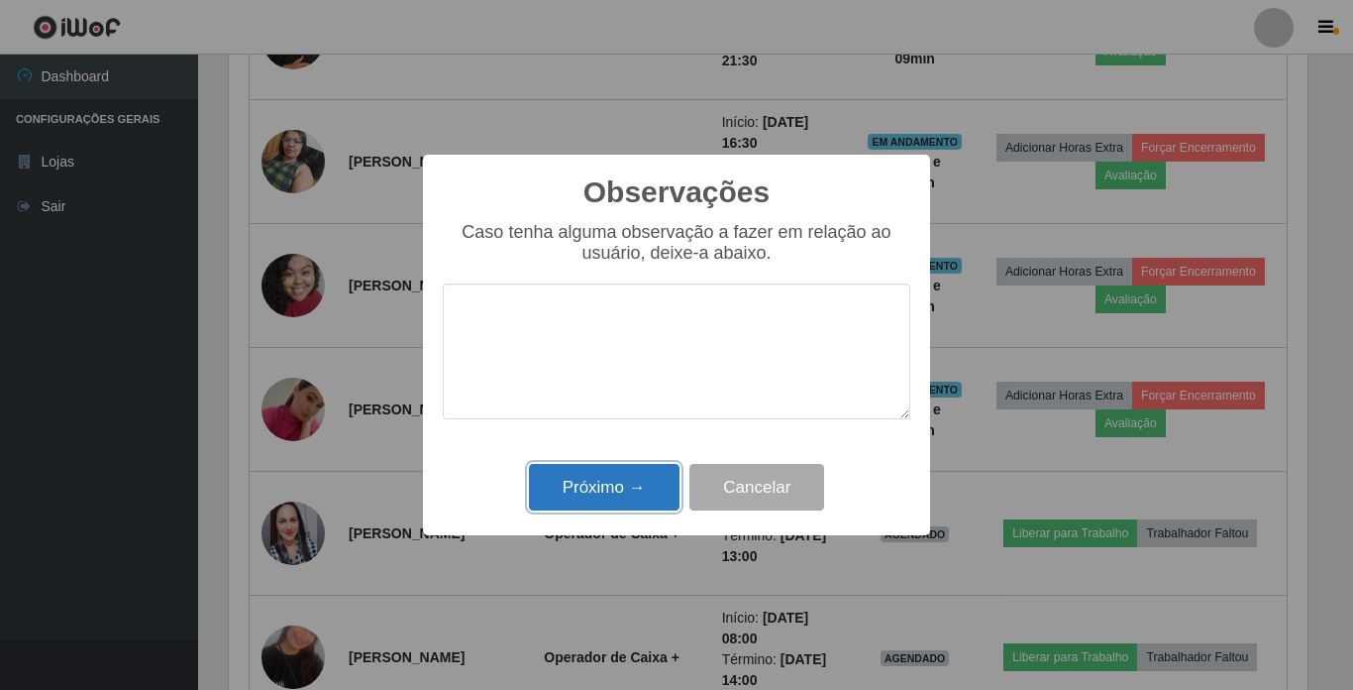
click at [632, 482] on button "Próximo →" at bounding box center [604, 487] width 151 height 47
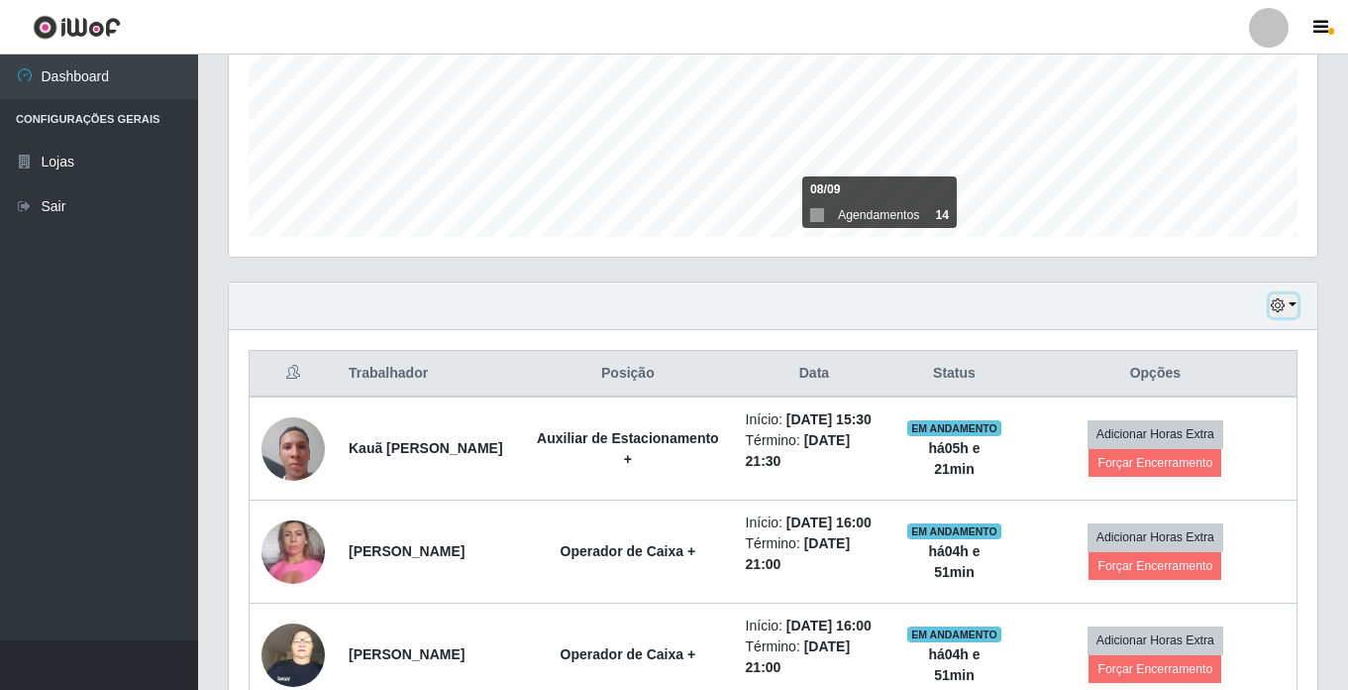
click at [1272, 311] on icon "button" at bounding box center [1278, 305] width 14 height 14
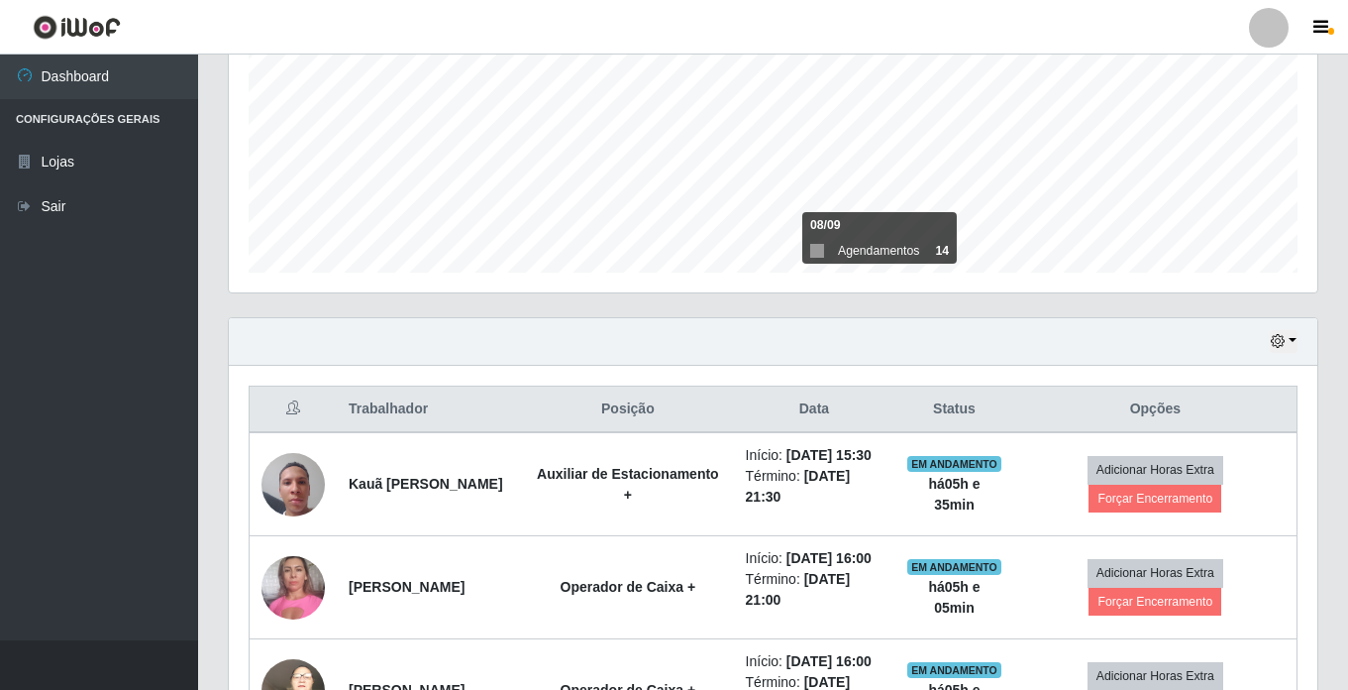
scroll to position [397, 0]
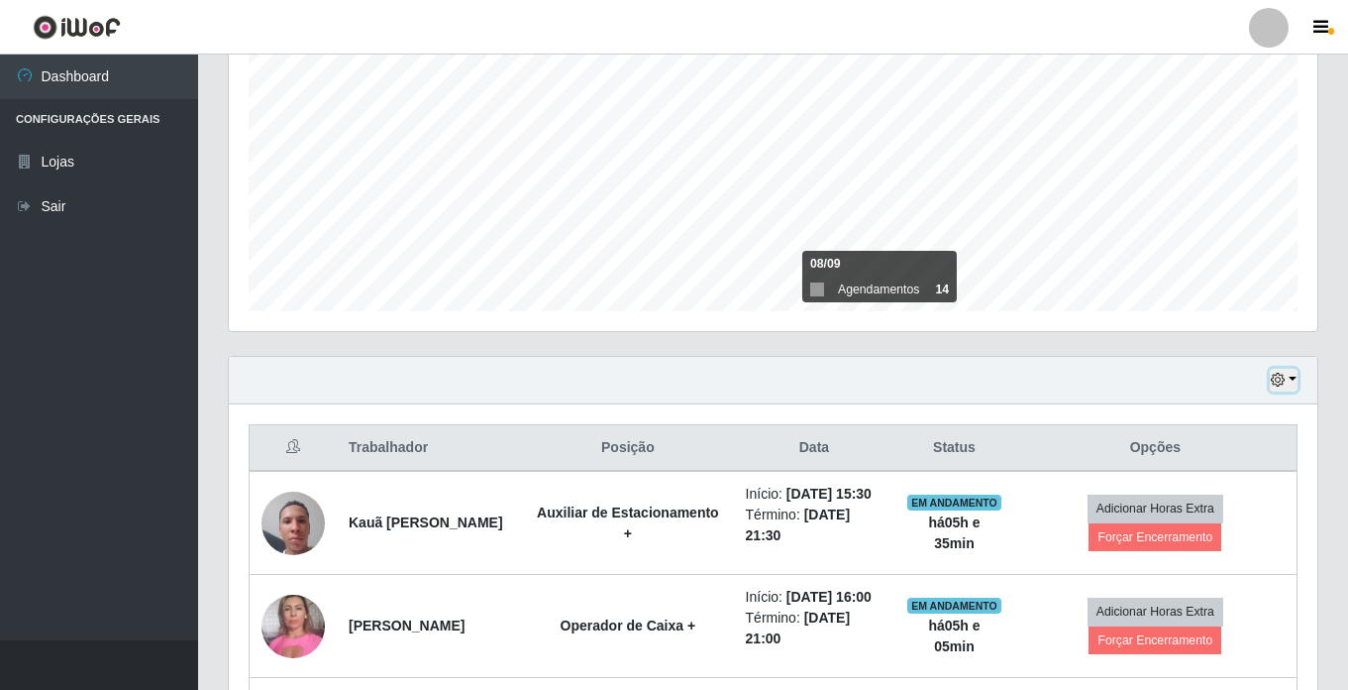
click at [1280, 376] on icon "button" at bounding box center [1278, 379] width 14 height 14
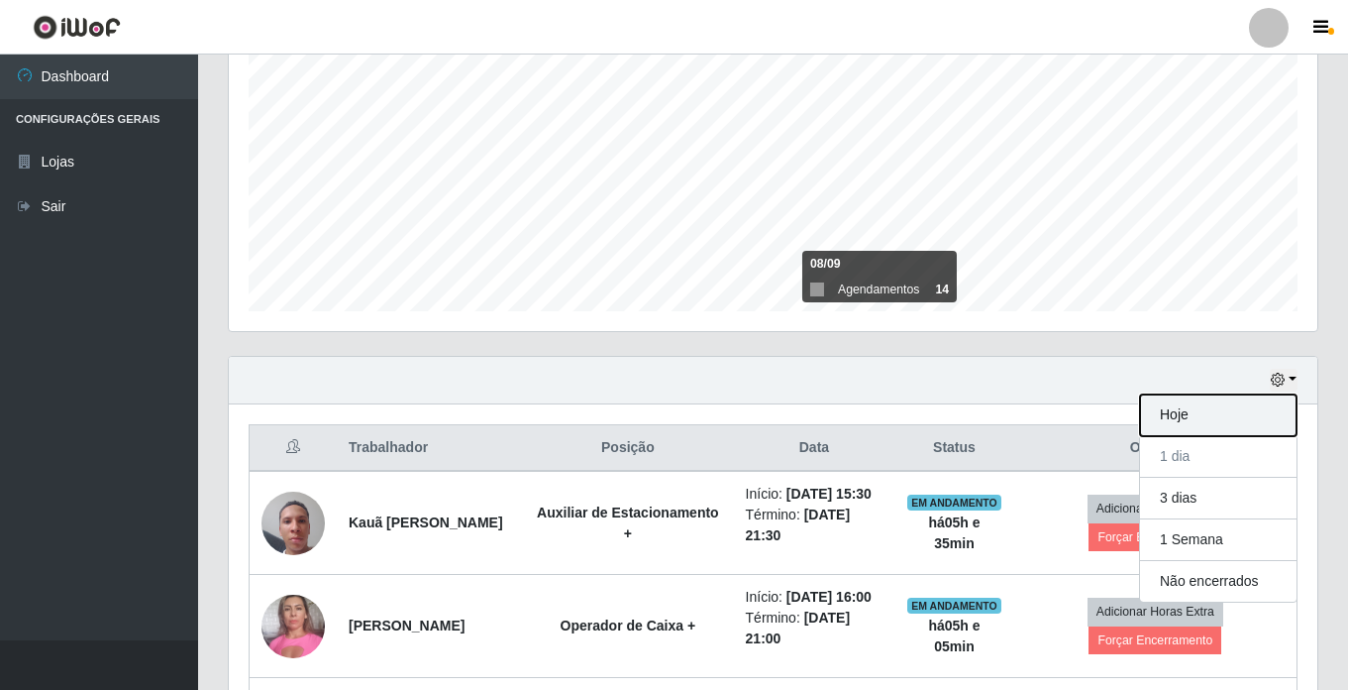
click at [1204, 416] on button "Hoje" at bounding box center [1218, 415] width 157 height 42
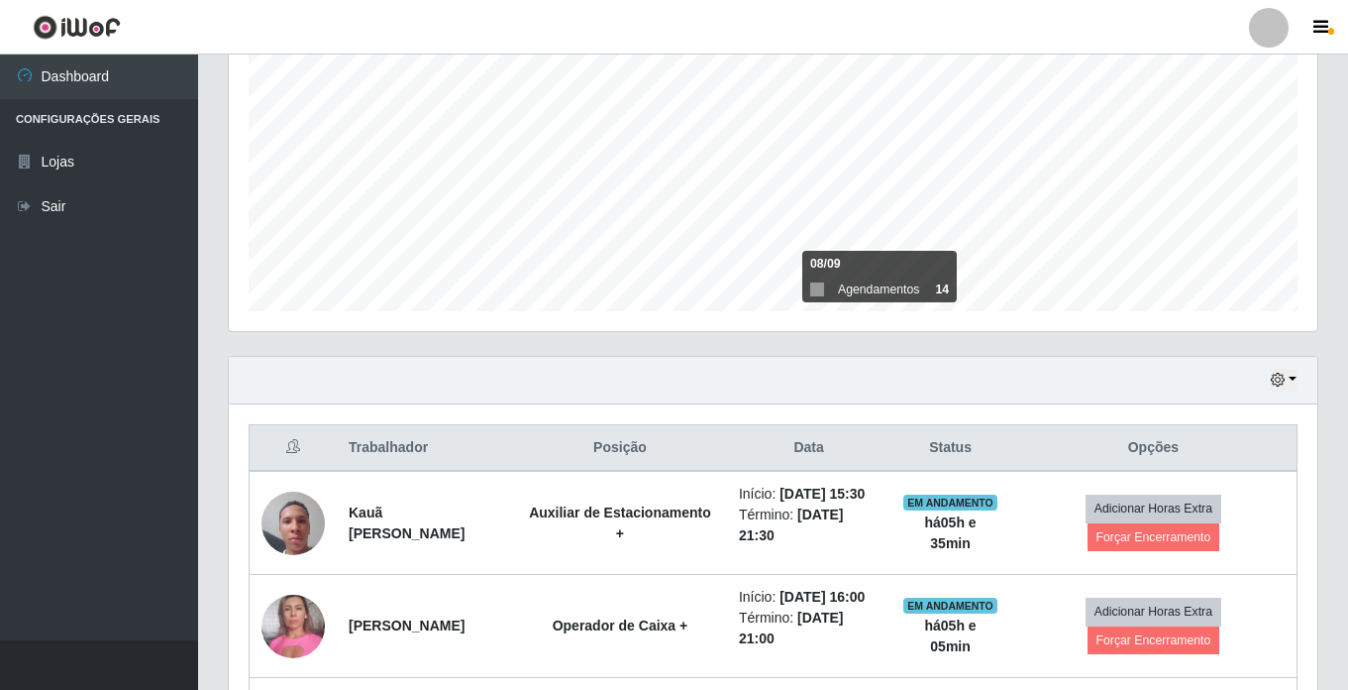
scroll to position [496, 0]
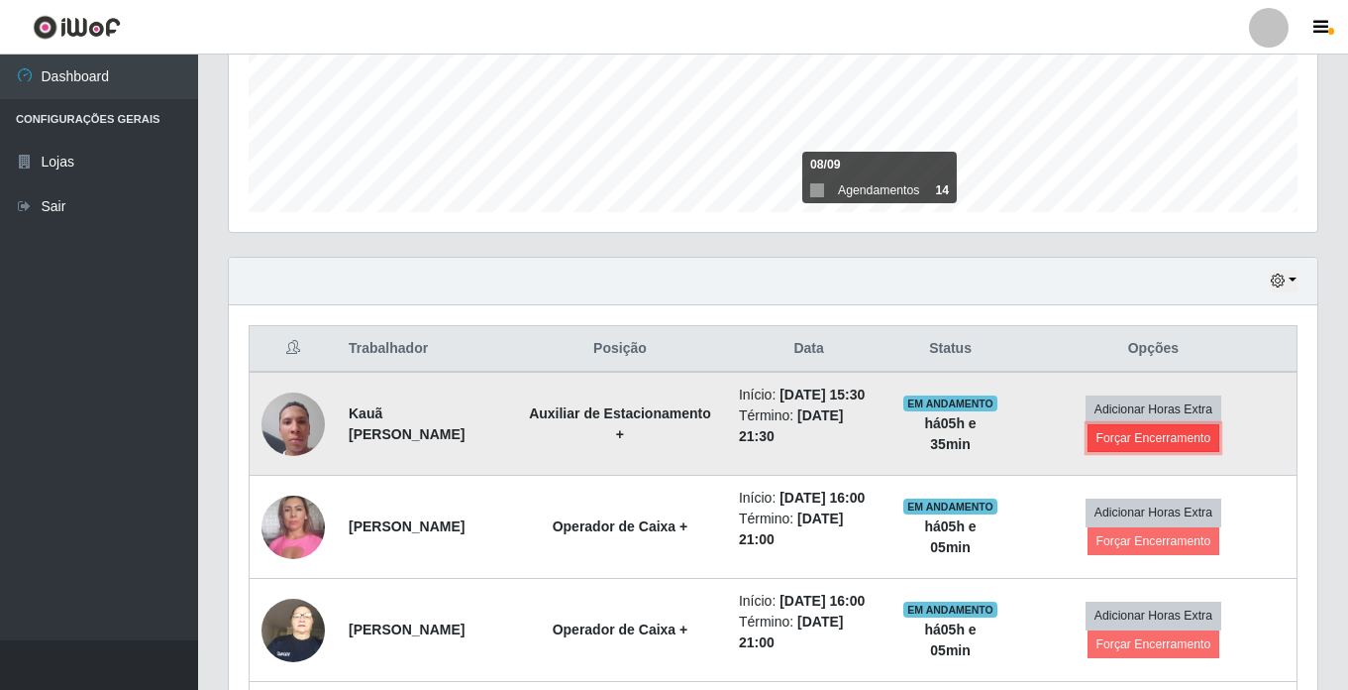
click at [1112, 451] on button "Forçar Encerramento" at bounding box center [1154, 438] width 133 height 28
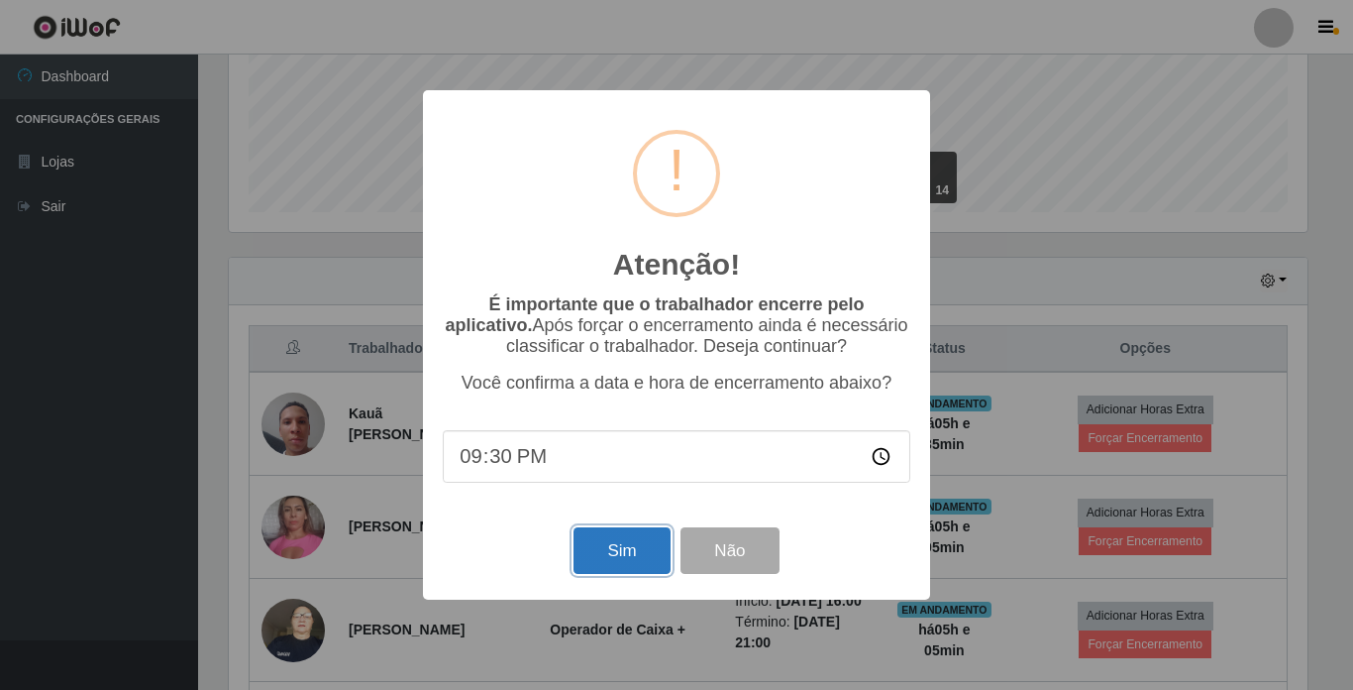
click at [663, 568] on button "Sim" at bounding box center [622, 550] width 96 height 47
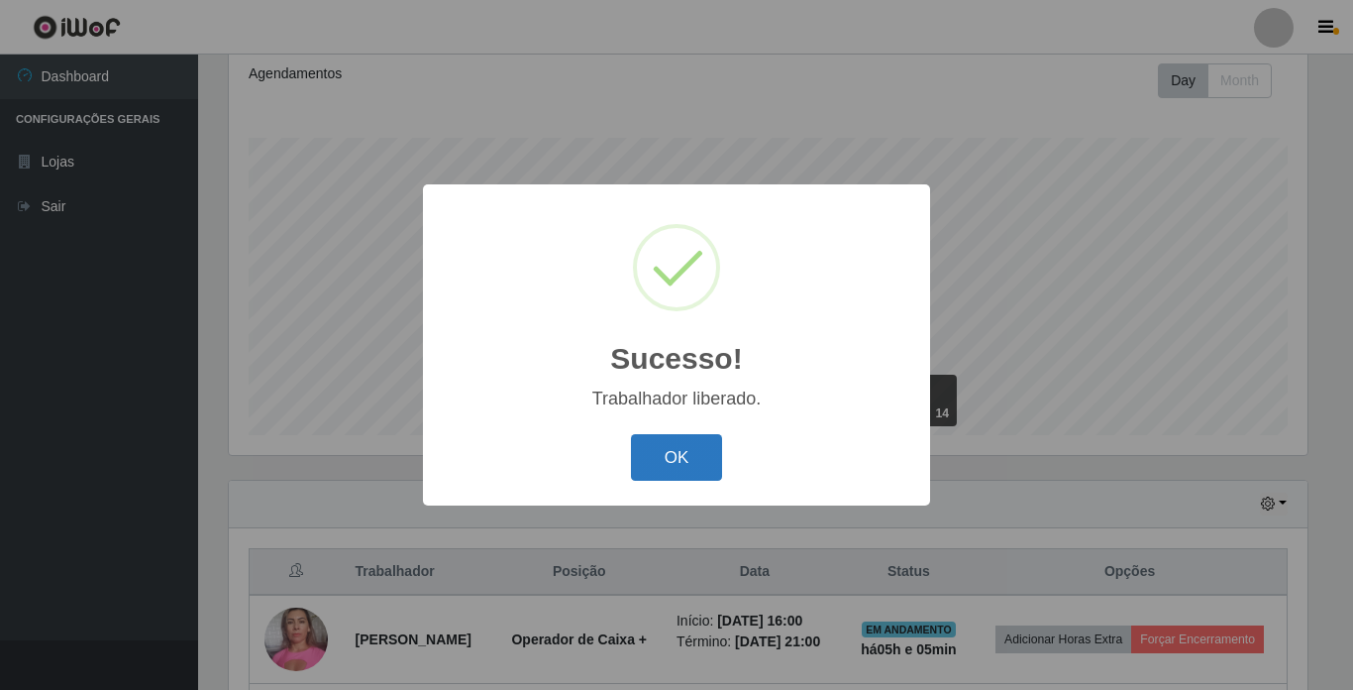
click at [675, 451] on button "OK" at bounding box center [677, 457] width 92 height 47
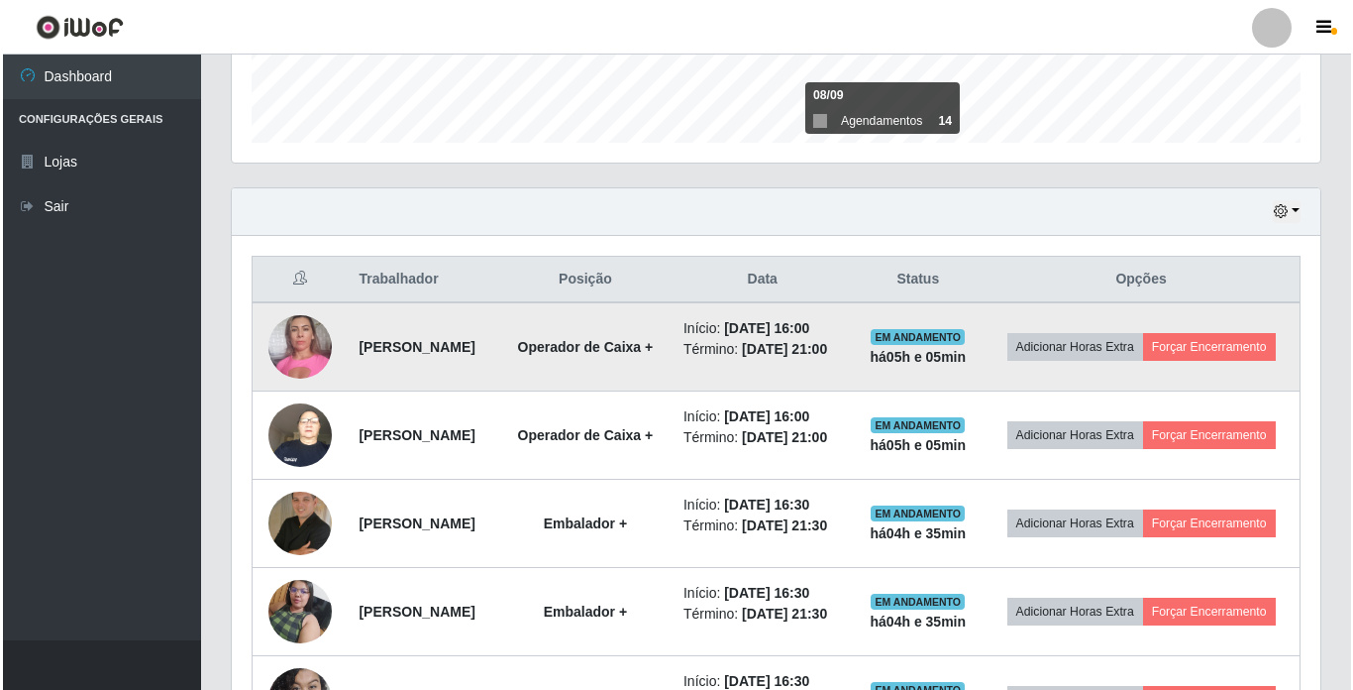
scroll to position [571, 0]
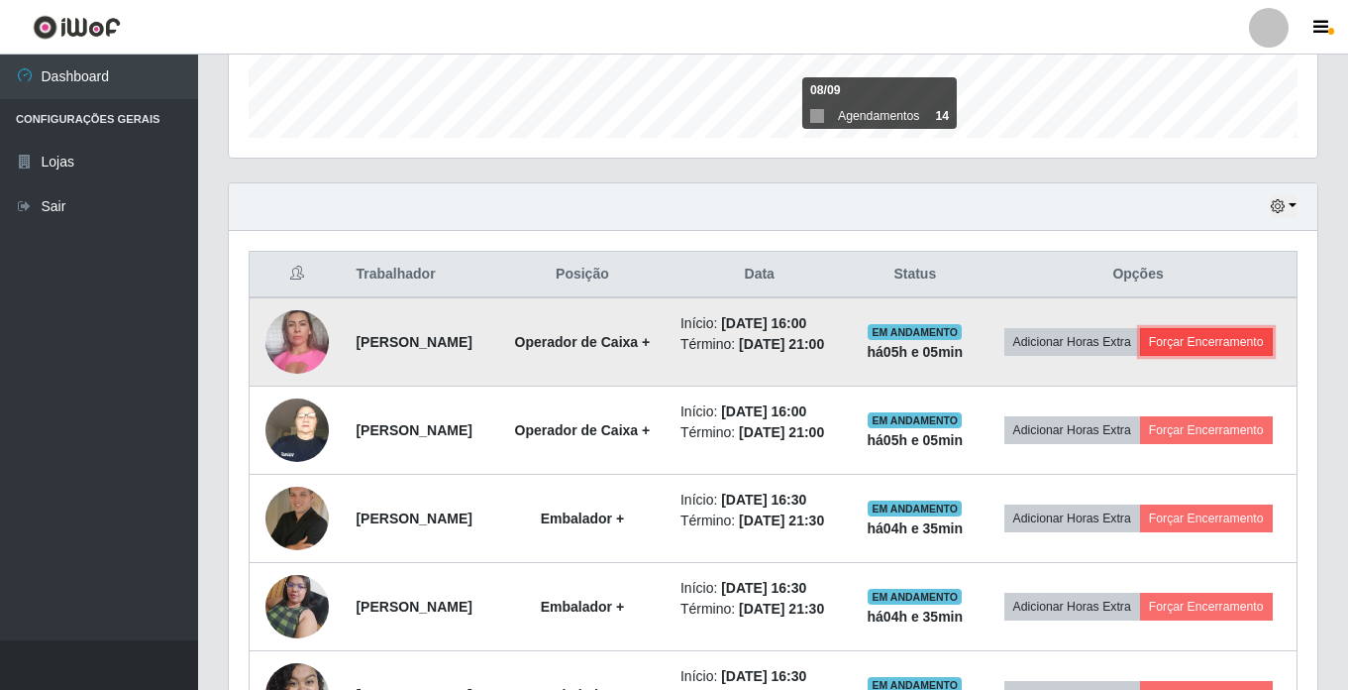
click at [1140, 356] on button "Forçar Encerramento" at bounding box center [1206, 342] width 133 height 28
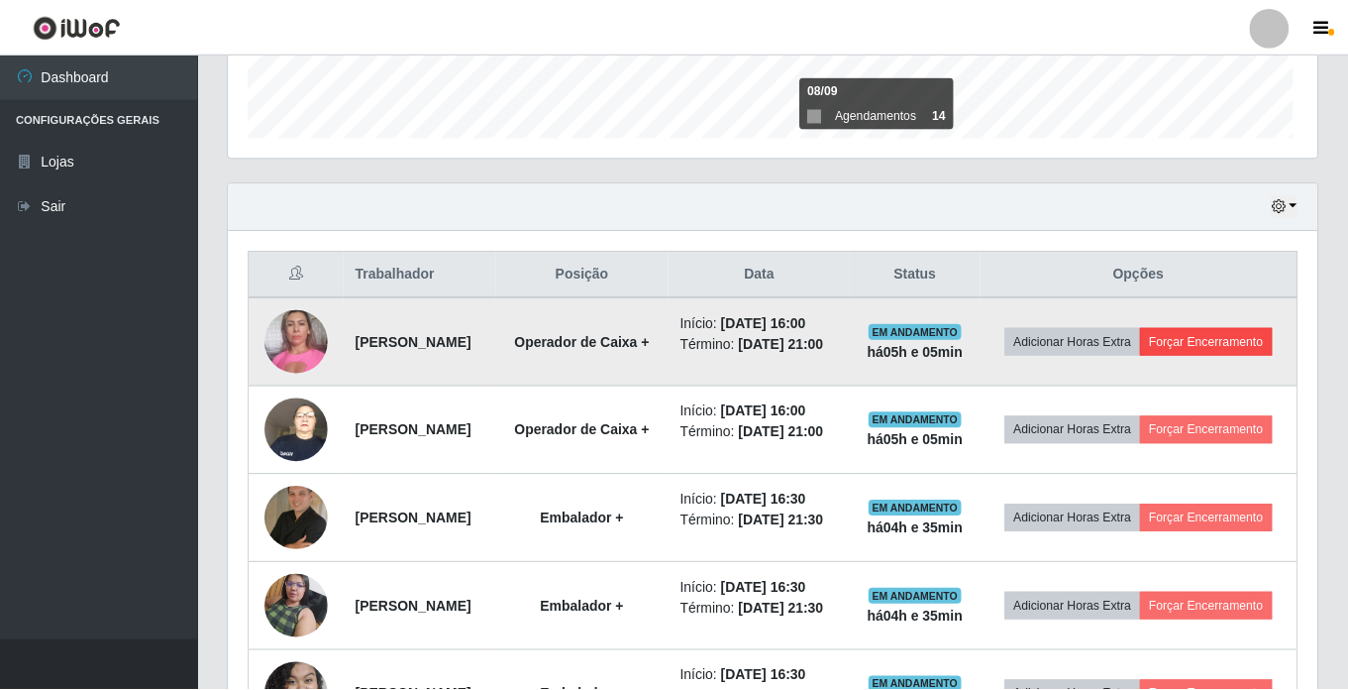
scroll to position [411, 1079]
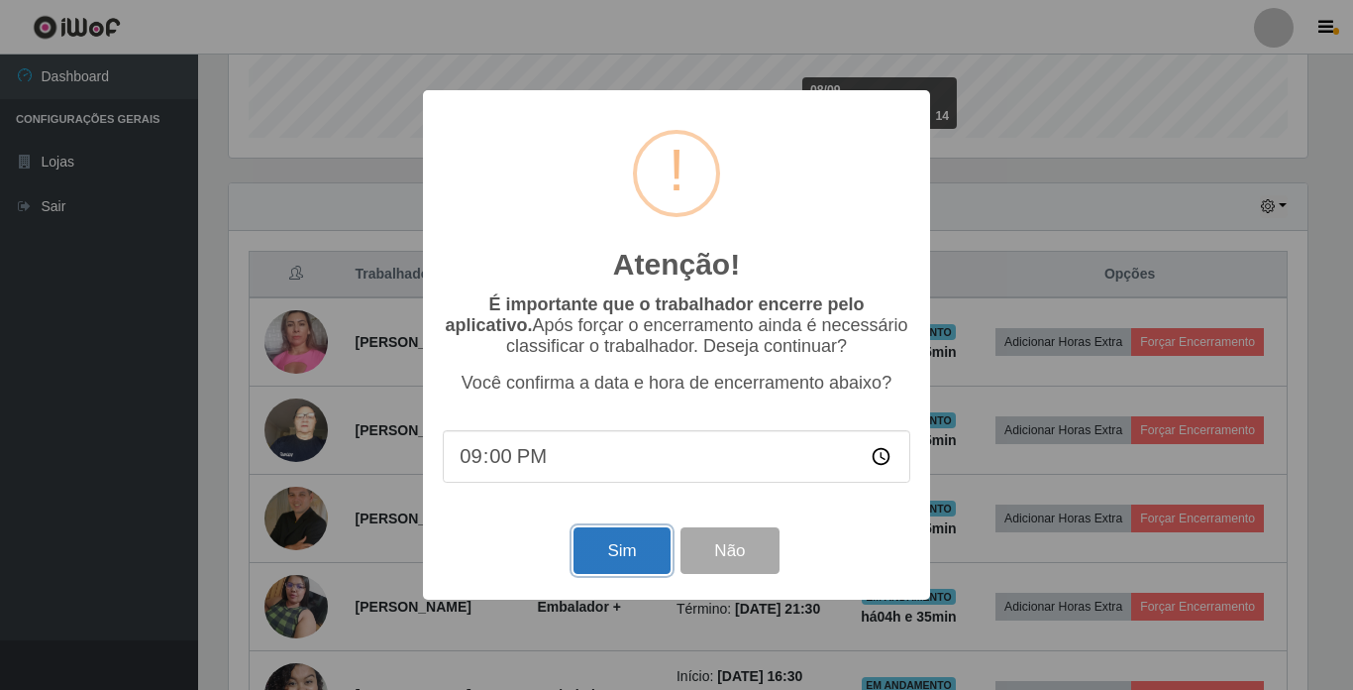
click at [624, 538] on button "Sim" at bounding box center [622, 550] width 96 height 47
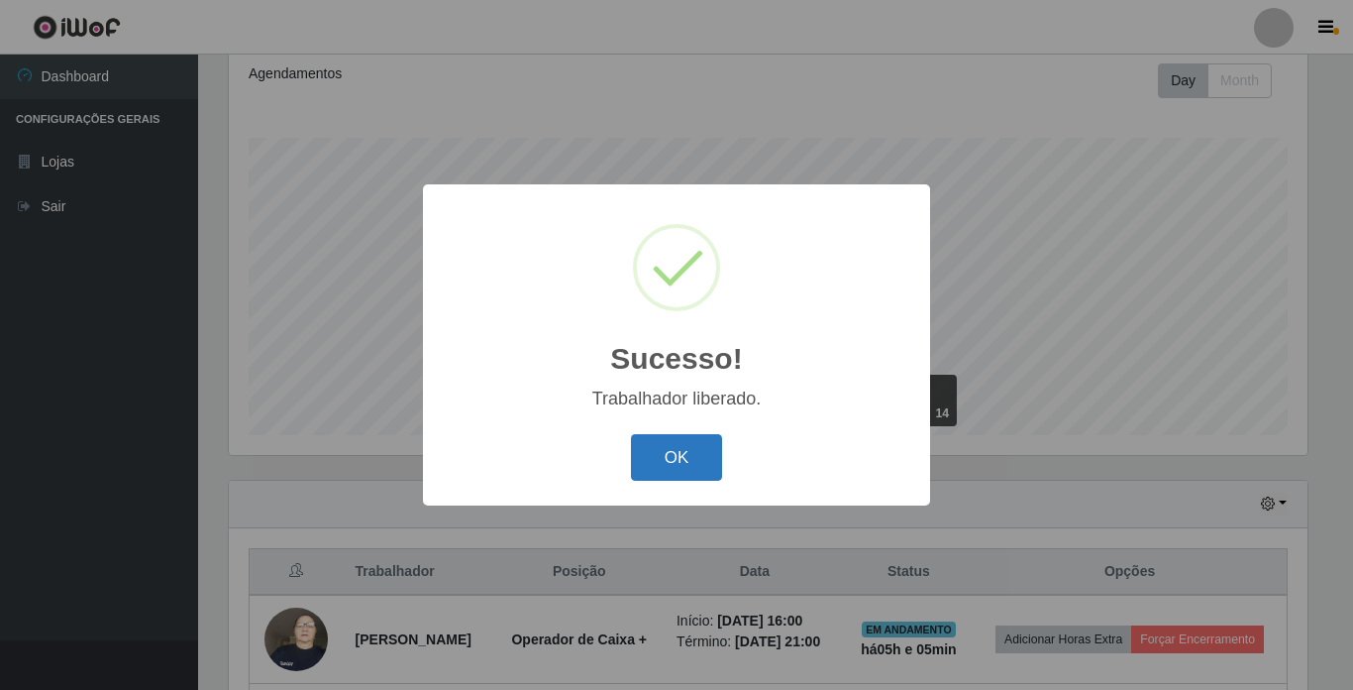
click at [658, 463] on button "OK" at bounding box center [677, 457] width 92 height 47
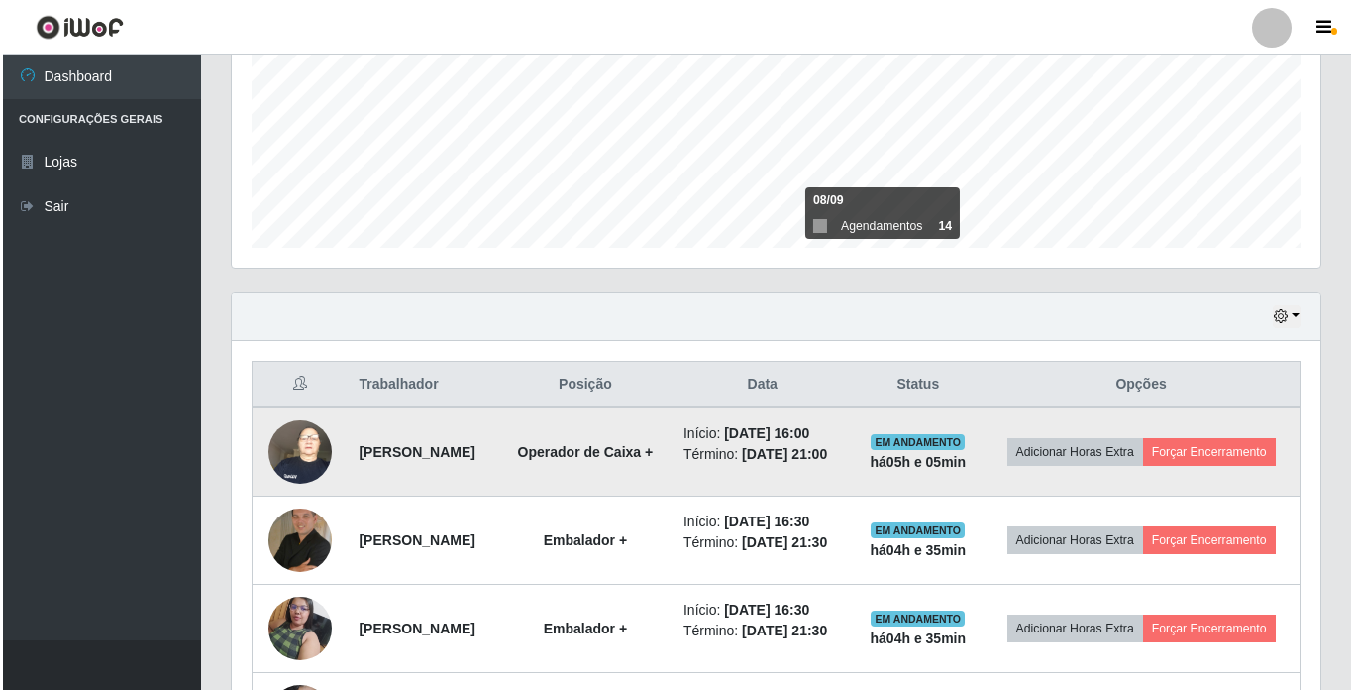
scroll to position [472, 0]
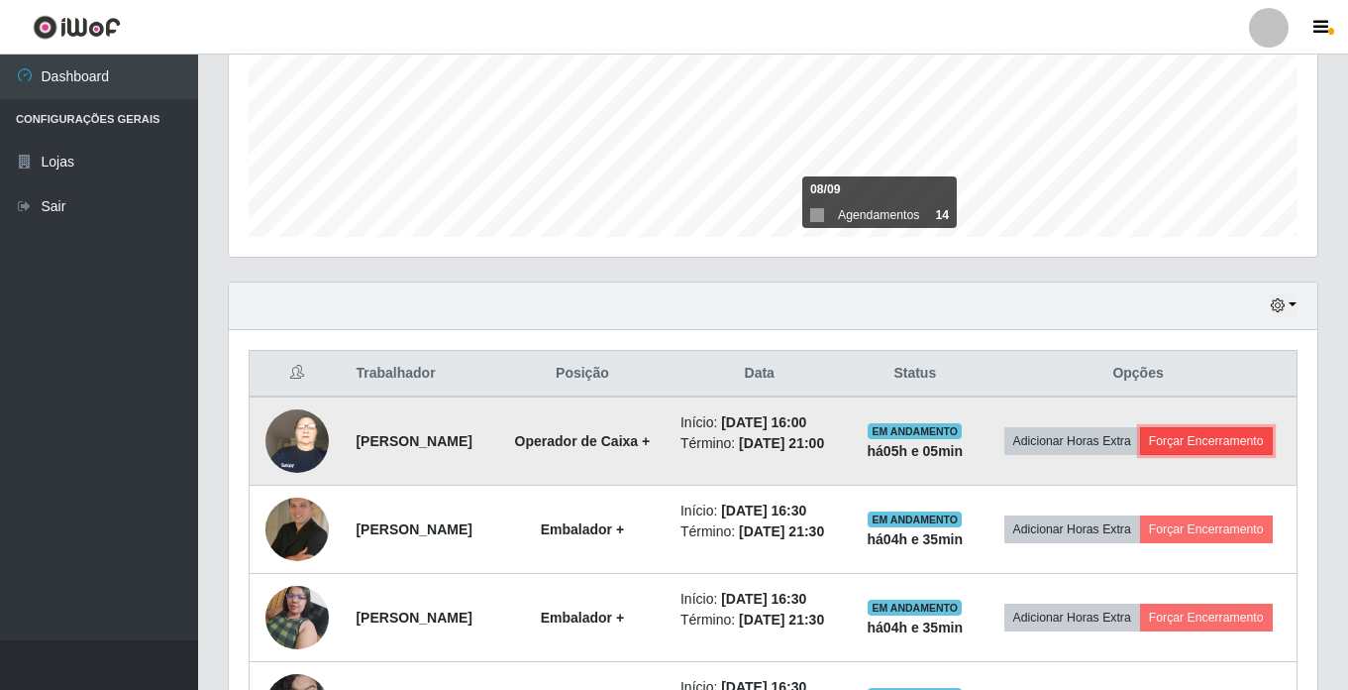
click at [1140, 455] on button "Forçar Encerramento" at bounding box center [1206, 441] width 133 height 28
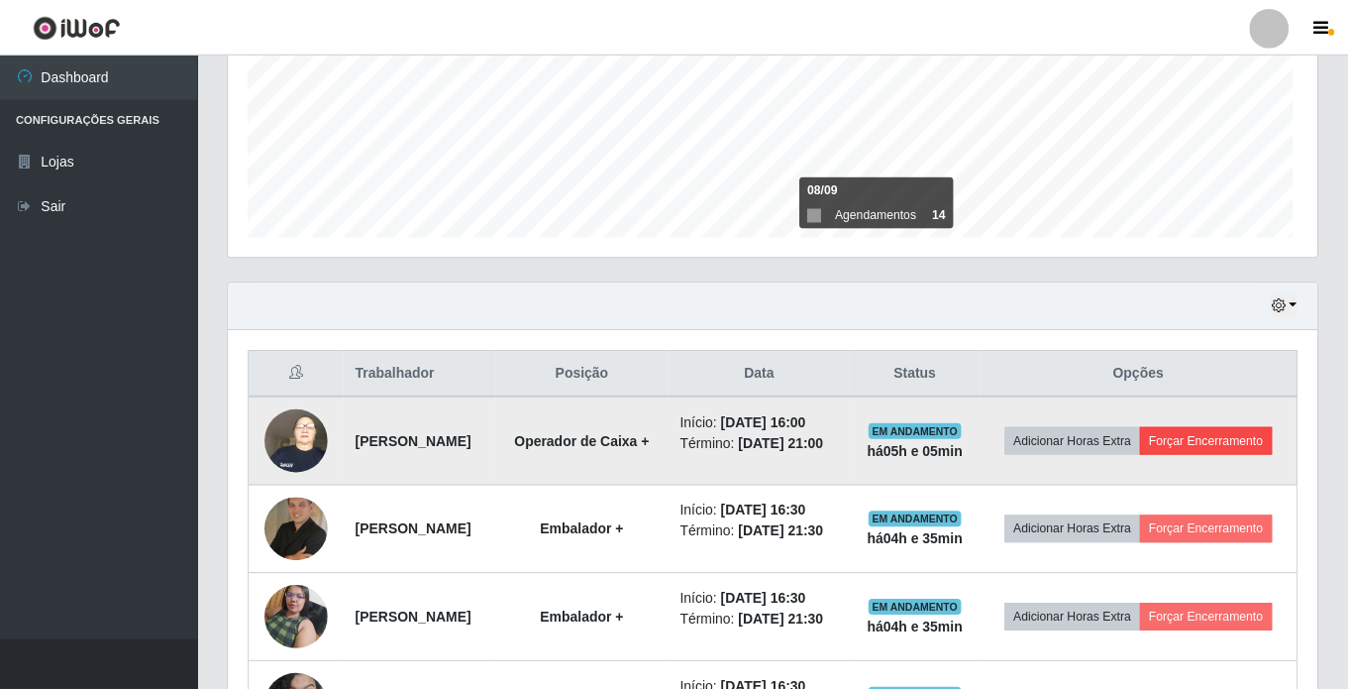
scroll to position [411, 1079]
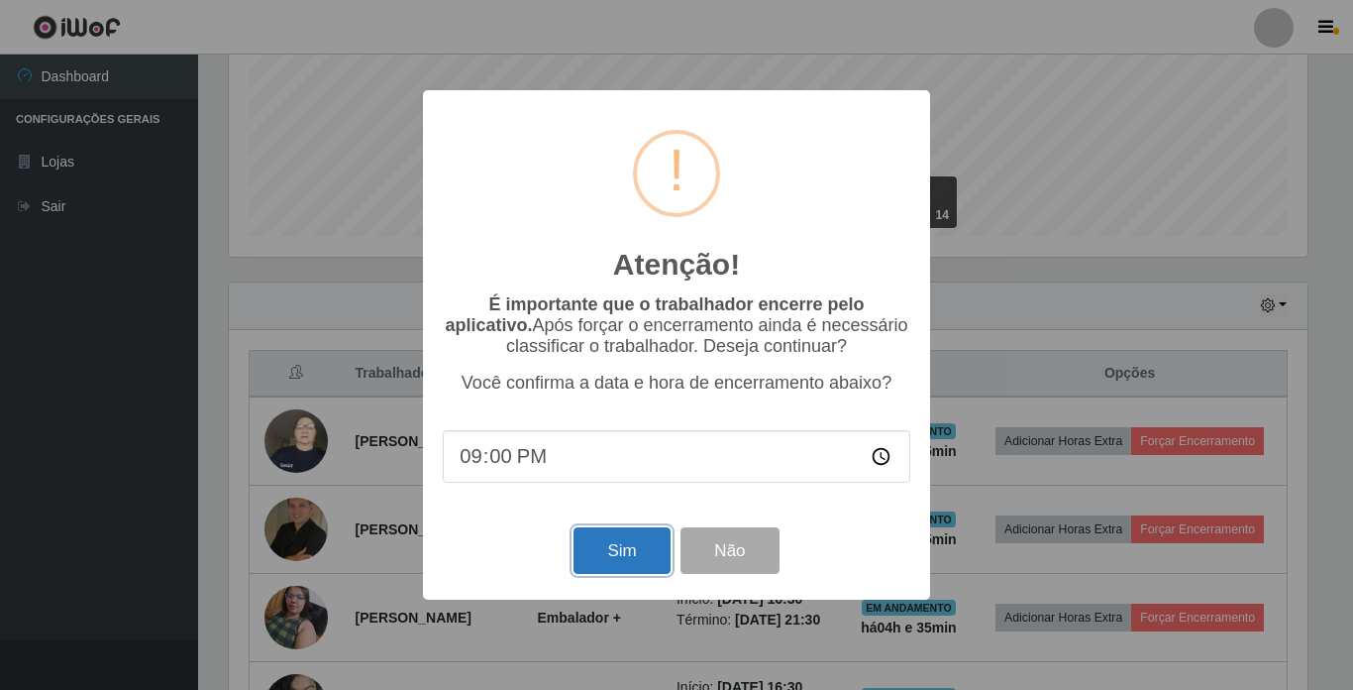
click at [600, 539] on button "Sim" at bounding box center [622, 550] width 96 height 47
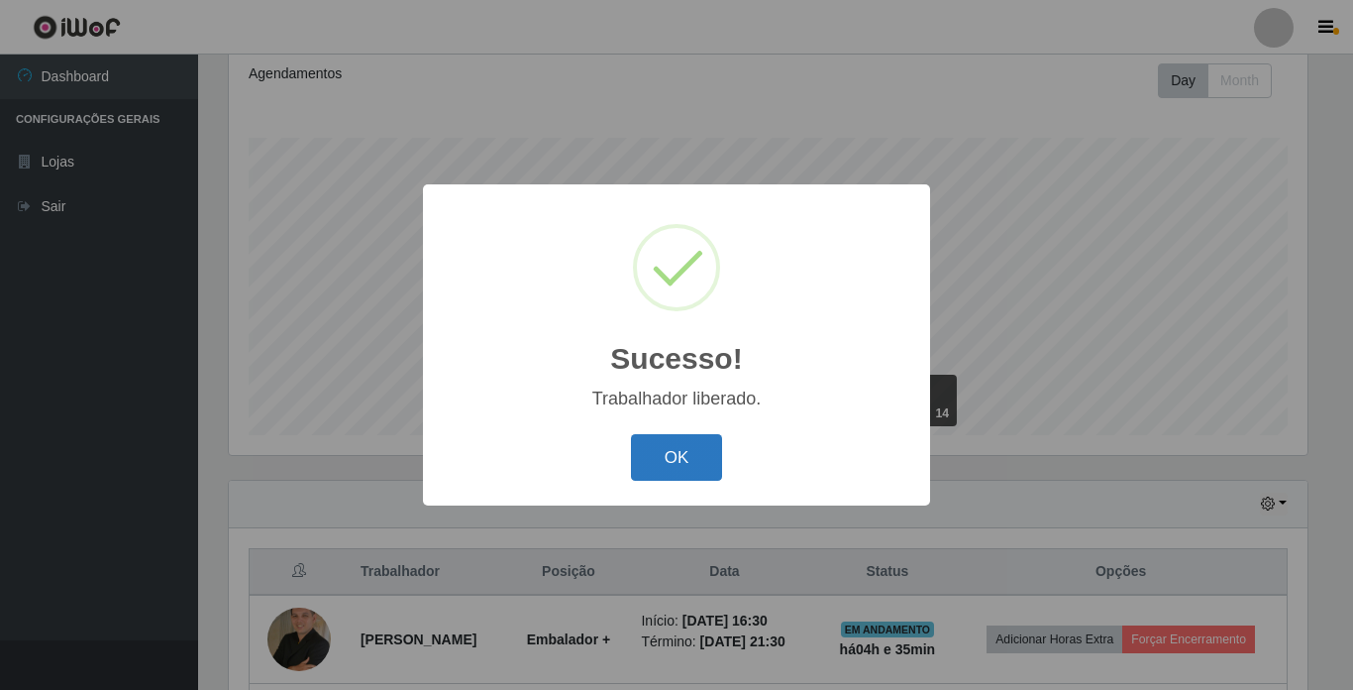
click at [681, 457] on button "OK" at bounding box center [677, 457] width 92 height 47
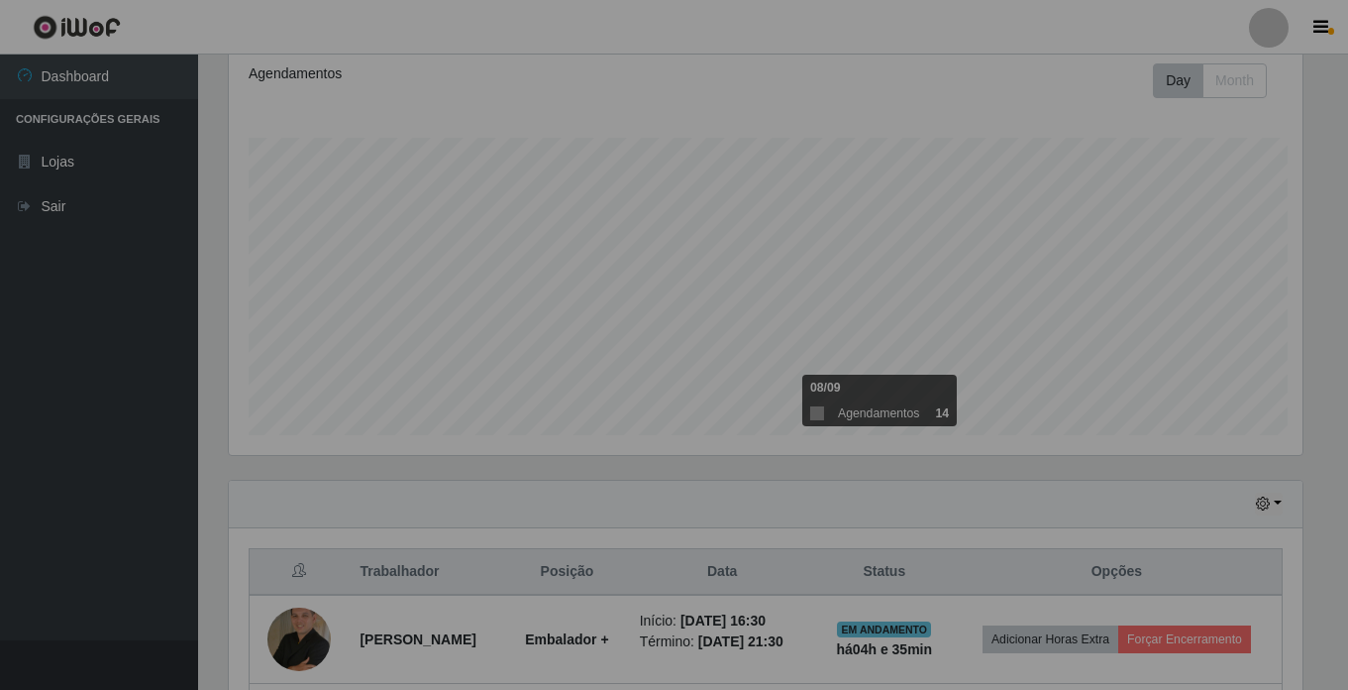
scroll to position [990278, 989600]
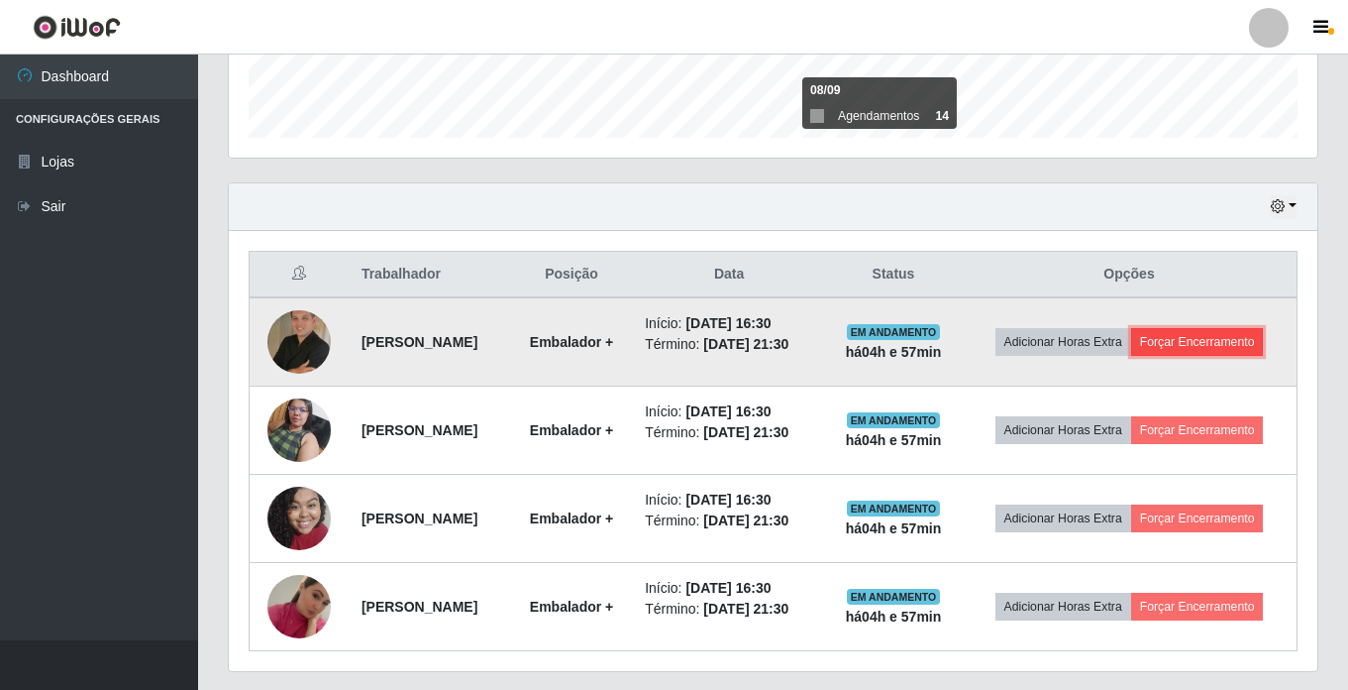
click at [1222, 338] on button "Forçar Encerramento" at bounding box center [1197, 342] width 133 height 28
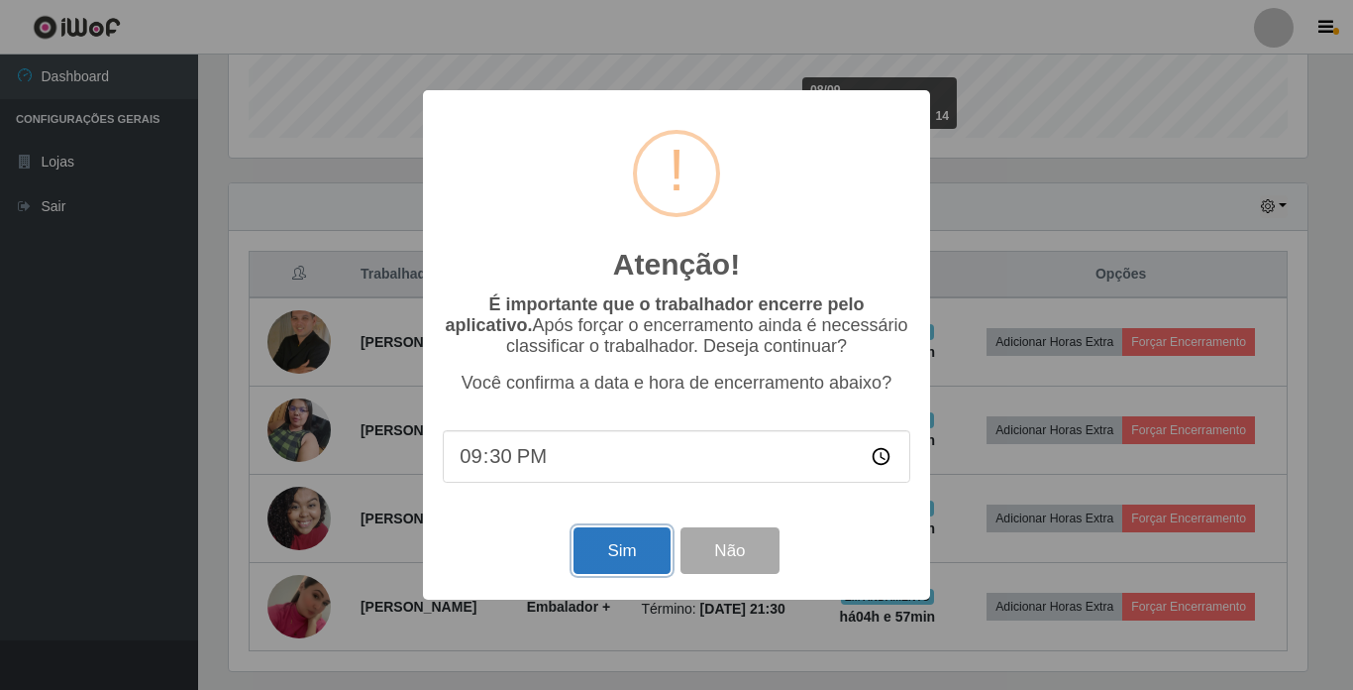
click at [641, 558] on button "Sim" at bounding box center [622, 550] width 96 height 47
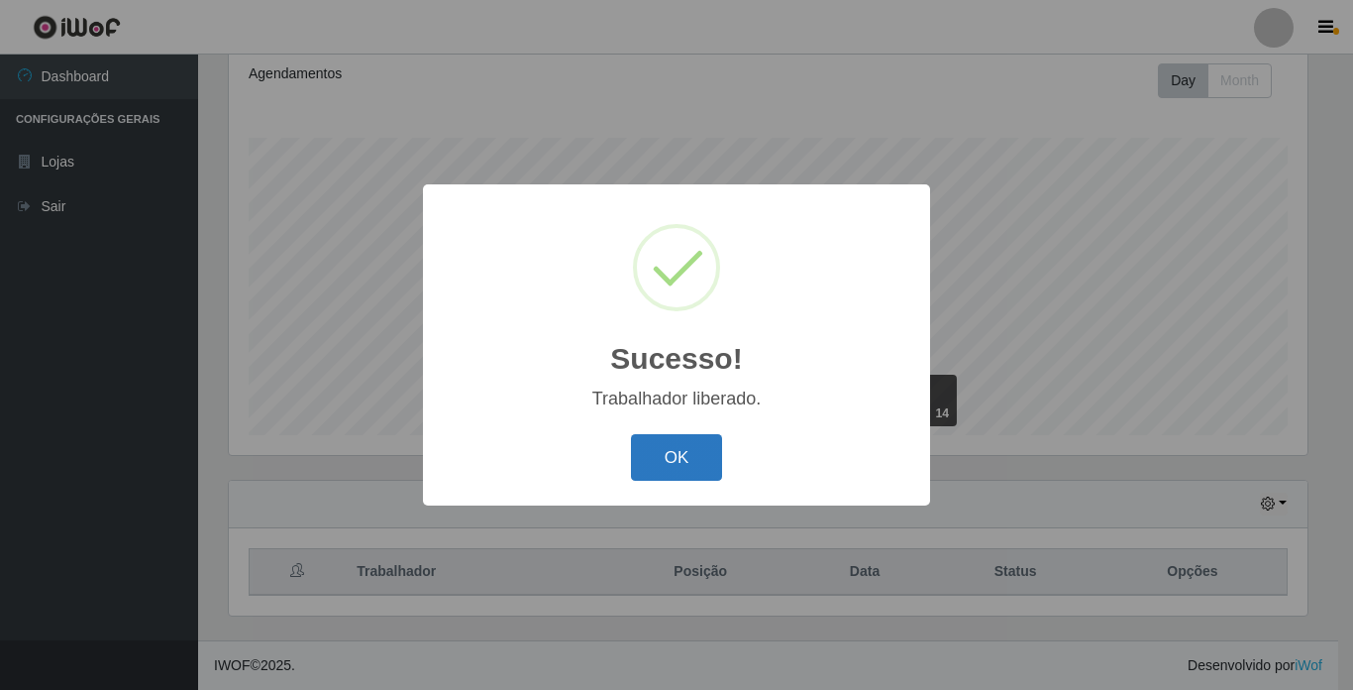
click at [712, 451] on button "OK" at bounding box center [677, 457] width 92 height 47
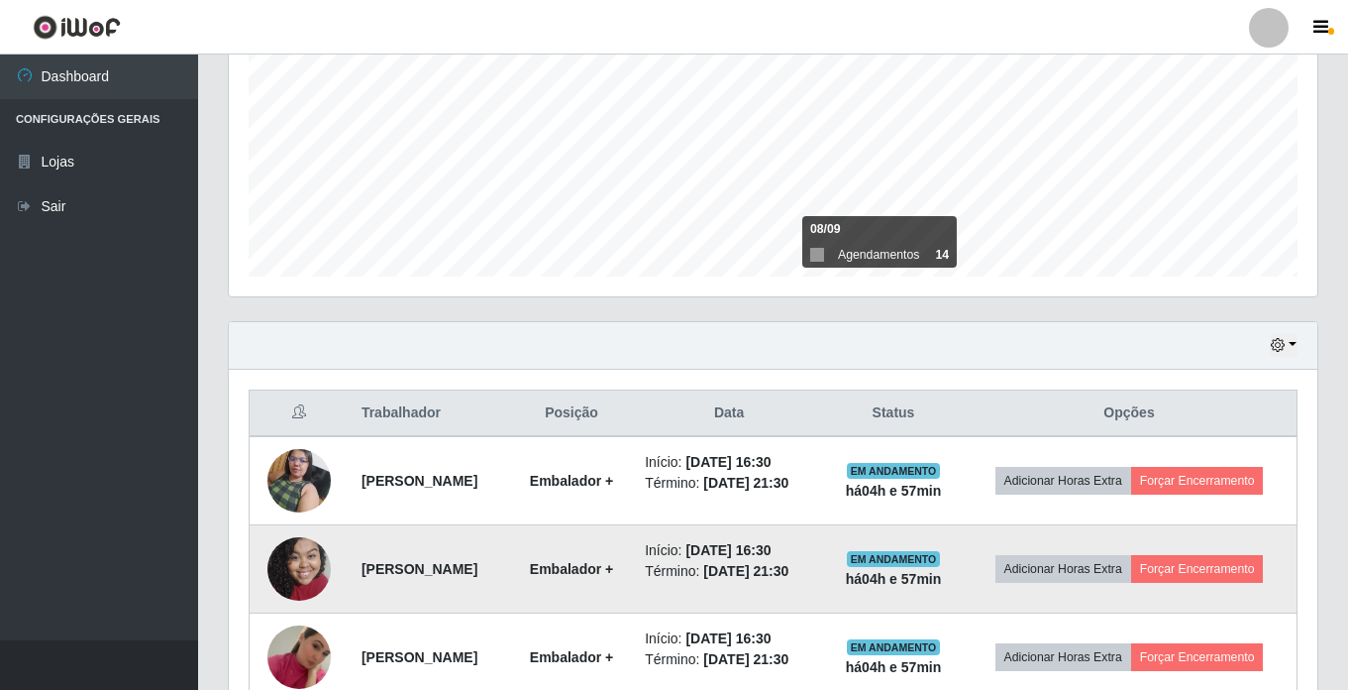
scroll to position [472, 0]
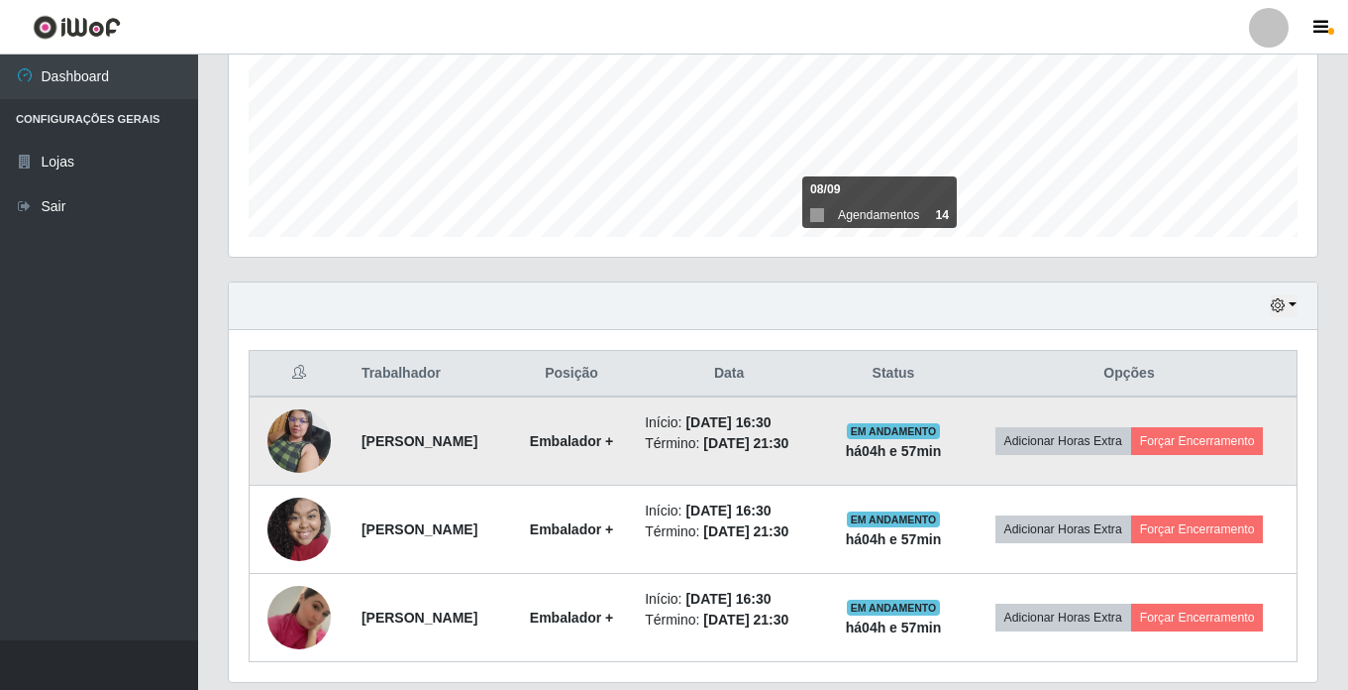
click at [1226, 456] on td "Adicionar Horas Extra Forçar Encerramento" at bounding box center [1129, 440] width 335 height 89
click at [1216, 438] on button "Forçar Encerramento" at bounding box center [1197, 441] width 133 height 28
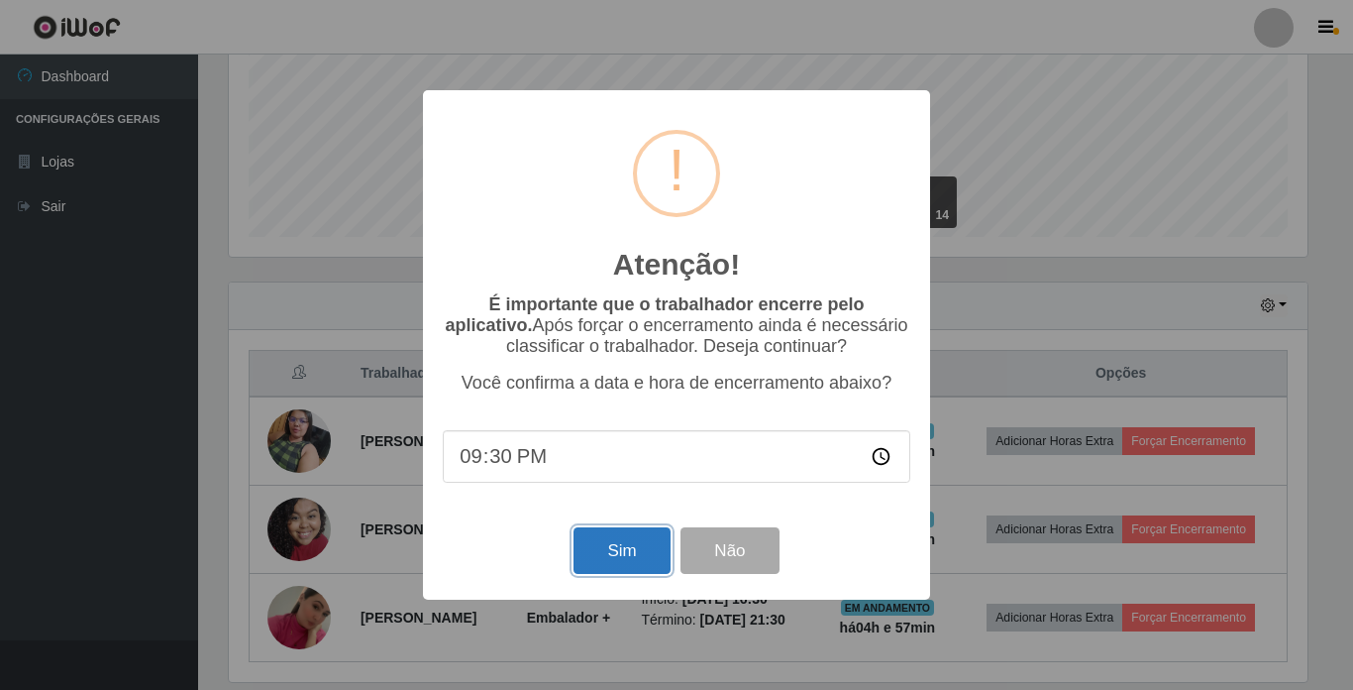
click at [635, 563] on button "Sim" at bounding box center [622, 550] width 96 height 47
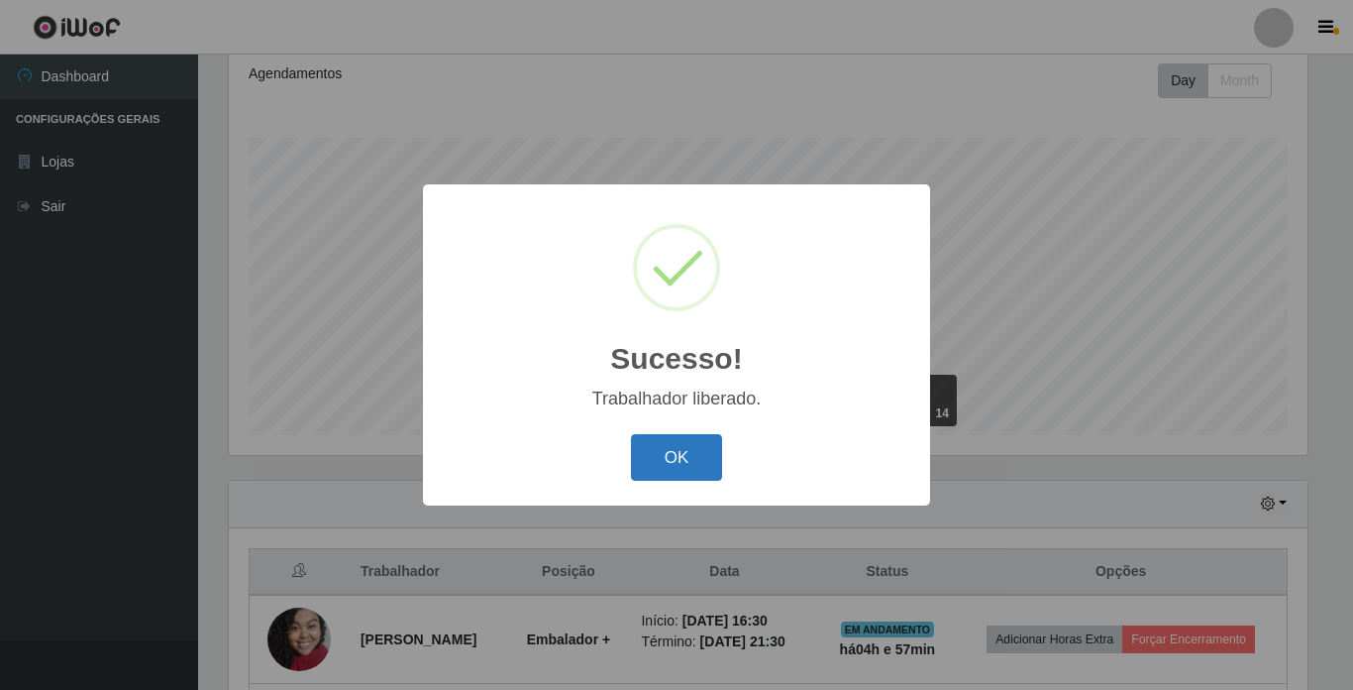
click at [692, 465] on button "OK" at bounding box center [677, 457] width 92 height 47
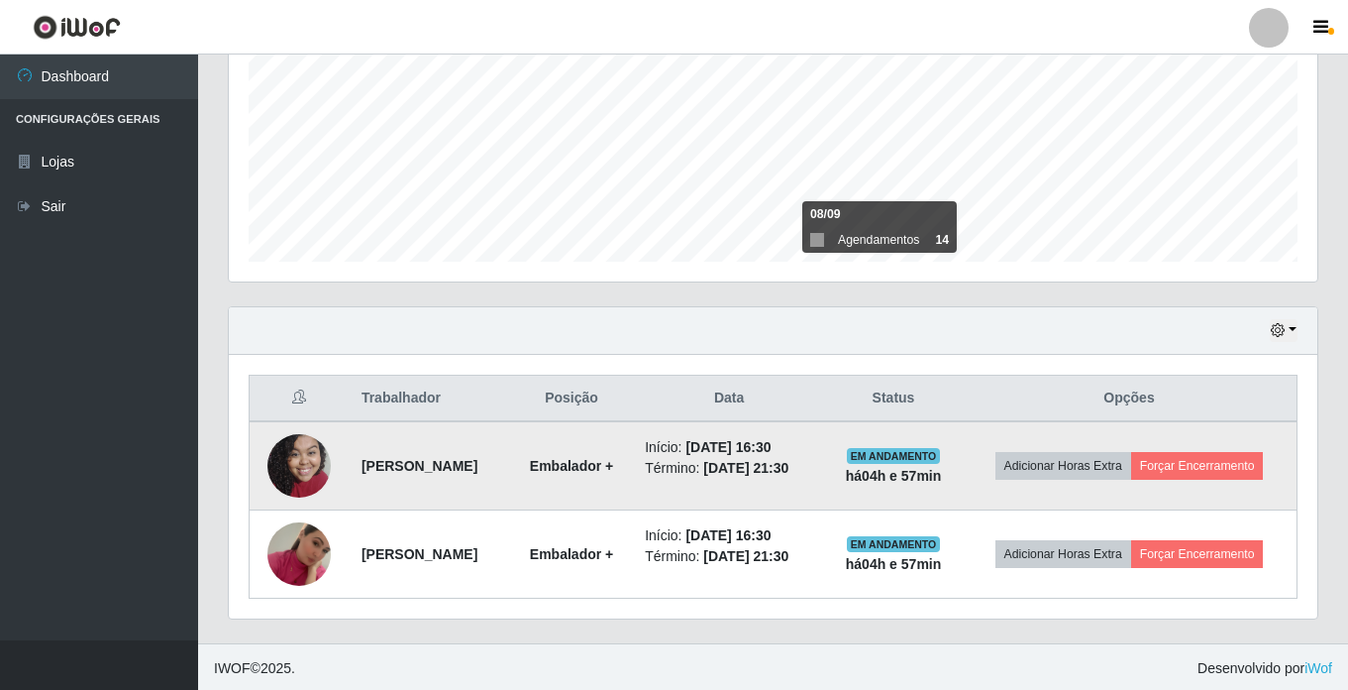
scroll to position [450, 0]
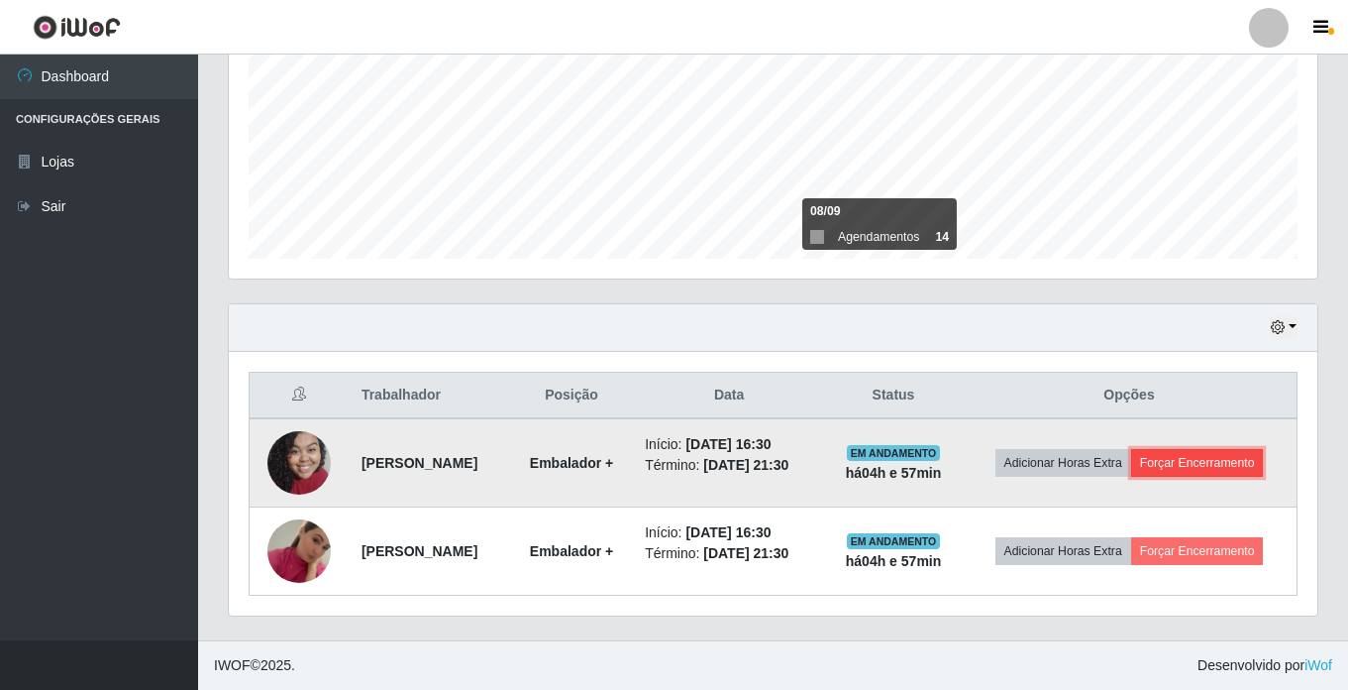
click at [1189, 459] on button "Forçar Encerramento" at bounding box center [1197, 463] width 133 height 28
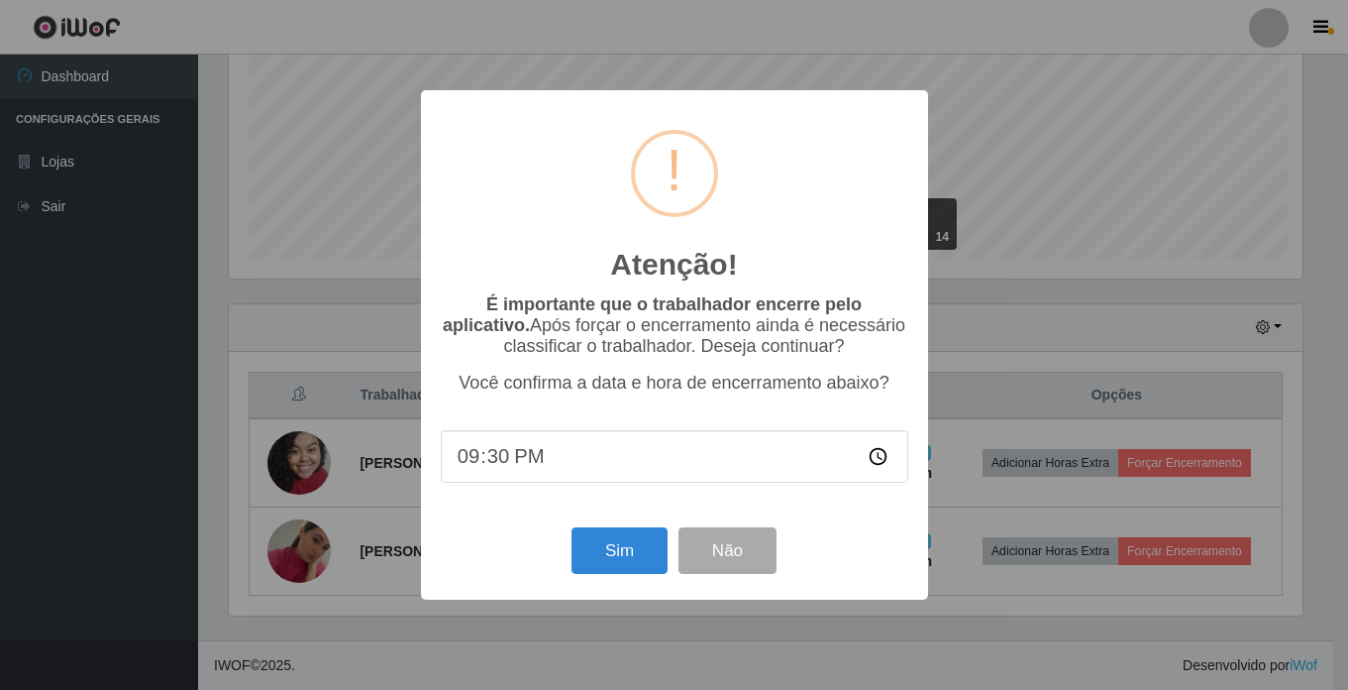
scroll to position [411, 1079]
click at [606, 547] on button "Sim" at bounding box center [622, 550] width 96 height 47
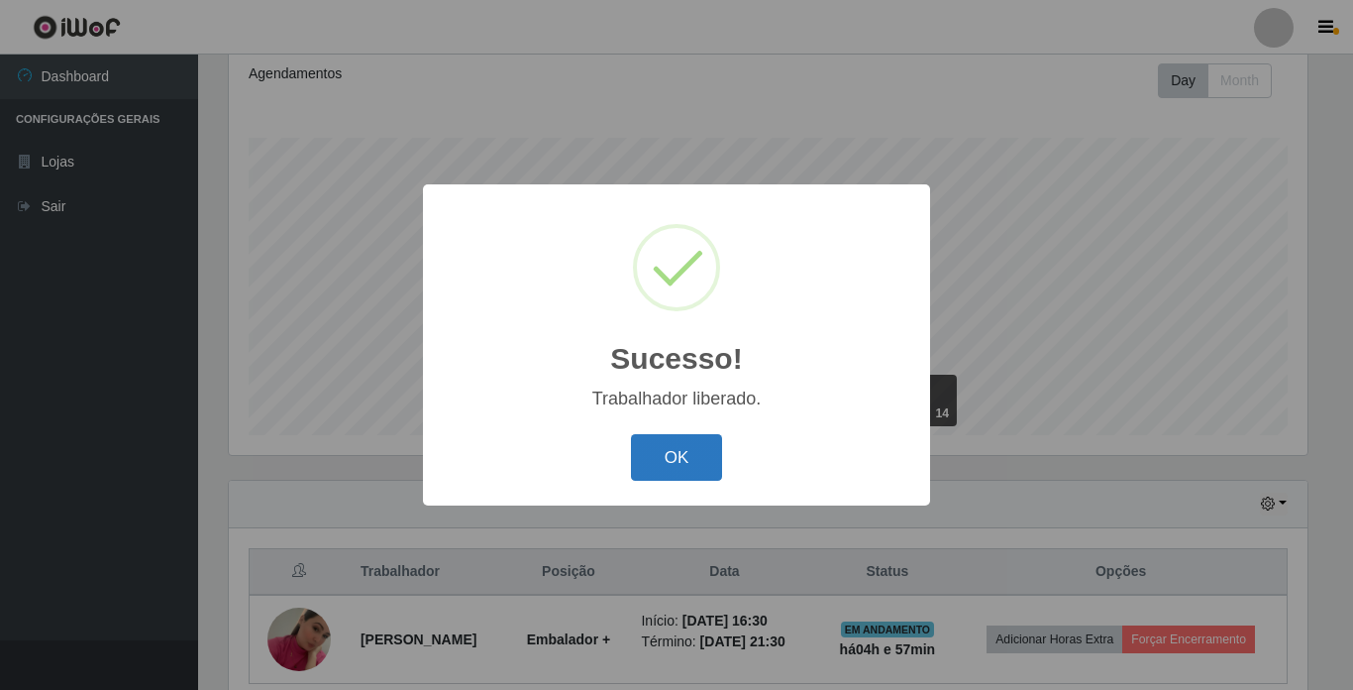
click at [679, 462] on button "OK" at bounding box center [677, 457] width 92 height 47
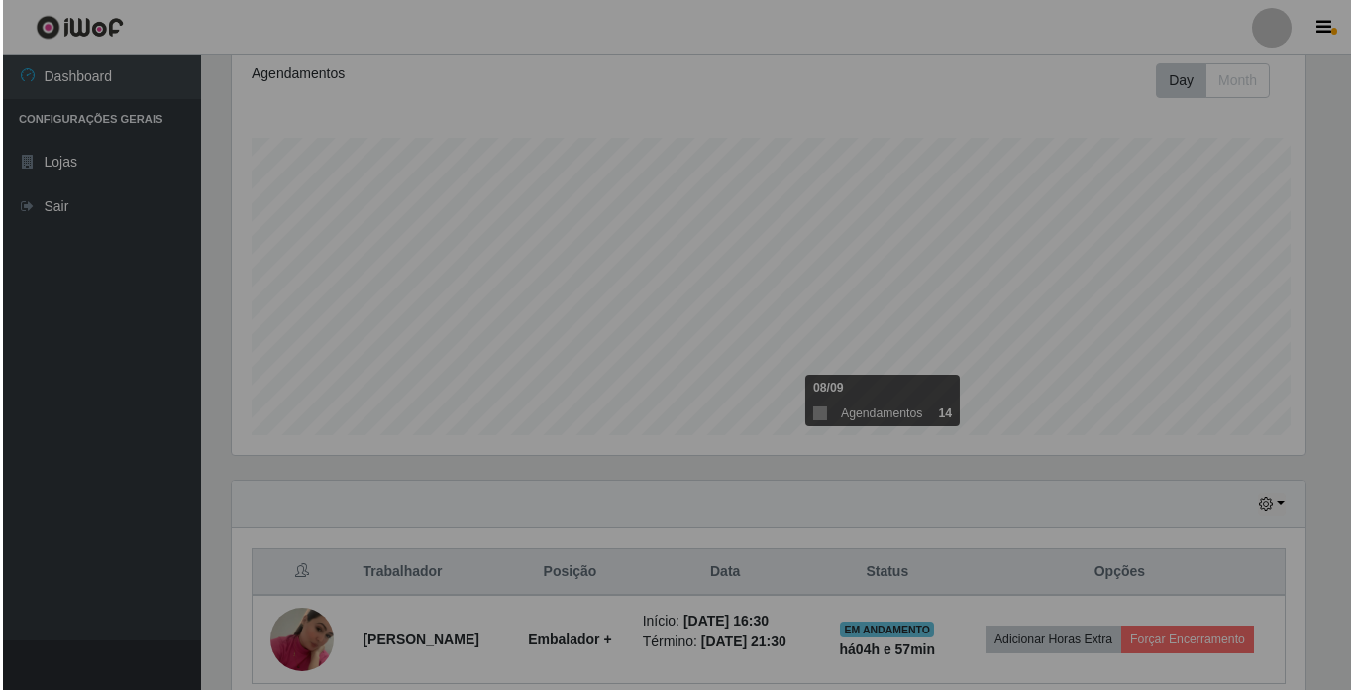
scroll to position [411, 1089]
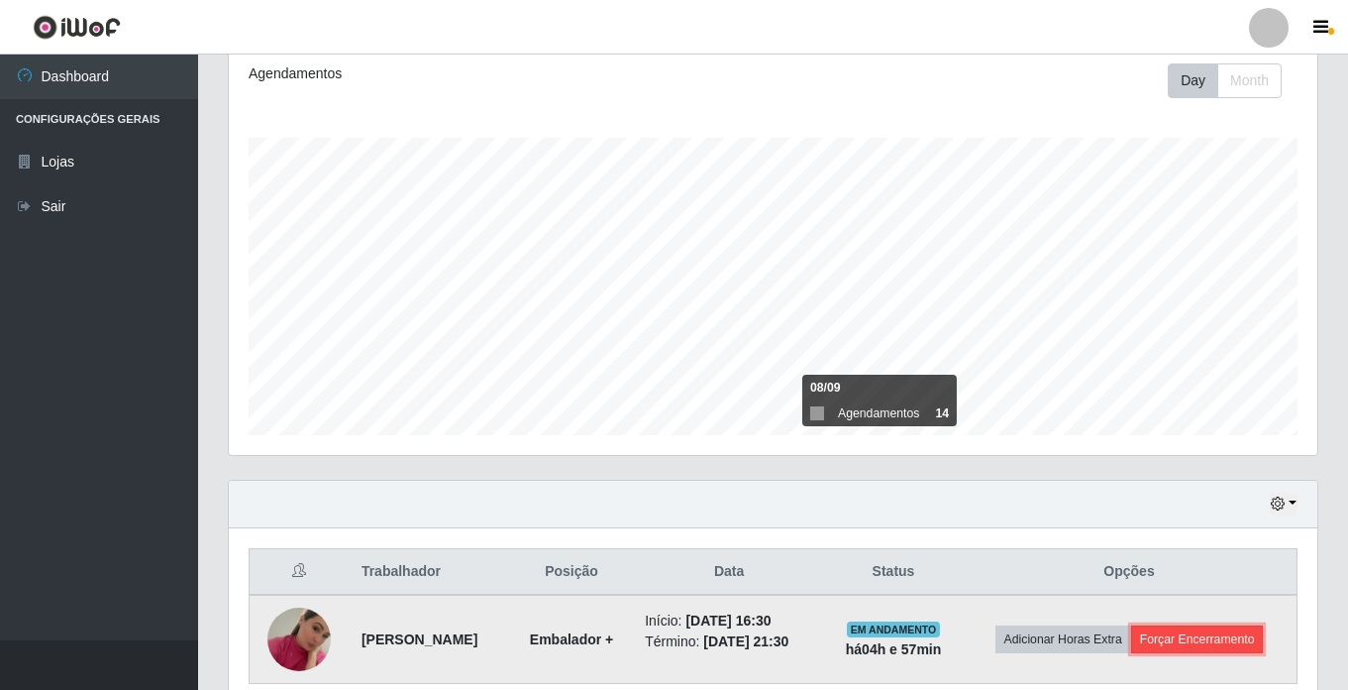
click at [1239, 629] on button "Forçar Encerramento" at bounding box center [1197, 639] width 133 height 28
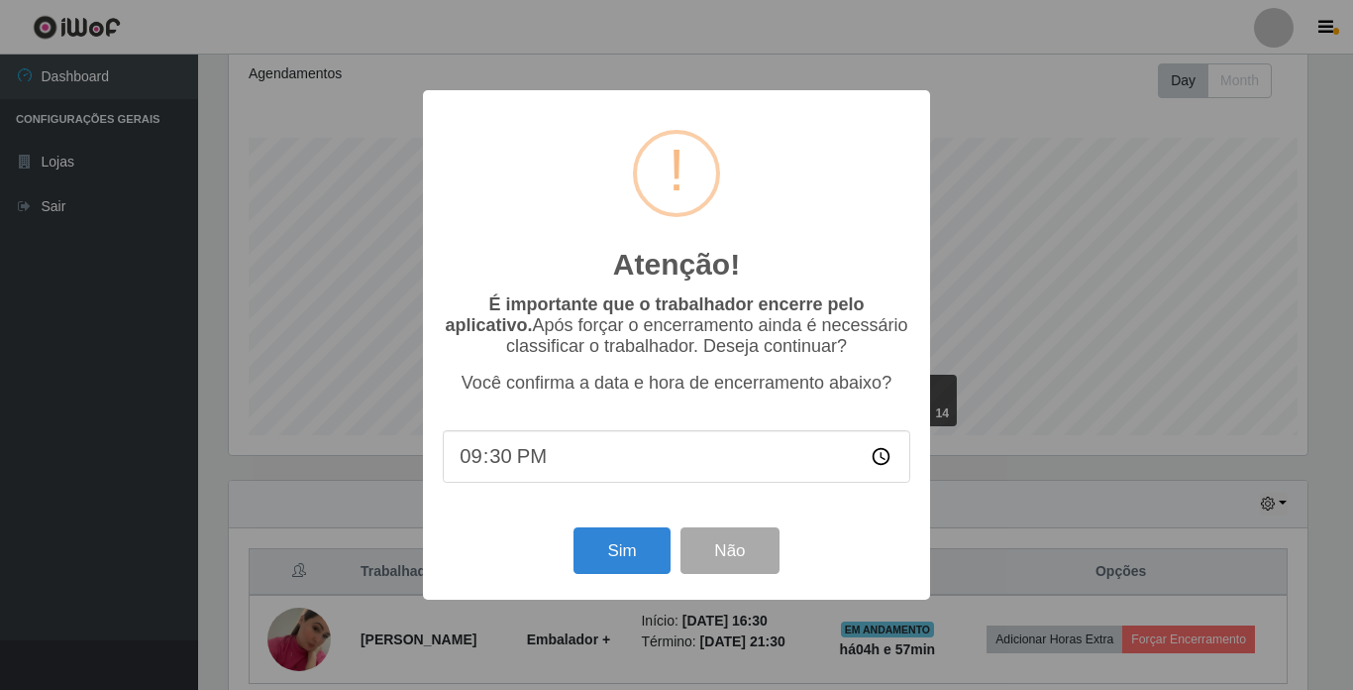
scroll to position [990278, 989610]
click at [617, 551] on button "Sim" at bounding box center [622, 550] width 96 height 47
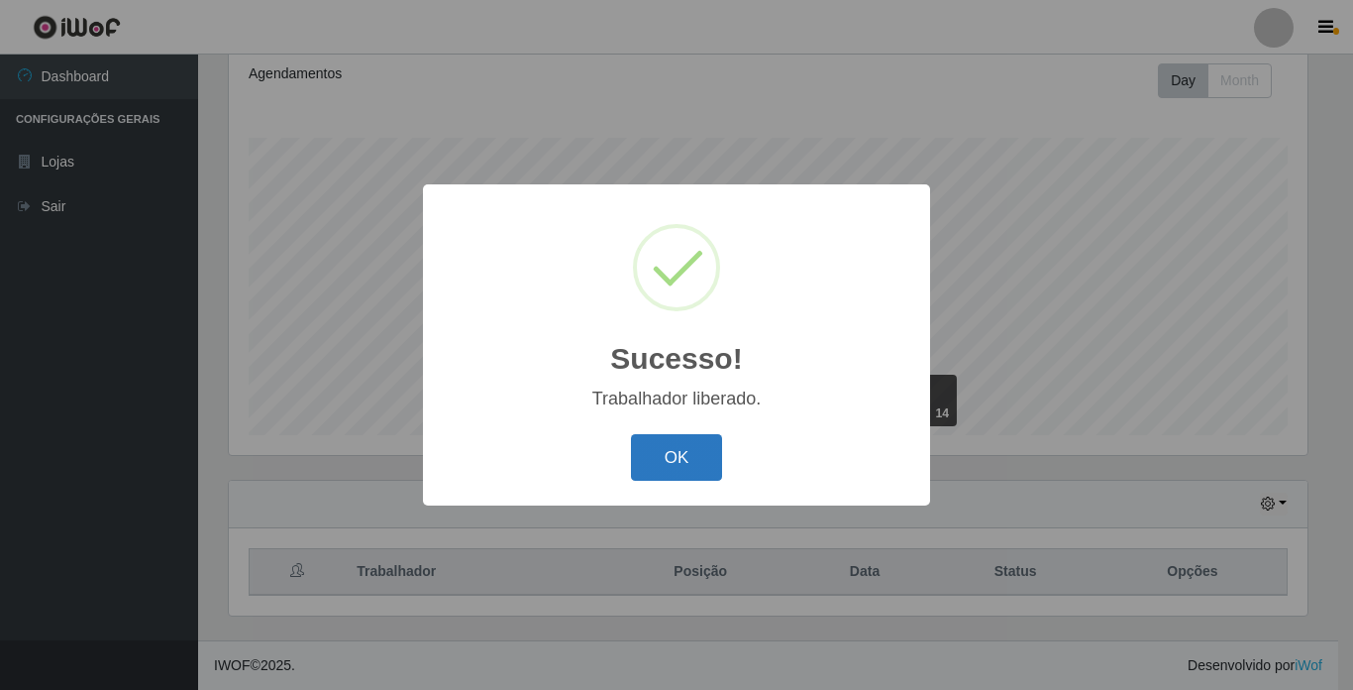
click at [653, 467] on button "OK" at bounding box center [677, 457] width 92 height 47
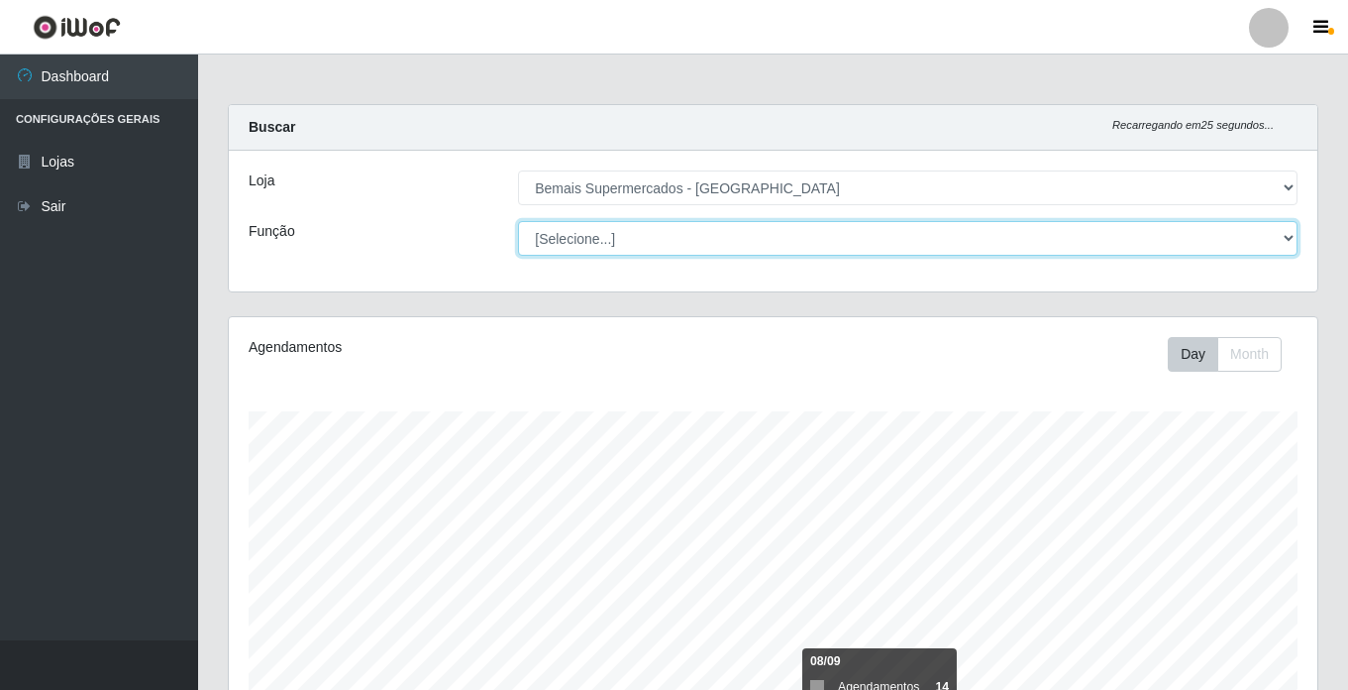
click at [633, 228] on select "[Selecione...] ASG ASG + ASG ++ Auxiliar de Estacionamento Auxiliar de Estacion…" at bounding box center [908, 238] width 780 height 35
select select "72"
click at [518, 221] on select "[Selecione...] ASG ASG + ASG ++ Auxiliar de Estacionamento Auxiliar de Estacion…" at bounding box center [908, 238] width 780 height 35
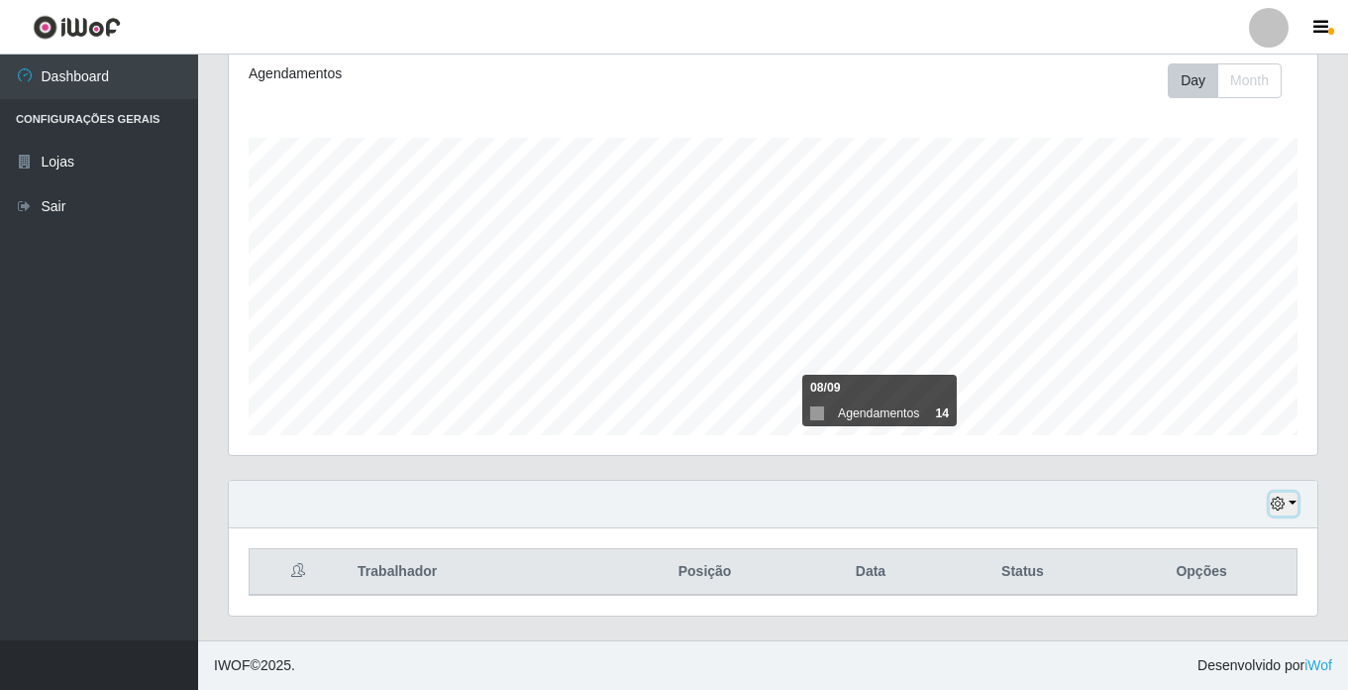
click at [1281, 501] on icon "button" at bounding box center [1278, 503] width 14 height 14
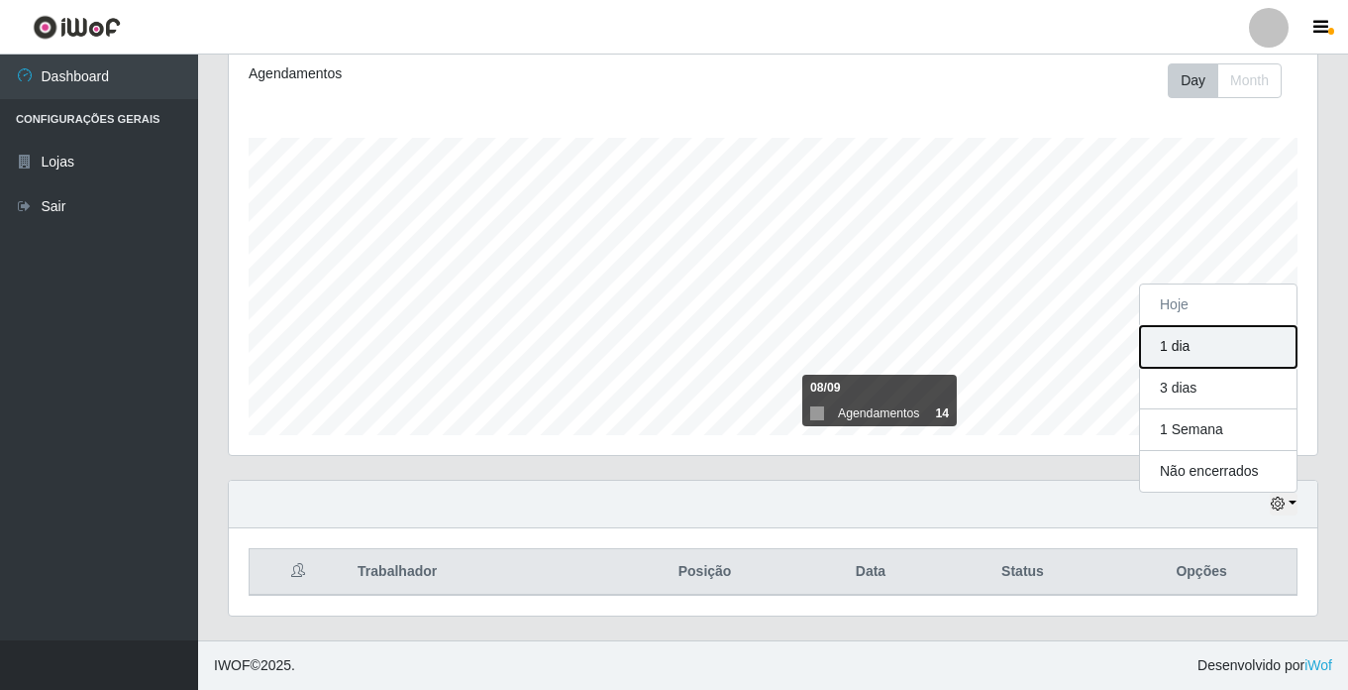
click at [1189, 343] on button "1 dia" at bounding box center [1218, 347] width 157 height 42
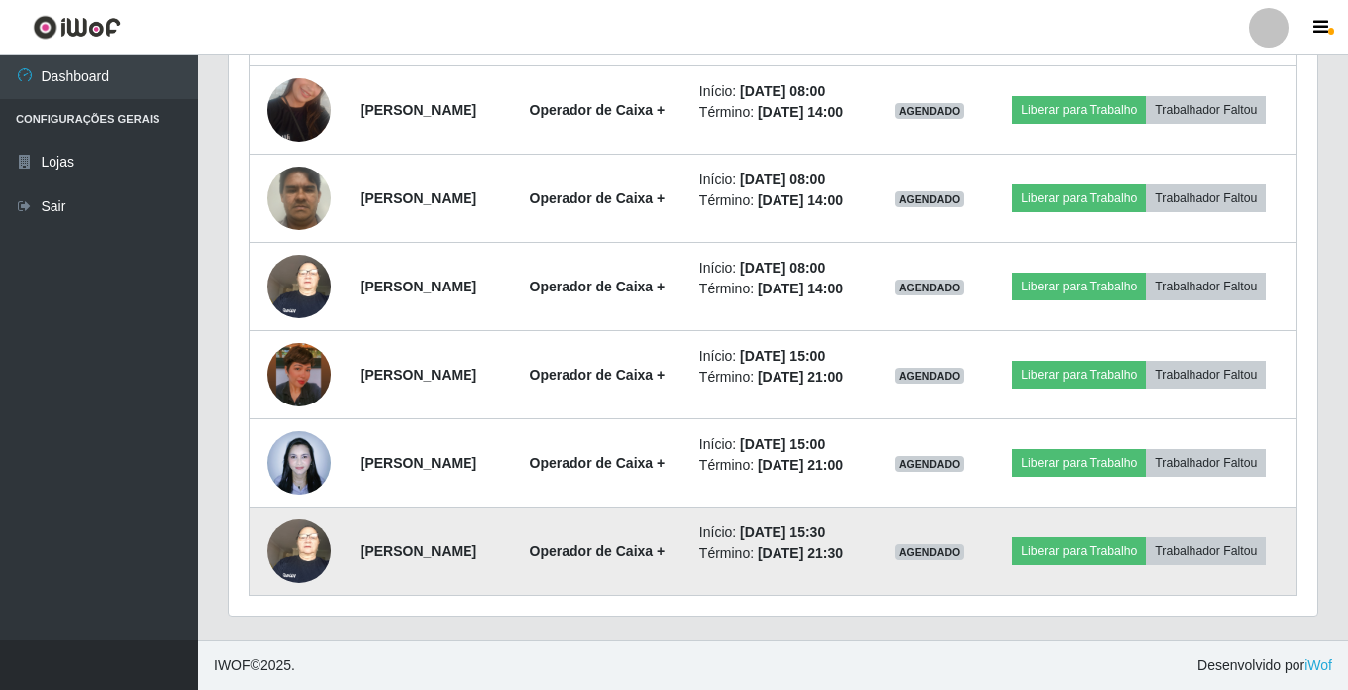
drag, startPoint x: 877, startPoint y: 518, endPoint x: 915, endPoint y: 511, distance: 39.3
click at [866, 522] on li "Início: [DATE] 15:30" at bounding box center [782, 532] width 166 height 21
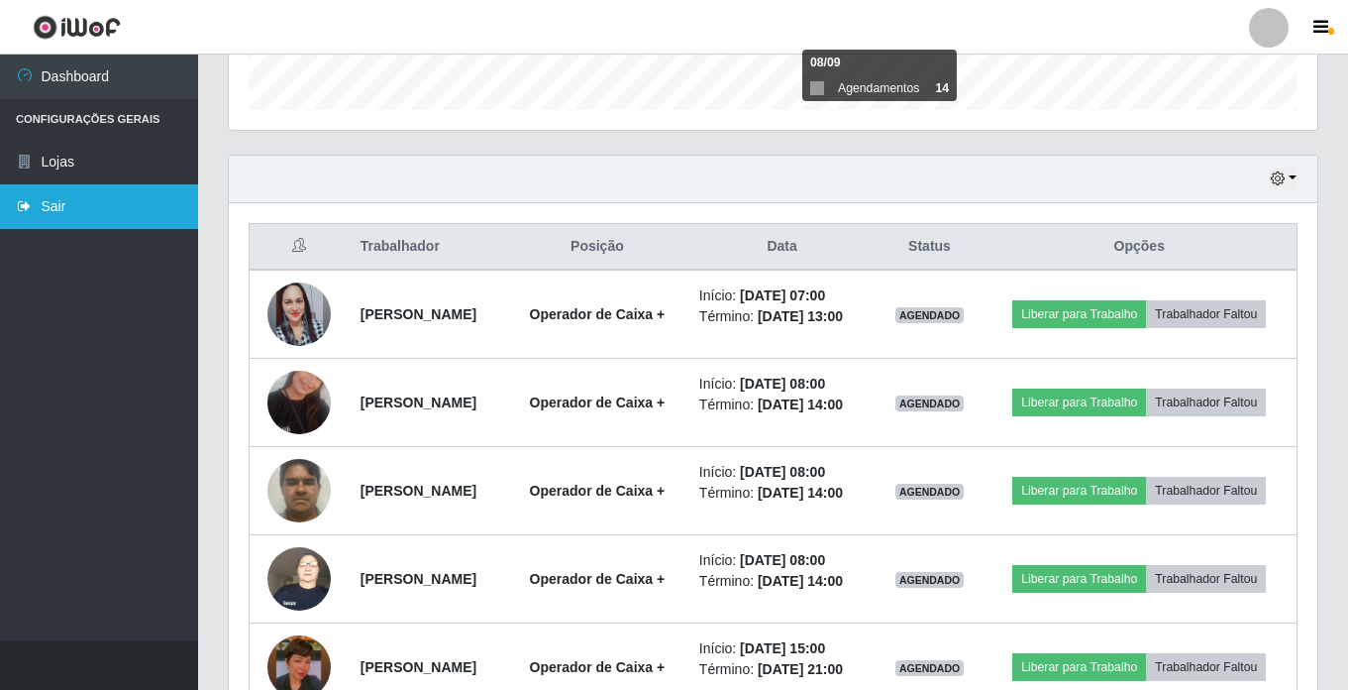
click at [86, 201] on link "Sair" at bounding box center [99, 206] width 198 height 45
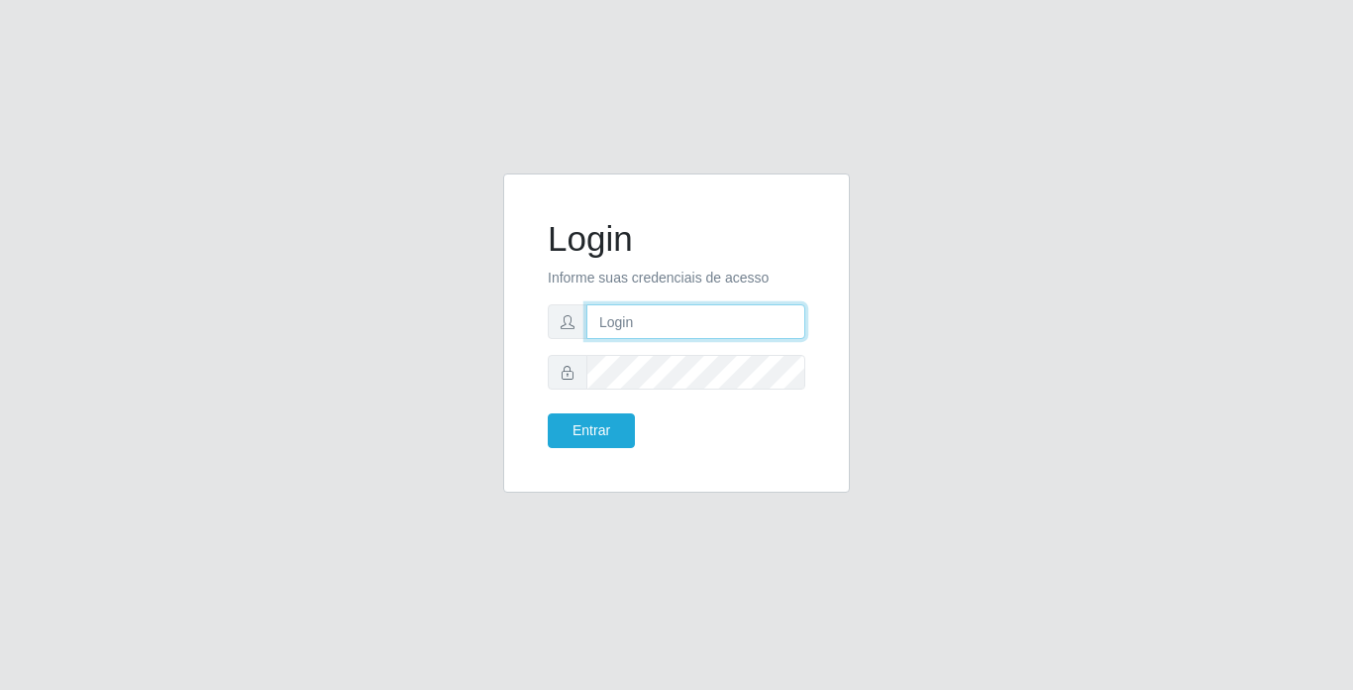
click at [665, 318] on input "text" at bounding box center [695, 321] width 219 height 35
type input "thiagoquirino@bemais"
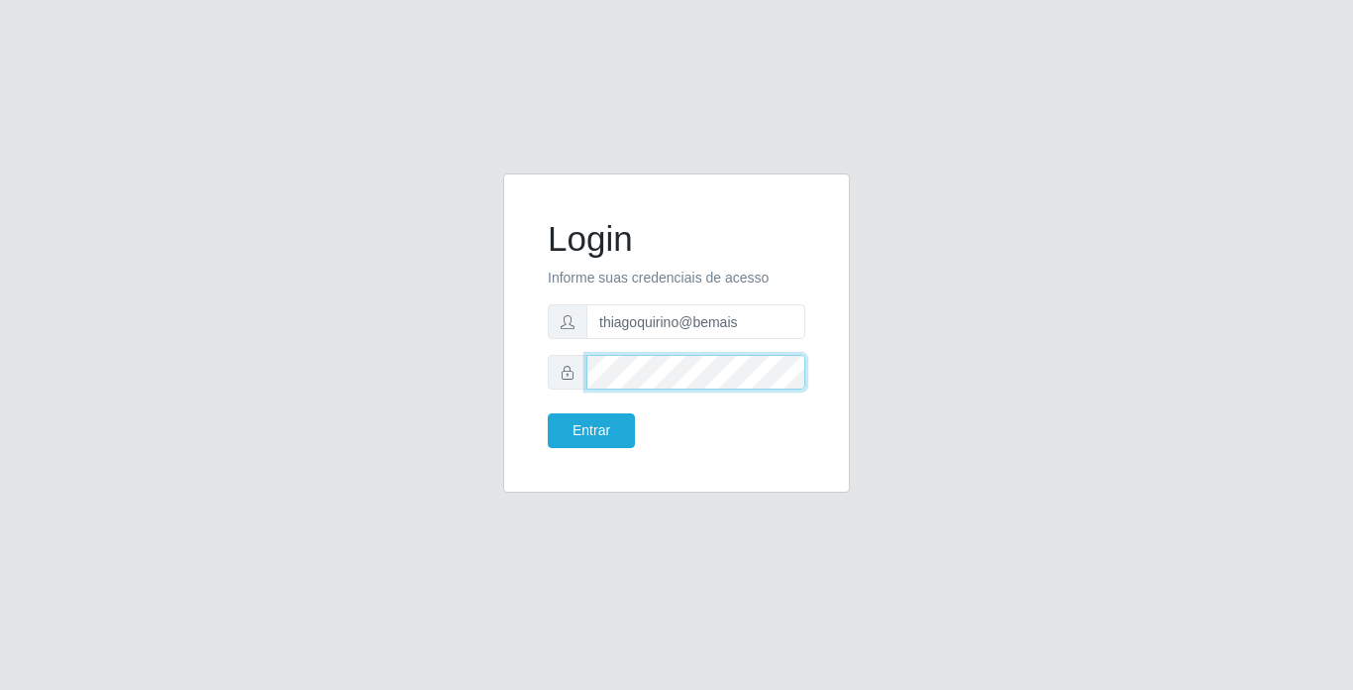
click at [548, 413] on button "Entrar" at bounding box center [591, 430] width 87 height 35
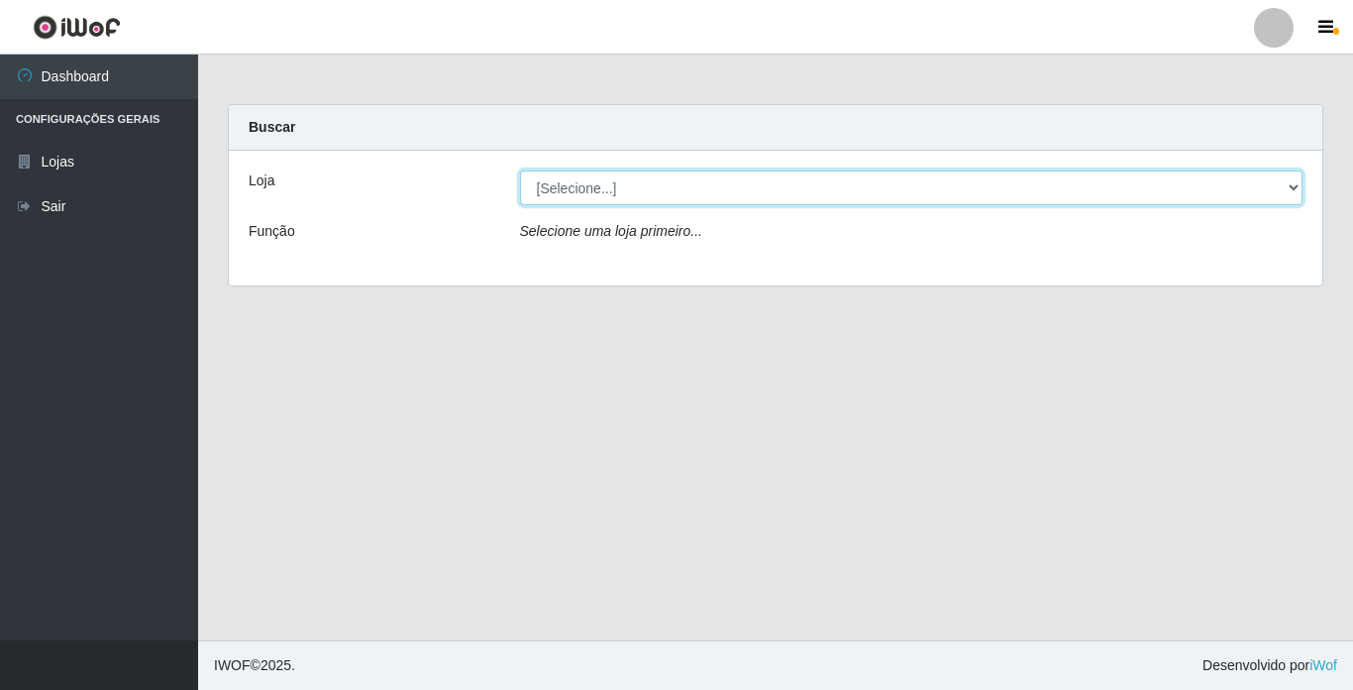
click at [597, 187] on select "[Selecione...] Bemais Supermercados - [GEOGRAPHIC_DATA]" at bounding box center [912, 187] width 784 height 35
select select "250"
click at [520, 170] on select "[Selecione...] Bemais Supermercados - [GEOGRAPHIC_DATA]" at bounding box center [912, 187] width 784 height 35
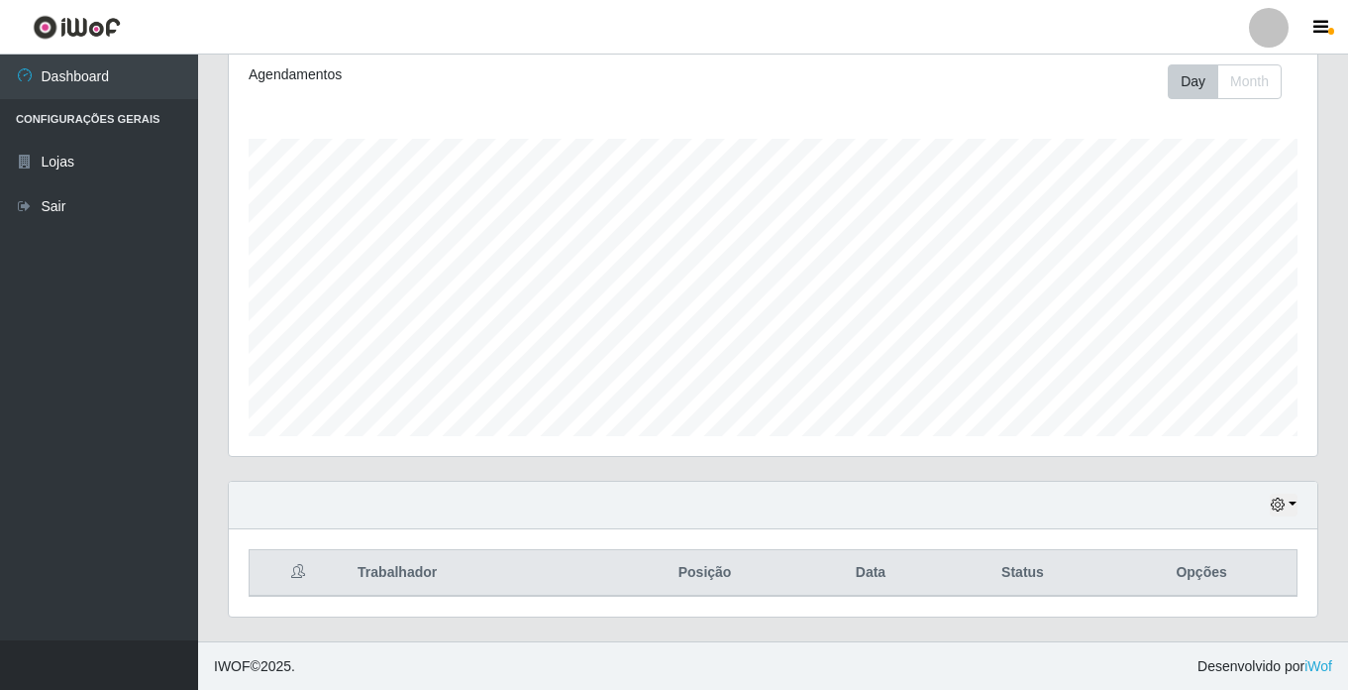
scroll to position [273, 0]
click at [1276, 503] on icon "button" at bounding box center [1278, 503] width 14 height 14
click at [1194, 473] on button "Não encerrados" at bounding box center [1218, 471] width 157 height 41
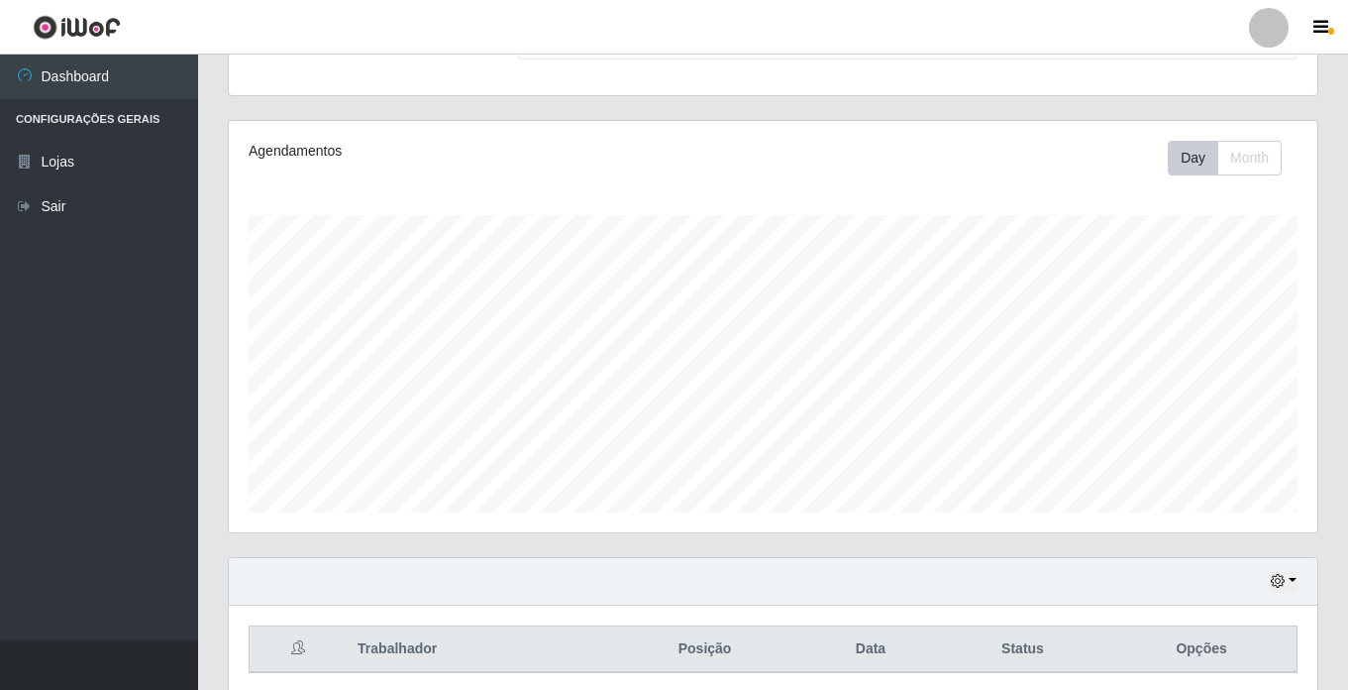
scroll to position [273, 0]
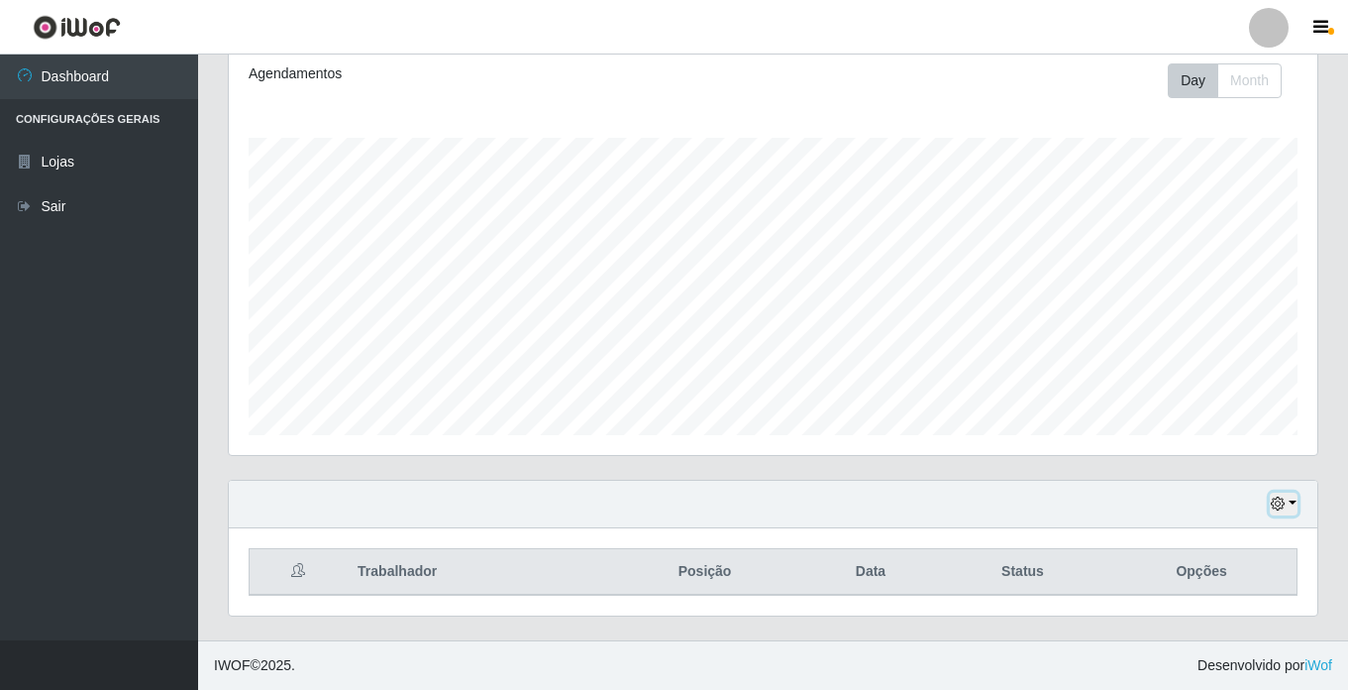
click at [1295, 513] on button "button" at bounding box center [1284, 503] width 28 height 23
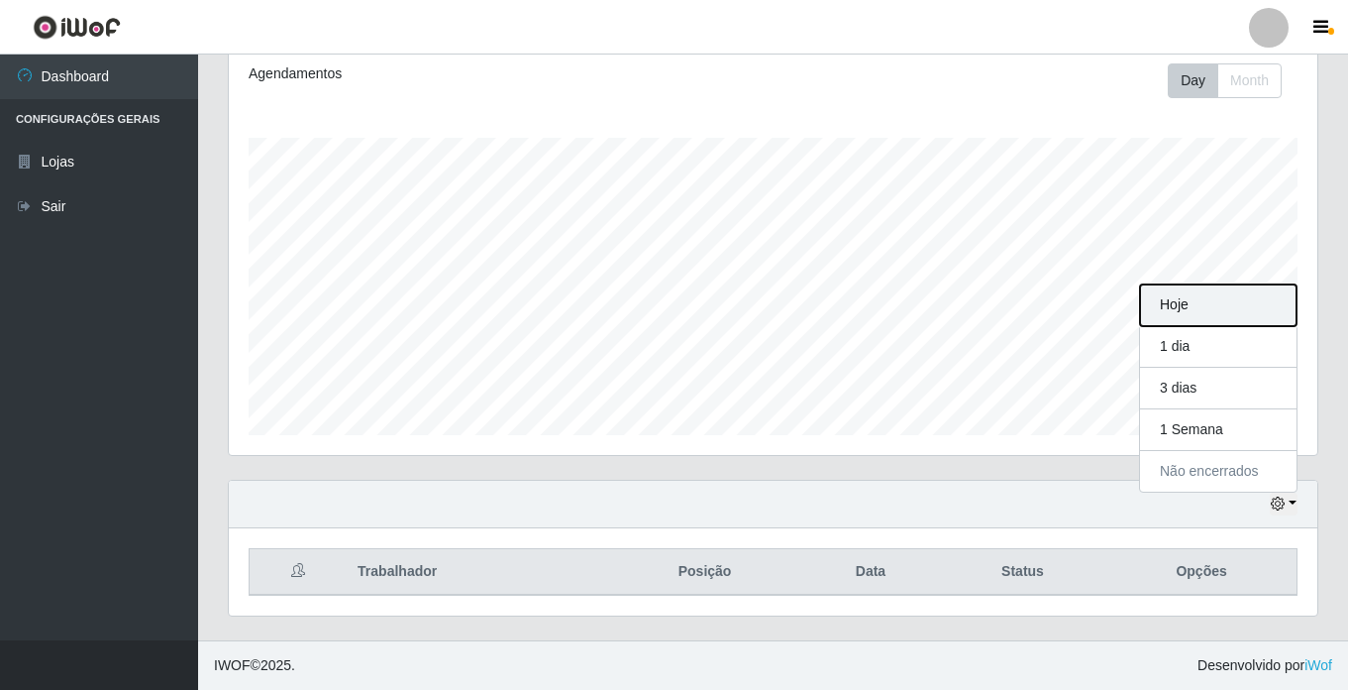
click at [1188, 303] on button "Hoje" at bounding box center [1218, 305] width 157 height 42
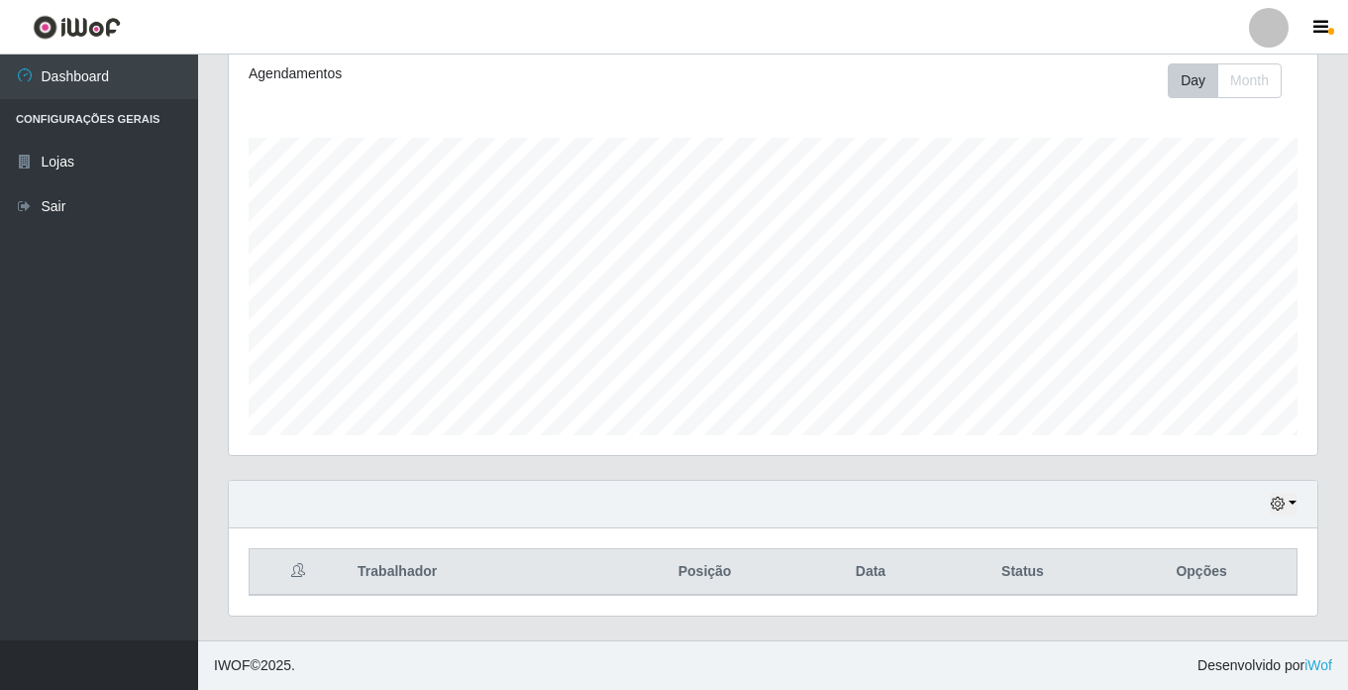
click at [1301, 511] on div "Hoje 1 dia 3 dias 1 Semana Não encerrados" at bounding box center [773, 504] width 1089 height 48
click at [1263, 503] on div "Hoje 1 dia 3 dias 1 Semana Não encerrados" at bounding box center [773, 504] width 1089 height 48
click at [1279, 494] on button "button" at bounding box center [1284, 503] width 28 height 23
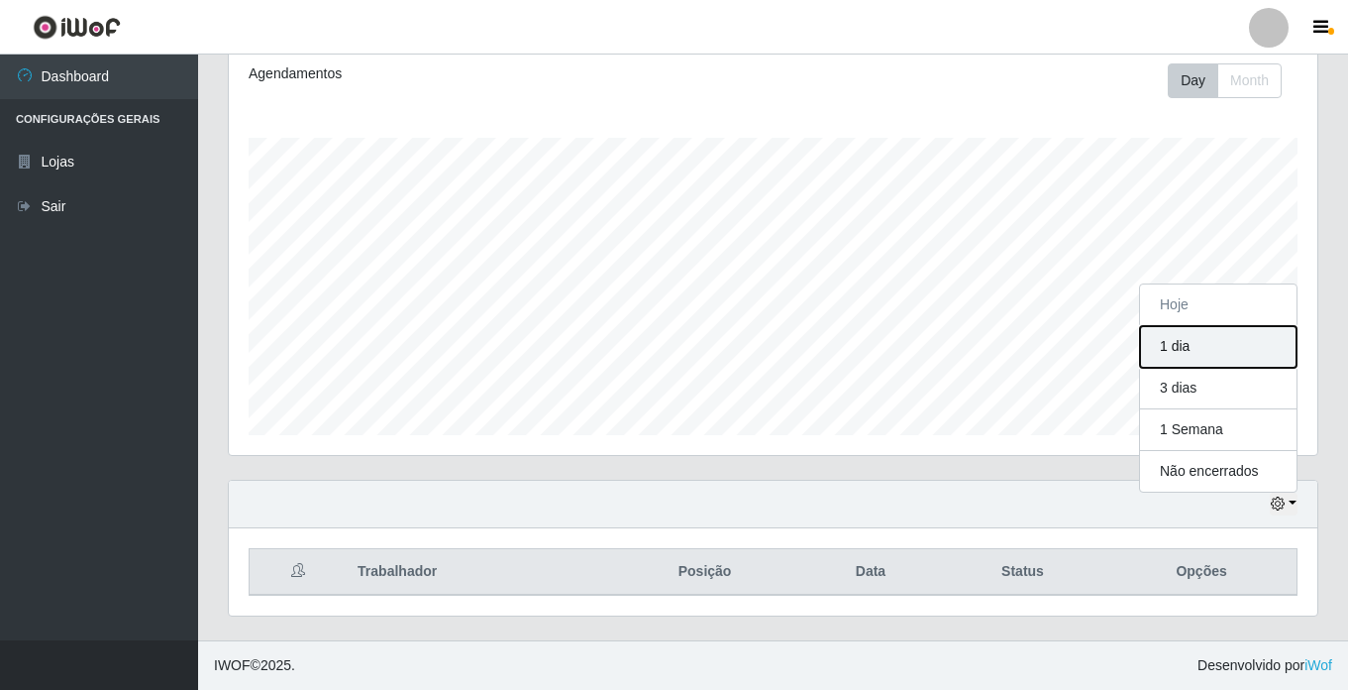
click at [1191, 329] on button "1 dia" at bounding box center [1218, 347] width 157 height 42
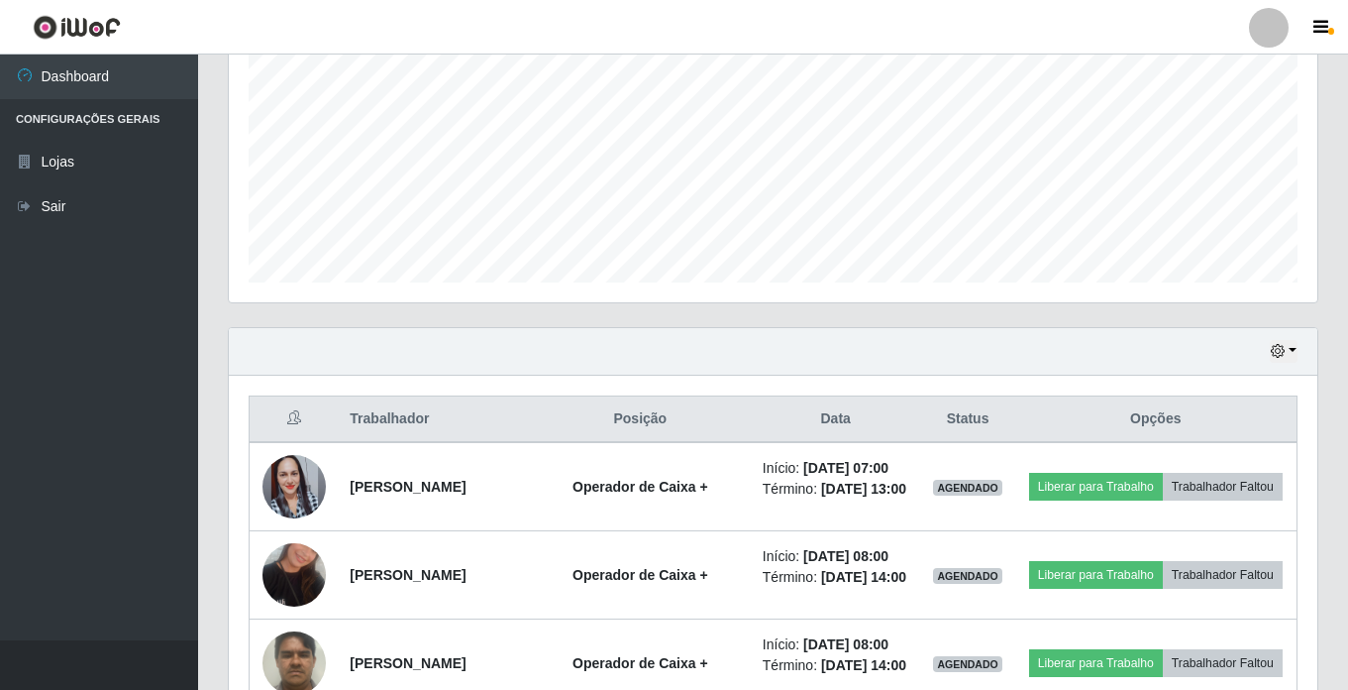
scroll to position [249, 0]
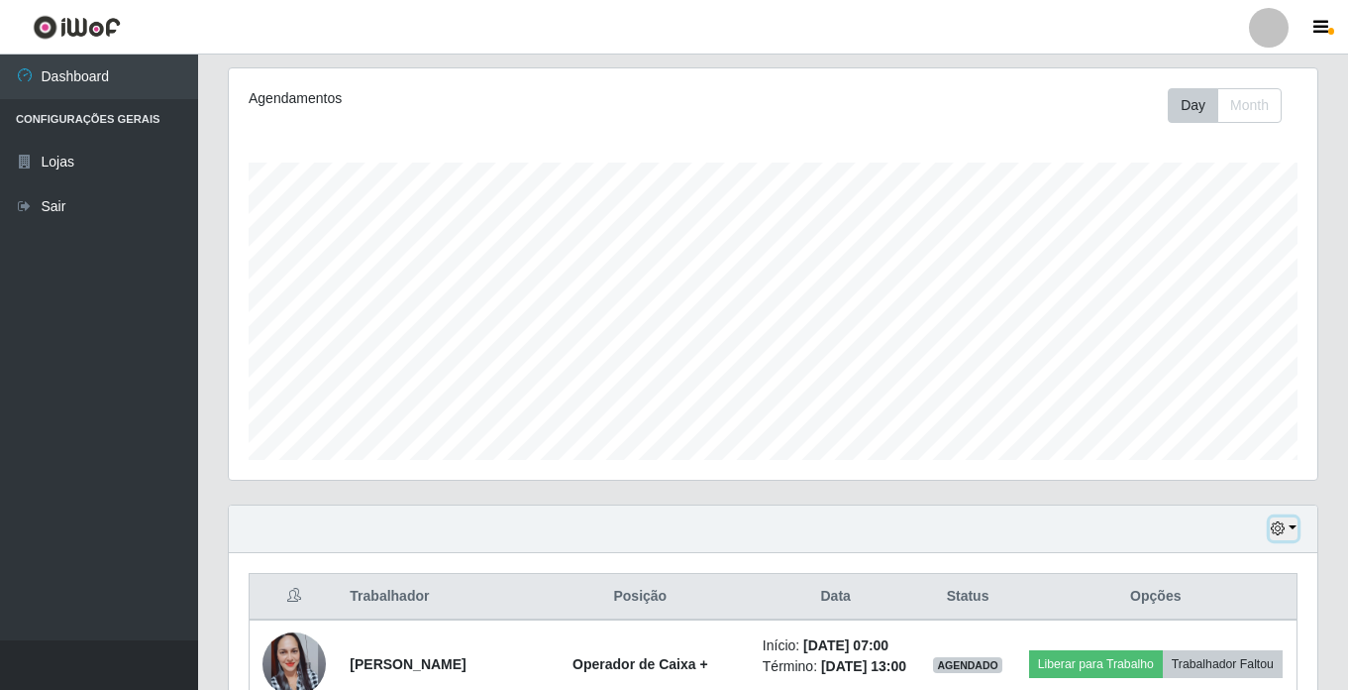
click at [1283, 525] on icon "button" at bounding box center [1278, 528] width 14 height 14
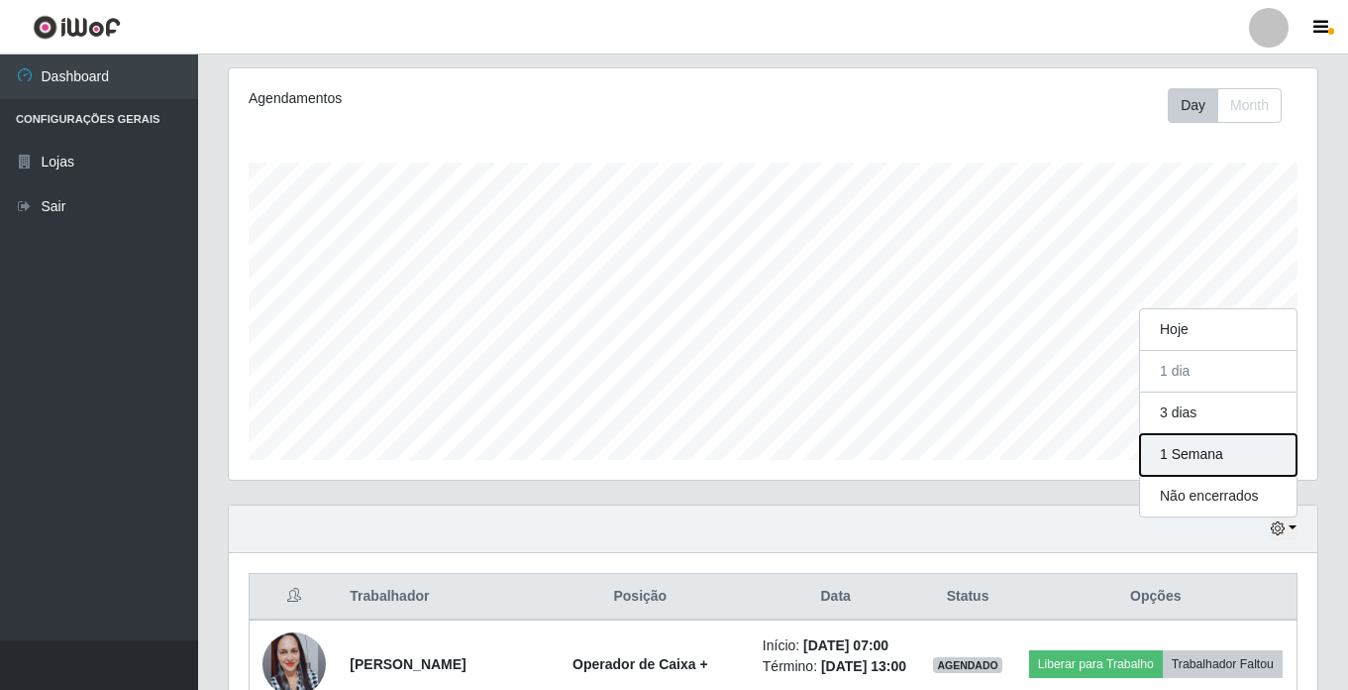
click at [1210, 446] on button "1 Semana" at bounding box center [1218, 455] width 157 height 42
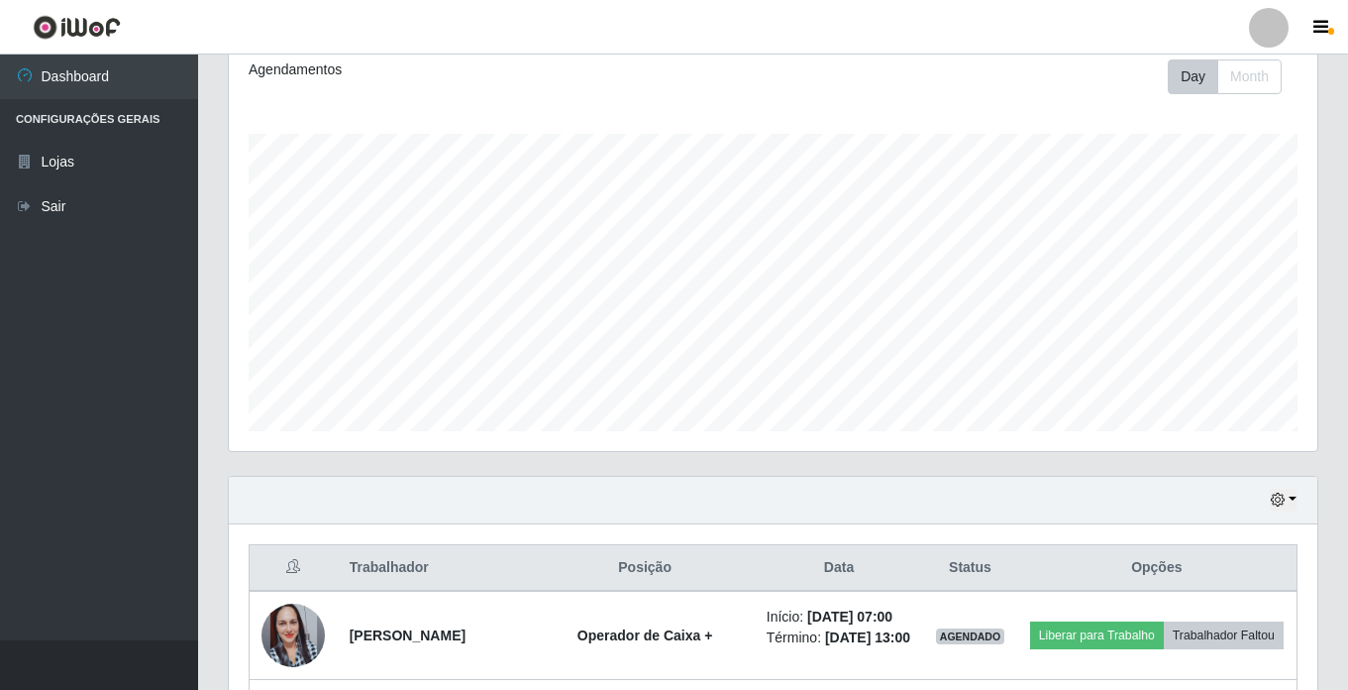
scroll to position [273, 0]
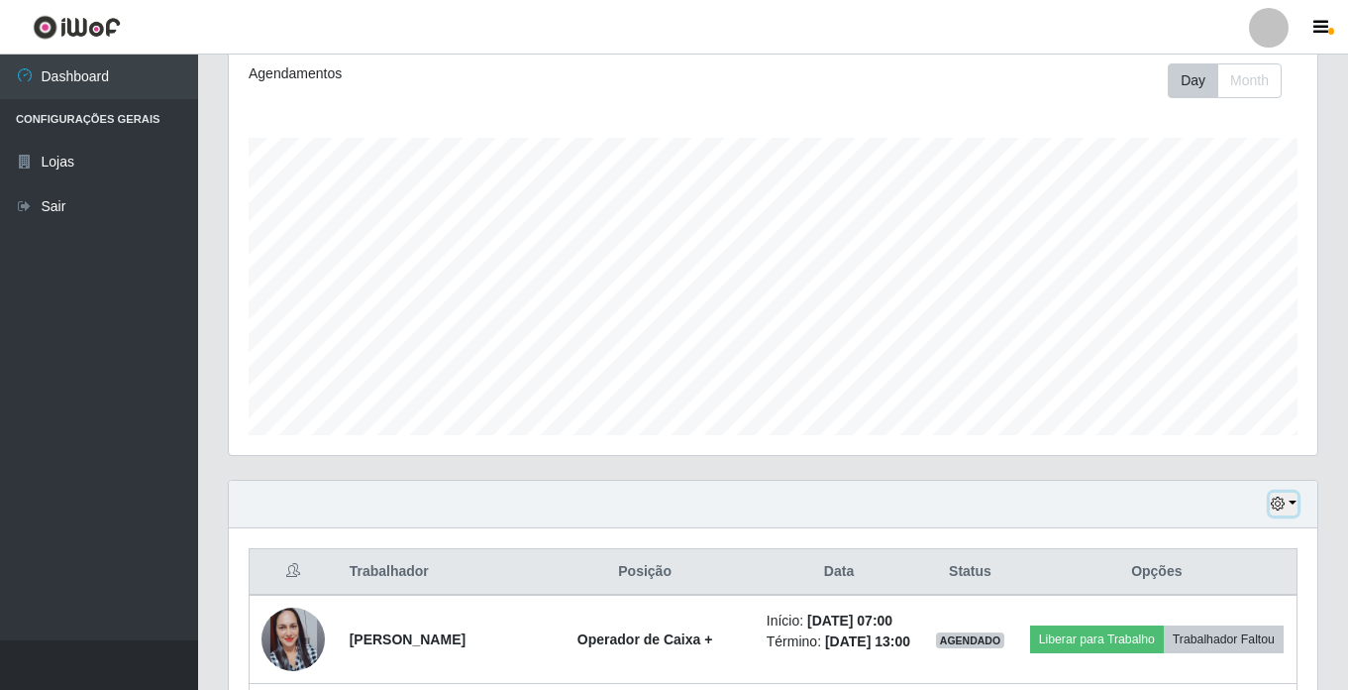
click at [1274, 496] on button "button" at bounding box center [1284, 503] width 28 height 23
click at [1282, 492] on button "button" at bounding box center [1284, 503] width 28 height 23
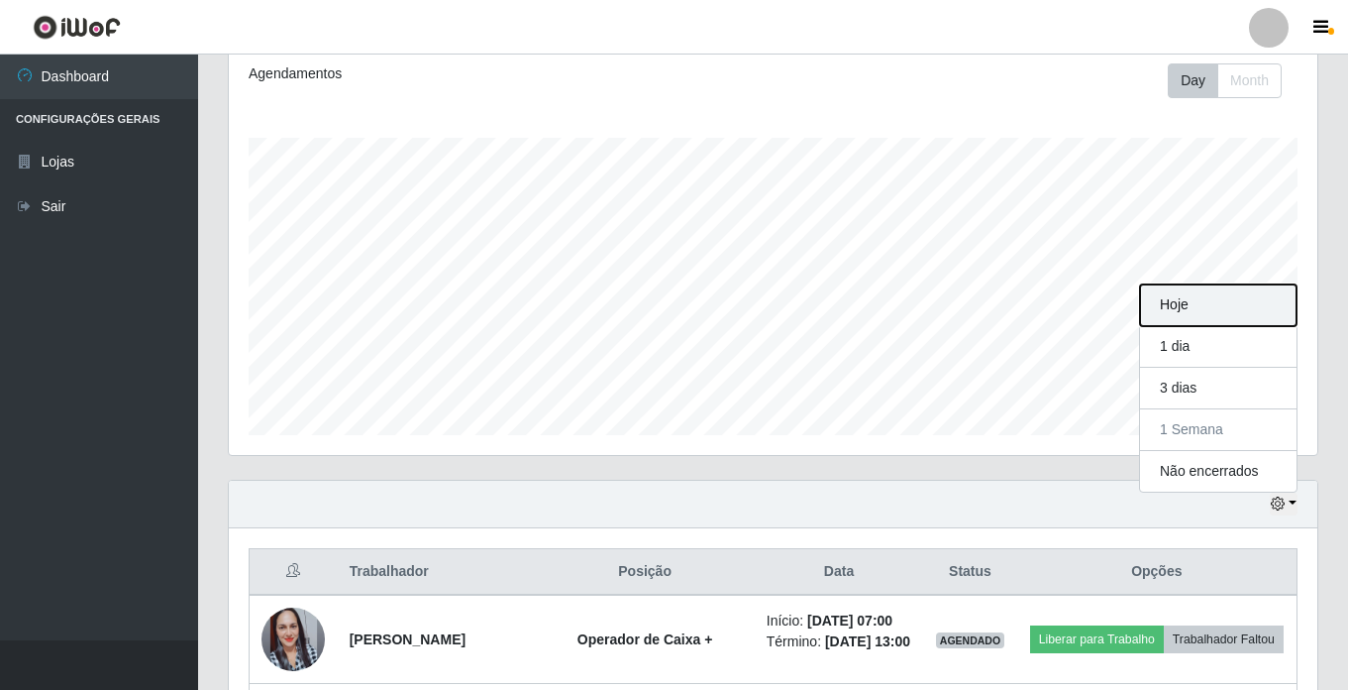
click at [1213, 313] on button "Hoje" at bounding box center [1218, 305] width 157 height 42
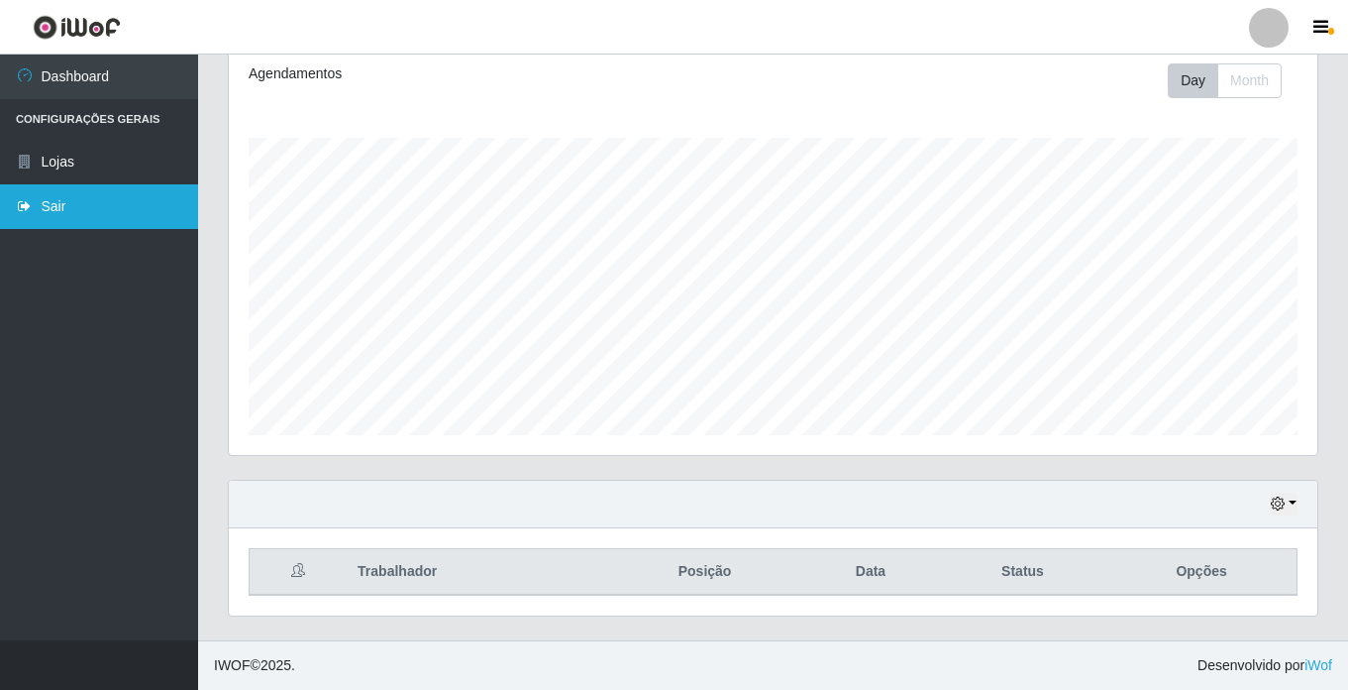
click at [74, 196] on link "Sair" at bounding box center [99, 206] width 198 height 45
